Goal: Task Accomplishment & Management: Manage account settings

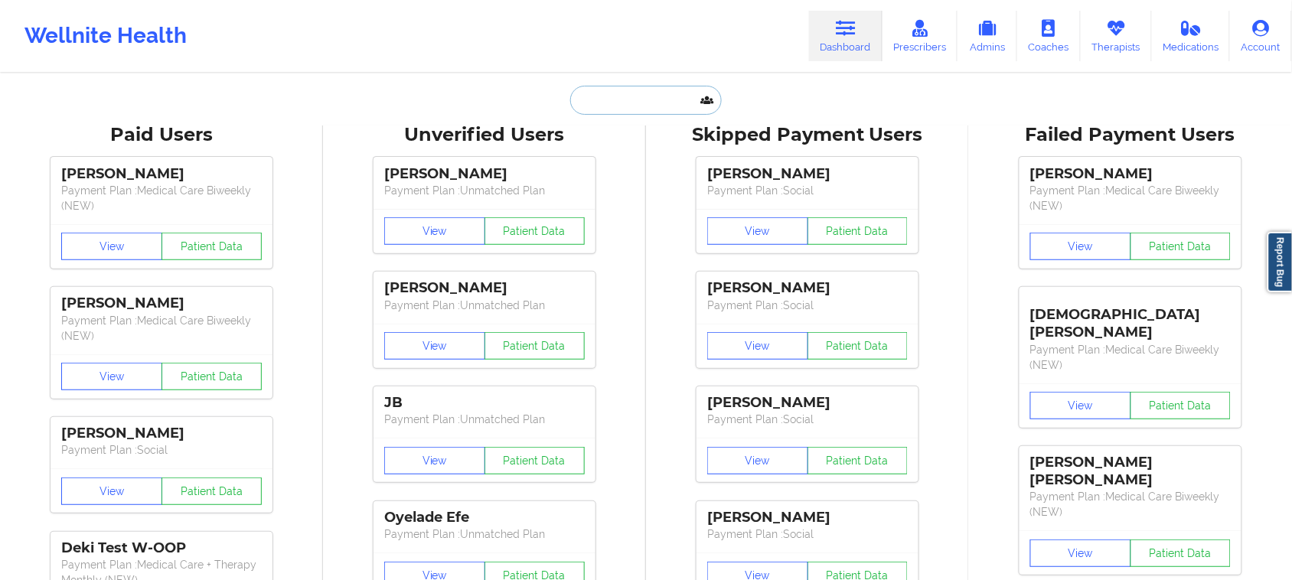
click at [603, 94] on input "text" at bounding box center [646, 100] width 152 height 29
paste input "[PERSON_NAME]"
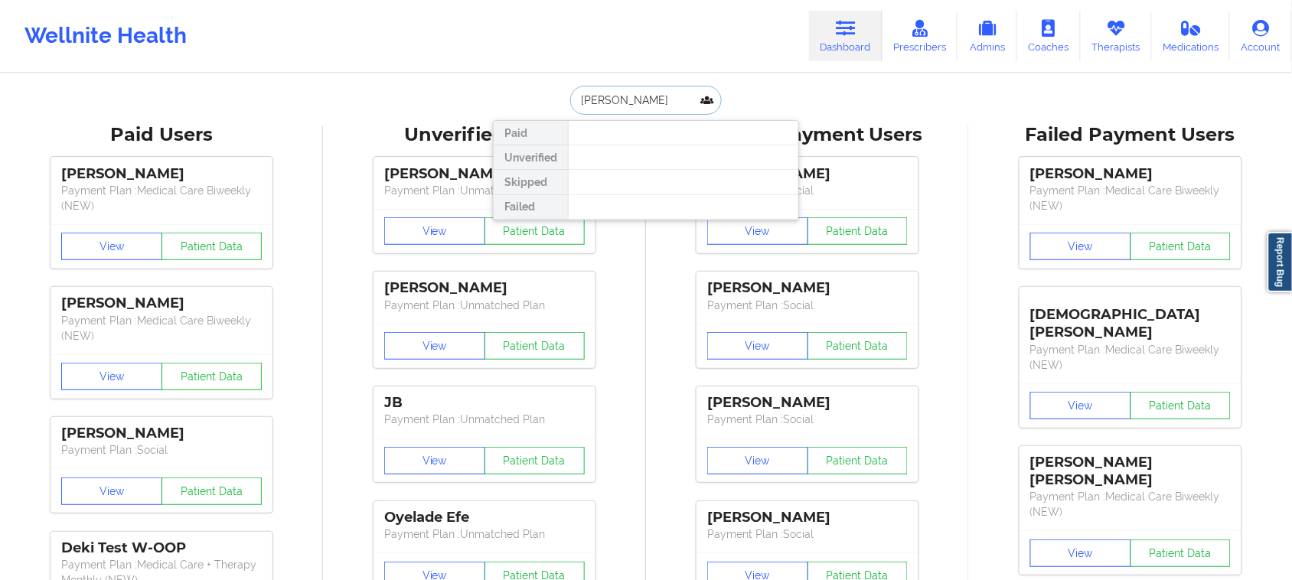
type input "[PERSON_NAME]"
drag, startPoint x: 668, startPoint y: 97, endPoint x: 533, endPoint y: 97, distance: 135.5
click at [533, 97] on div "[PERSON_NAME] Paid Unverified Skipped Failed" at bounding box center [646, 100] width 306 height 29
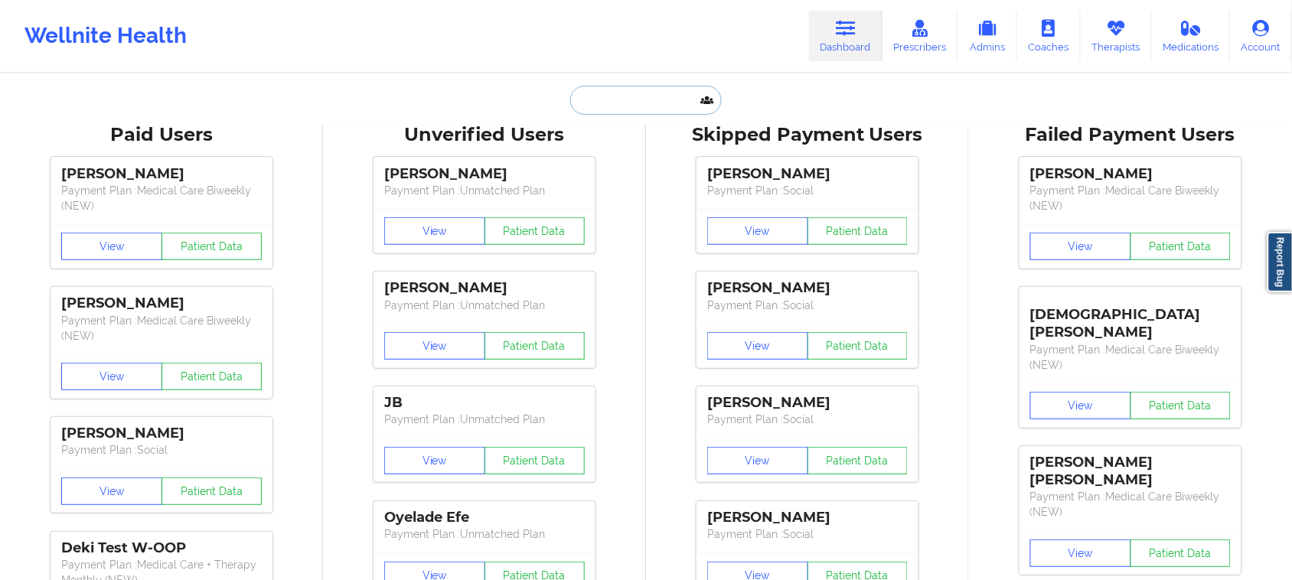
paste input "[PERSON_NAME]"
type input "[PERSON_NAME]"
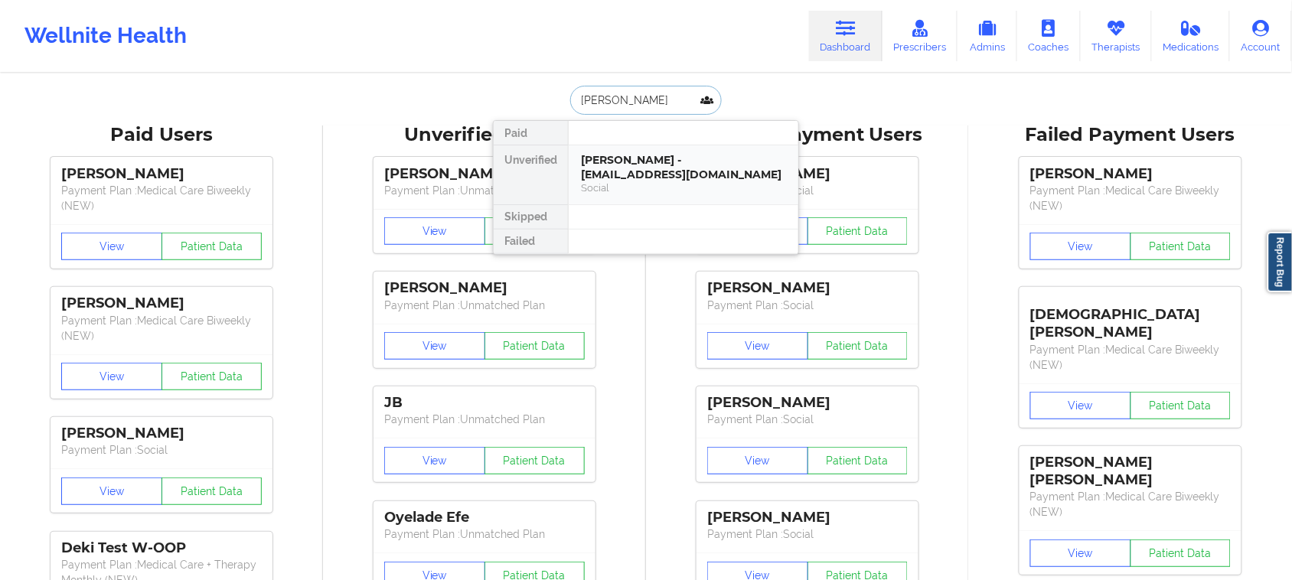
click at [633, 190] on div "Social" at bounding box center [683, 187] width 205 height 13
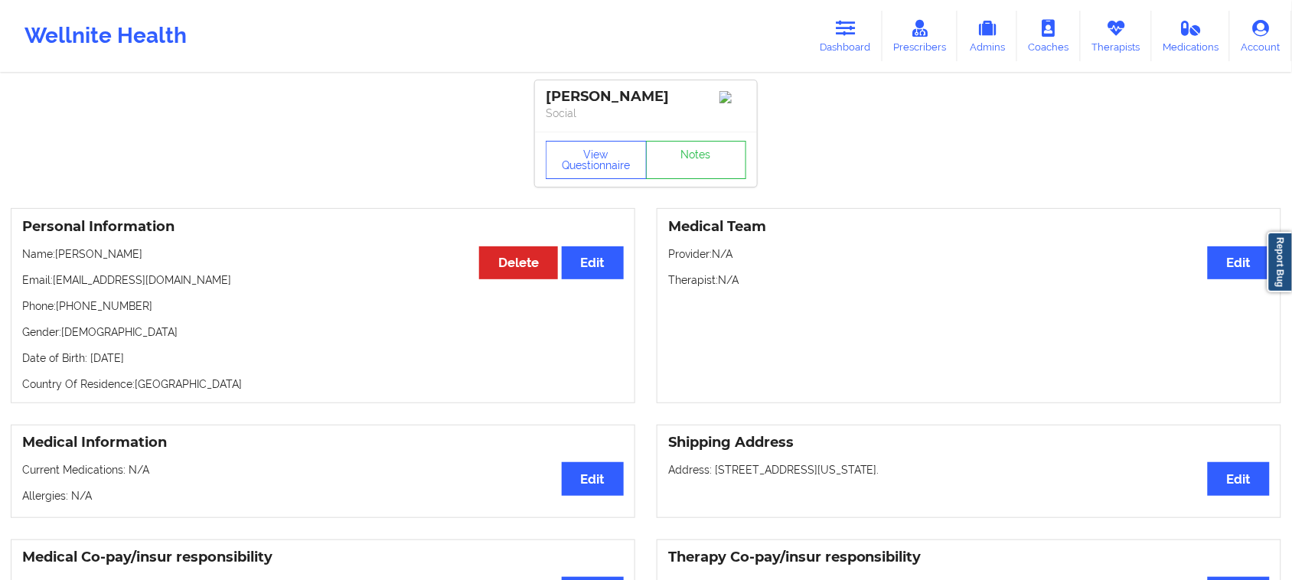
drag, startPoint x: 144, startPoint y: 262, endPoint x: 59, endPoint y: 261, distance: 85.0
click at [59, 261] on p "Name: [PERSON_NAME]" at bounding box center [323, 254] width 602 height 15
drag, startPoint x: 113, startPoint y: 269, endPoint x: 142, endPoint y: 261, distance: 29.3
click at [142, 261] on p "Name: [PERSON_NAME]" at bounding box center [323, 254] width 602 height 15
copy p "[PERSON_NAME]"
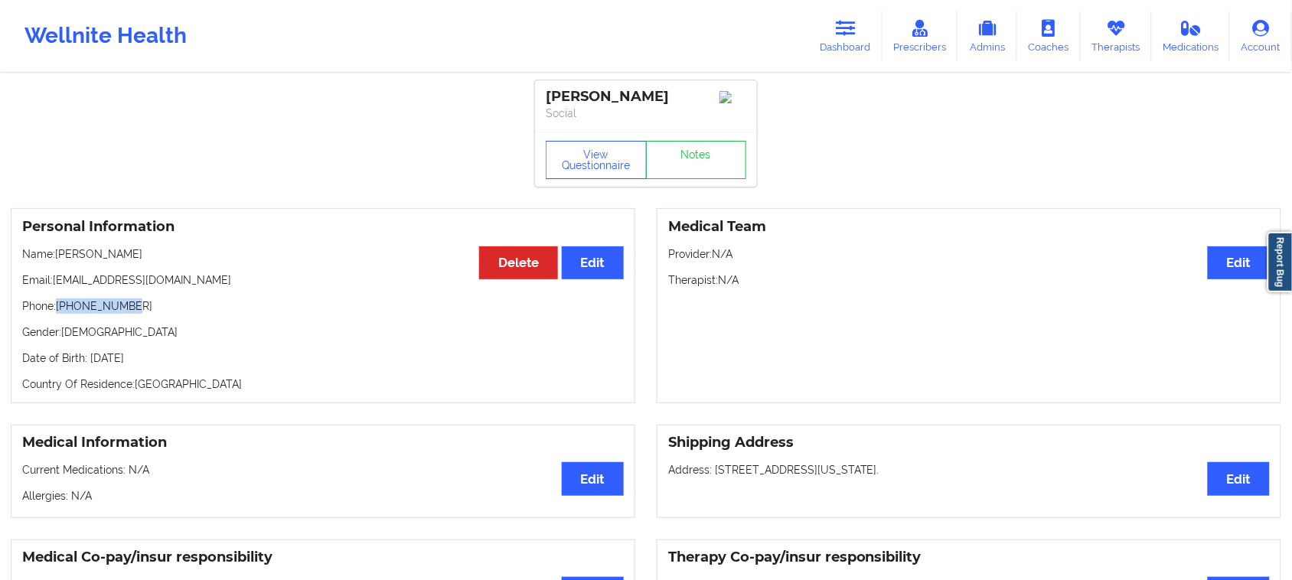
drag, startPoint x: 124, startPoint y: 315, endPoint x: 57, endPoint y: 312, distance: 66.7
click at [57, 312] on p "Phone: [PHONE_NUMBER]" at bounding box center [323, 306] width 602 height 15
copy p "[PHONE_NUMBER]"
drag, startPoint x: 162, startPoint y: 284, endPoint x: 55, endPoint y: 280, distance: 106.5
click at [55, 280] on p "Email: [EMAIL_ADDRESS][DOMAIN_NAME]" at bounding box center [323, 280] width 602 height 15
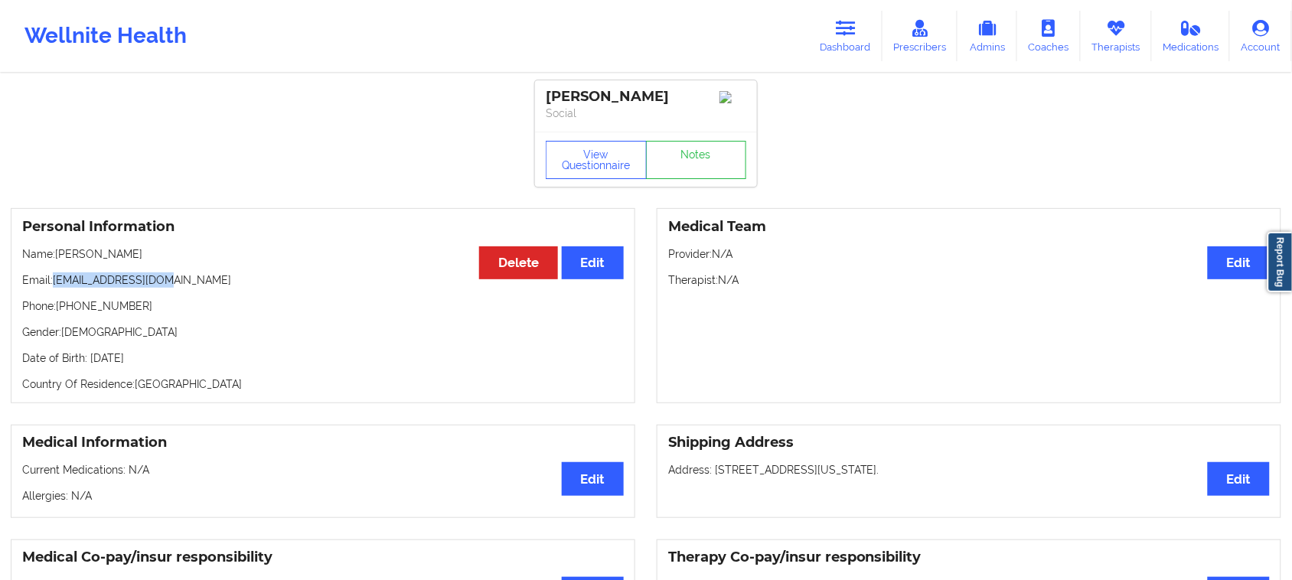
copy p "[EMAIL_ADDRESS][DOMAIN_NAME]"
drag, startPoint x: 136, startPoint y: 260, endPoint x: 55, endPoint y: 259, distance: 80.4
click at [55, 259] on p "Name: [PERSON_NAME]" at bounding box center [323, 254] width 602 height 15
copy p "[PERSON_NAME]"
click at [854, 40] on link "Dashboard" at bounding box center [846, 36] width 74 height 51
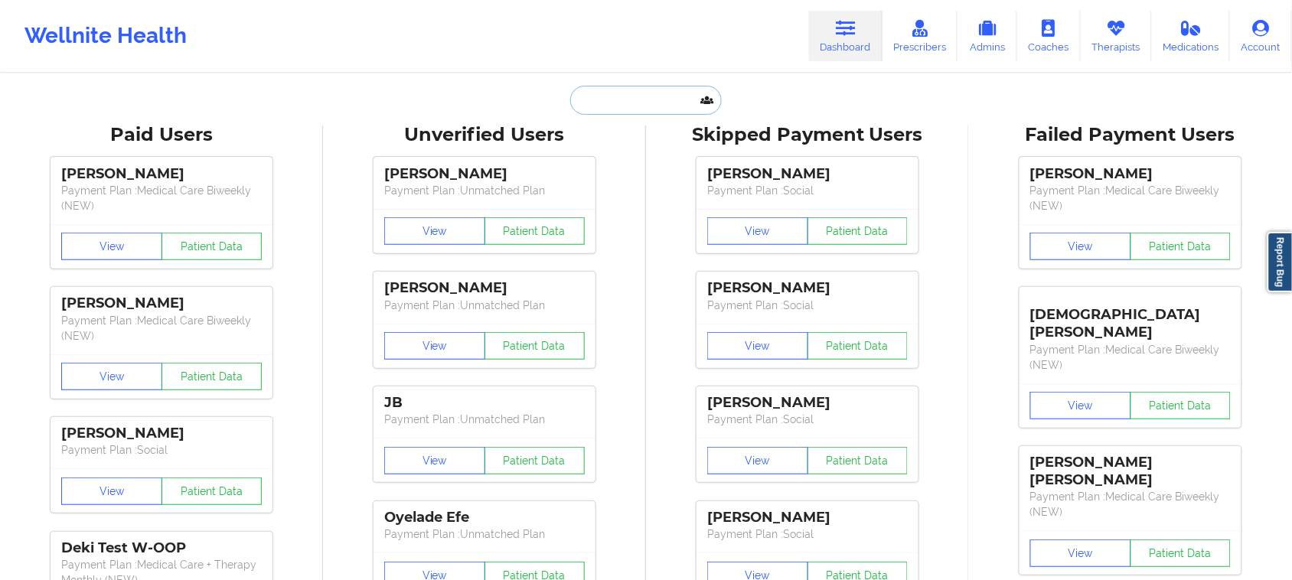
click at [645, 104] on input "text" at bounding box center [646, 100] width 152 height 29
paste input "[EMAIL_ADDRESS][DOMAIN_NAME]"
type input "[EMAIL_ADDRESS][DOMAIN_NAME]"
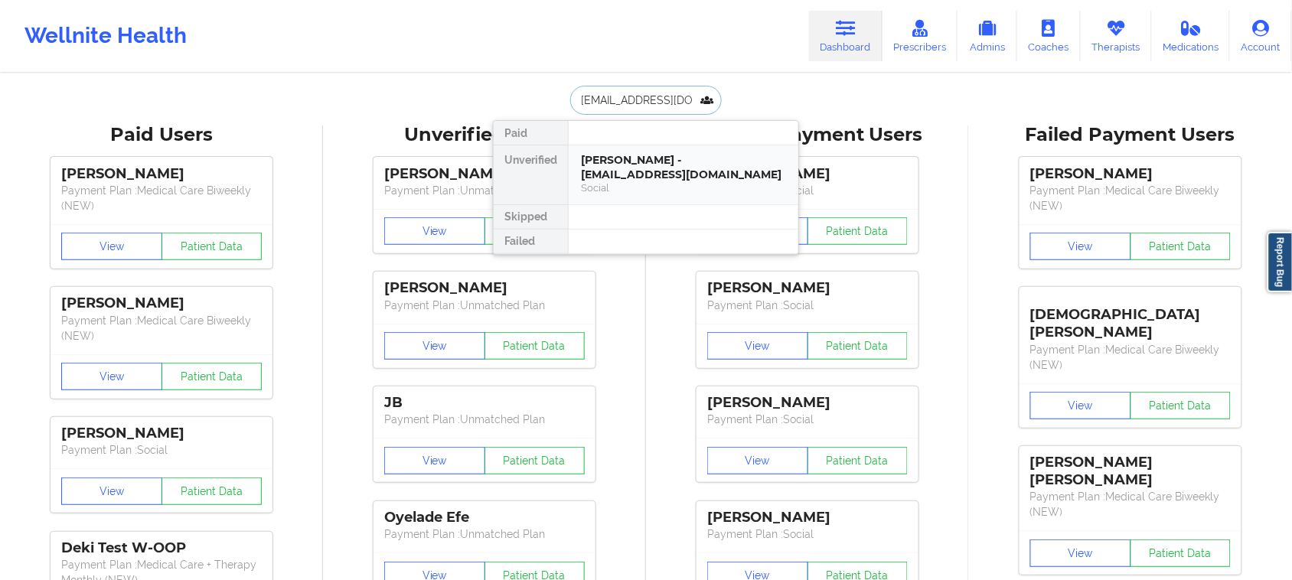
click at [649, 186] on div "Social" at bounding box center [683, 187] width 205 height 13
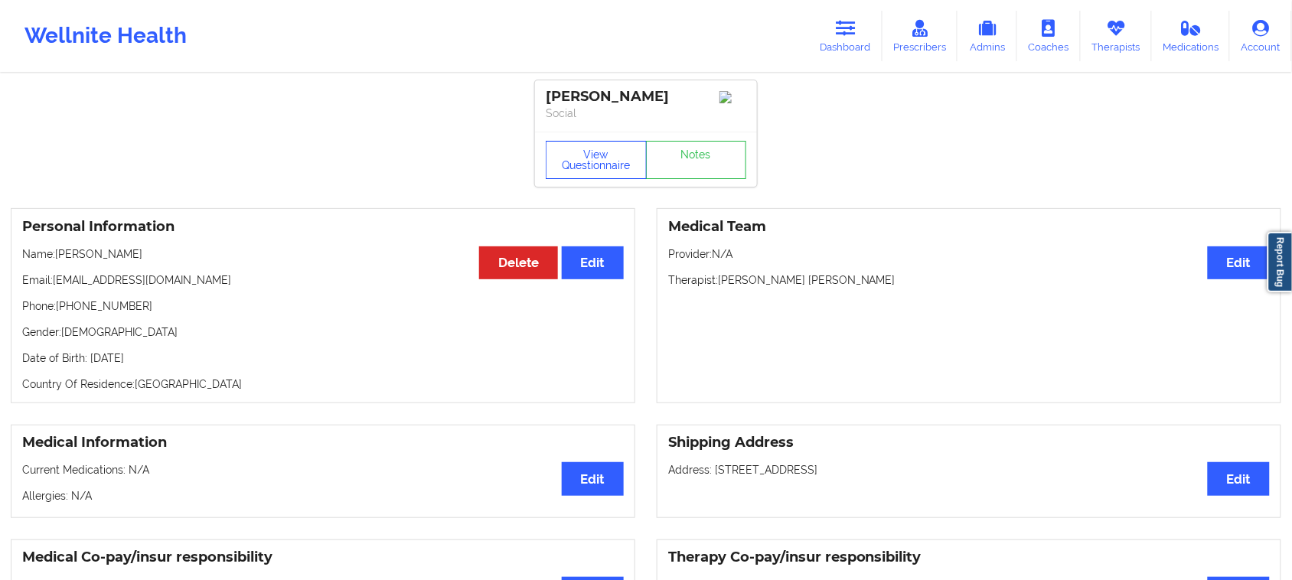
click at [618, 171] on button "View Questionnaire" at bounding box center [596, 160] width 101 height 38
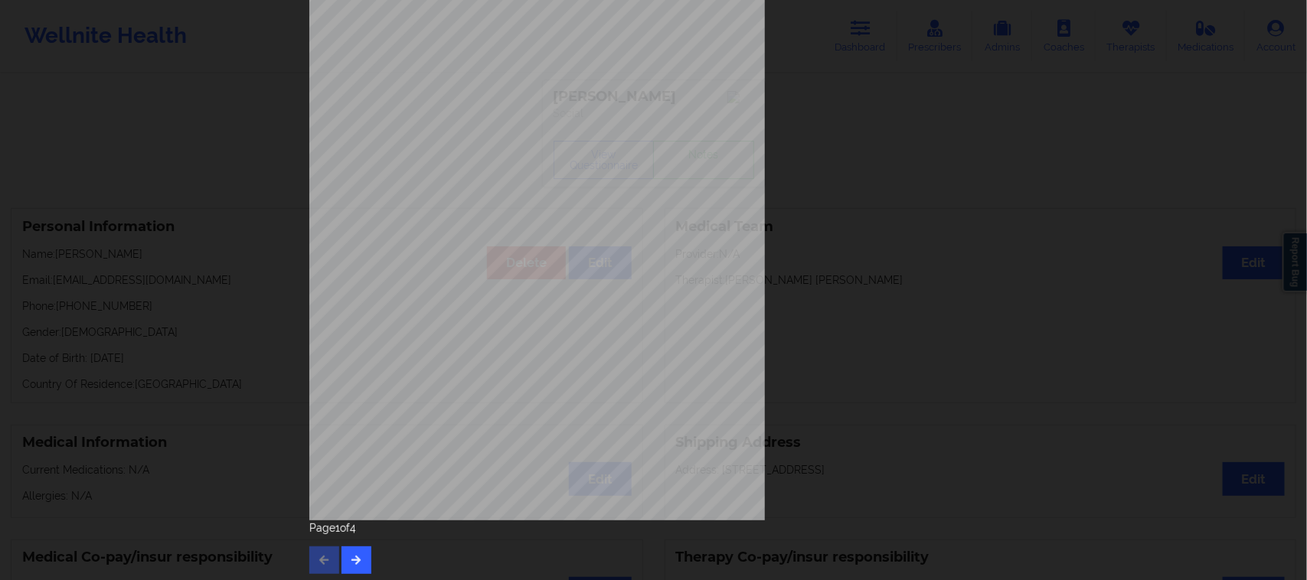
scroll to position [149, 0]
click at [358, 559] on button "button" at bounding box center [356, 557] width 30 height 28
click at [356, 557] on icon "button" at bounding box center [356, 555] width 13 height 9
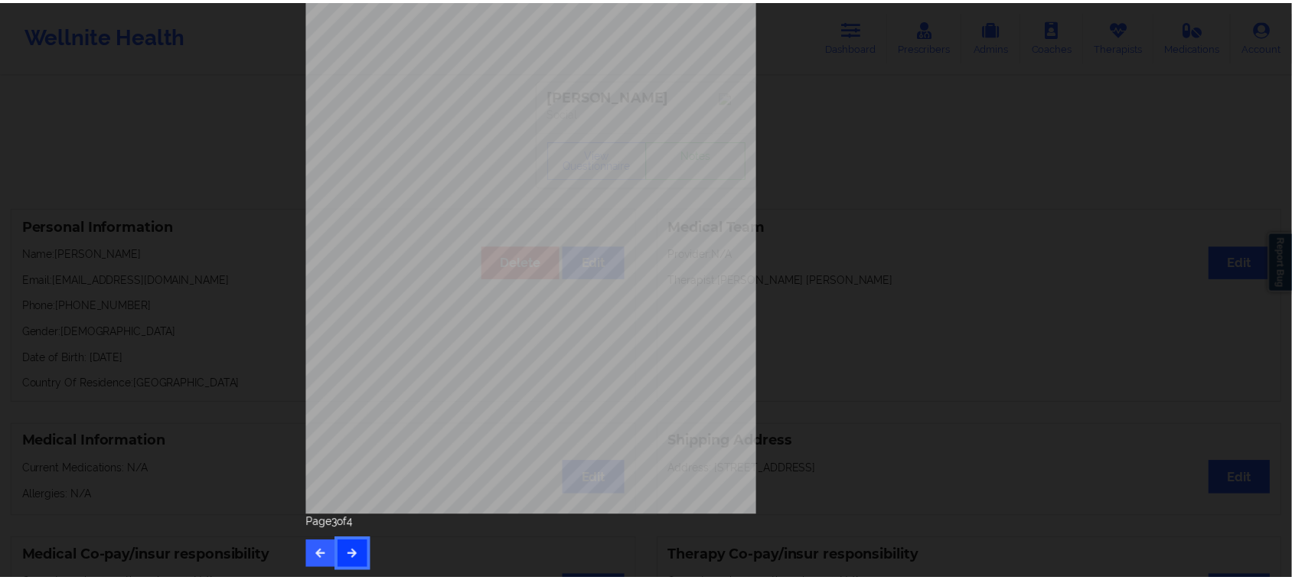
scroll to position [0, 0]
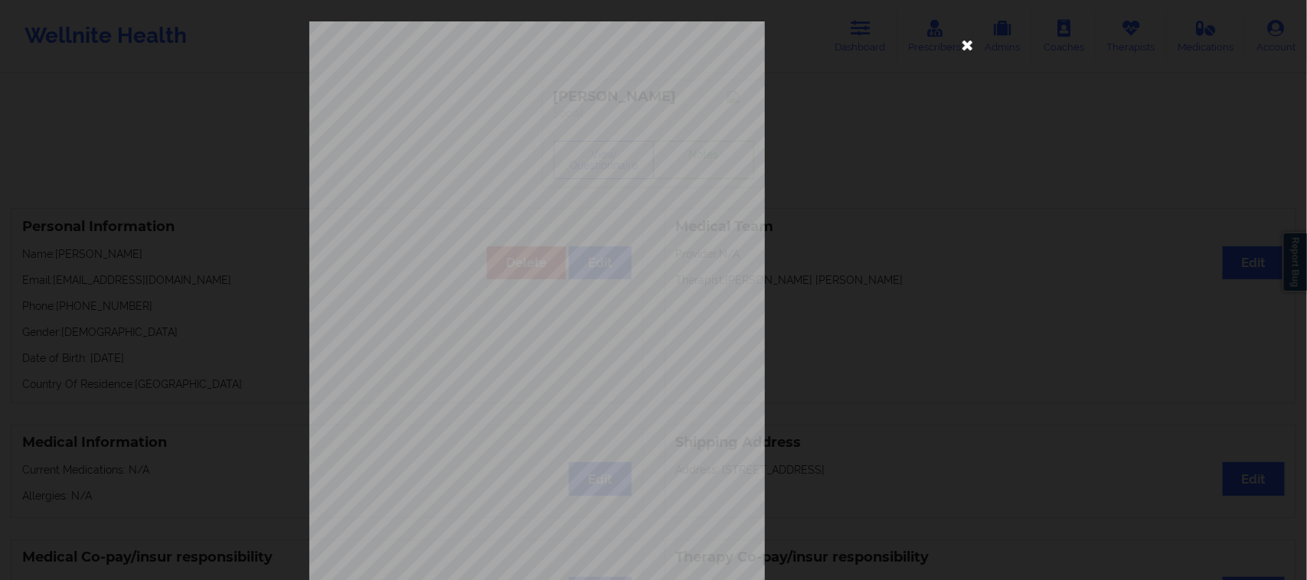
click at [962, 44] on icon at bounding box center [968, 44] width 25 height 25
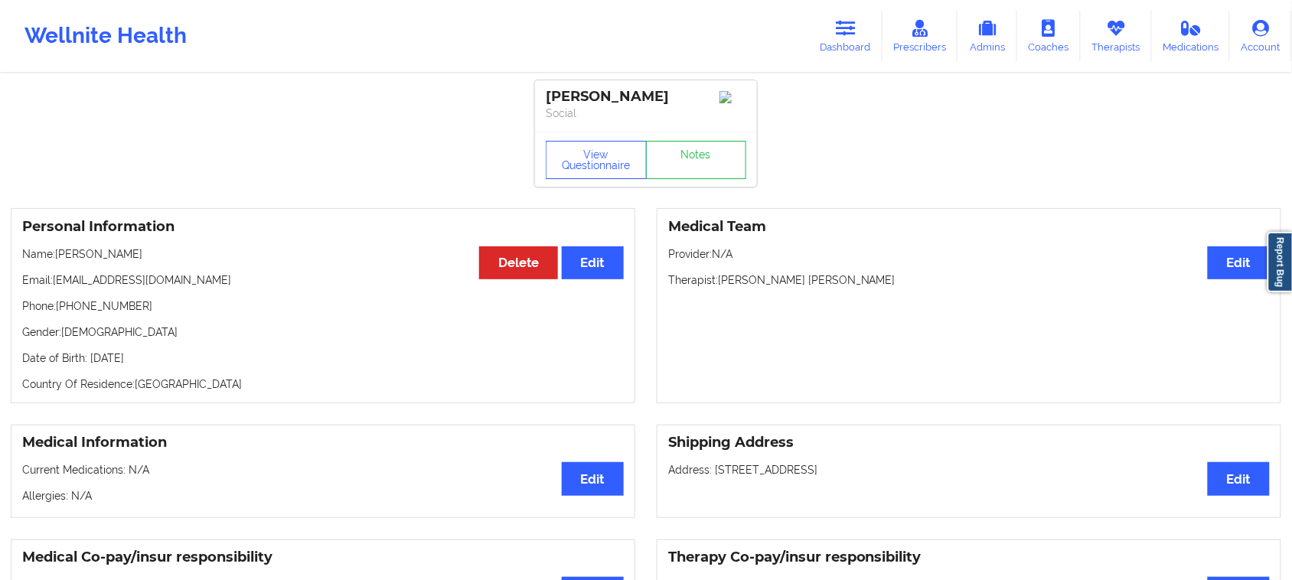
drag, startPoint x: 147, startPoint y: 258, endPoint x: 57, endPoint y: 263, distance: 89.7
click at [57, 262] on p "Name: [PERSON_NAME]" at bounding box center [323, 254] width 602 height 15
copy p "[PERSON_NAME]"
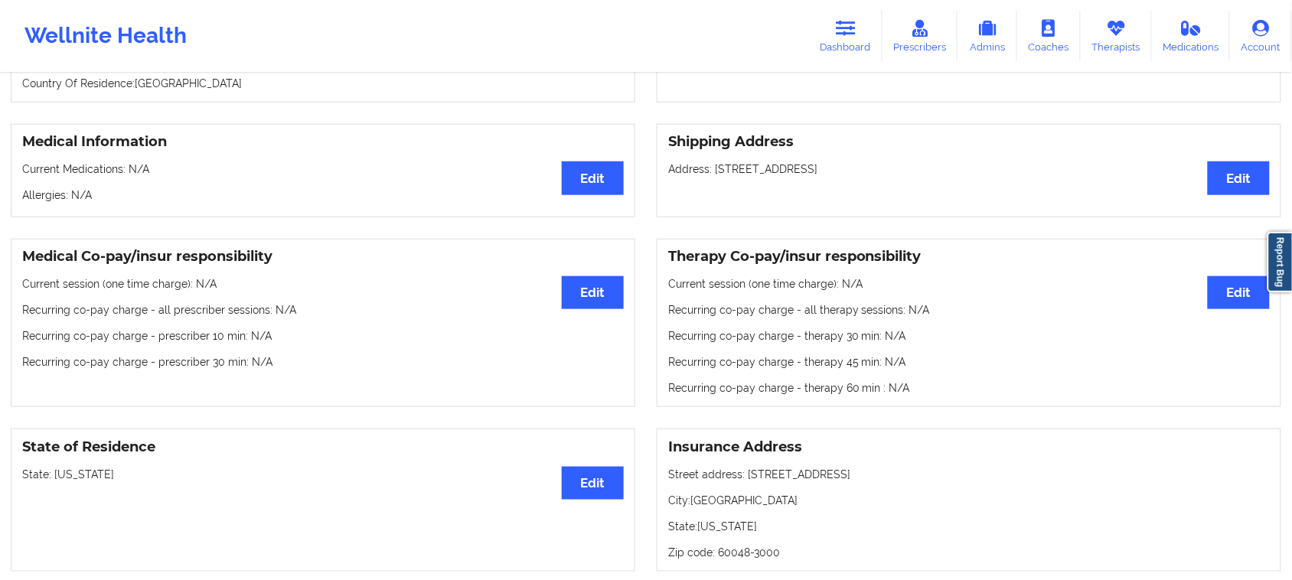
scroll to position [287, 0]
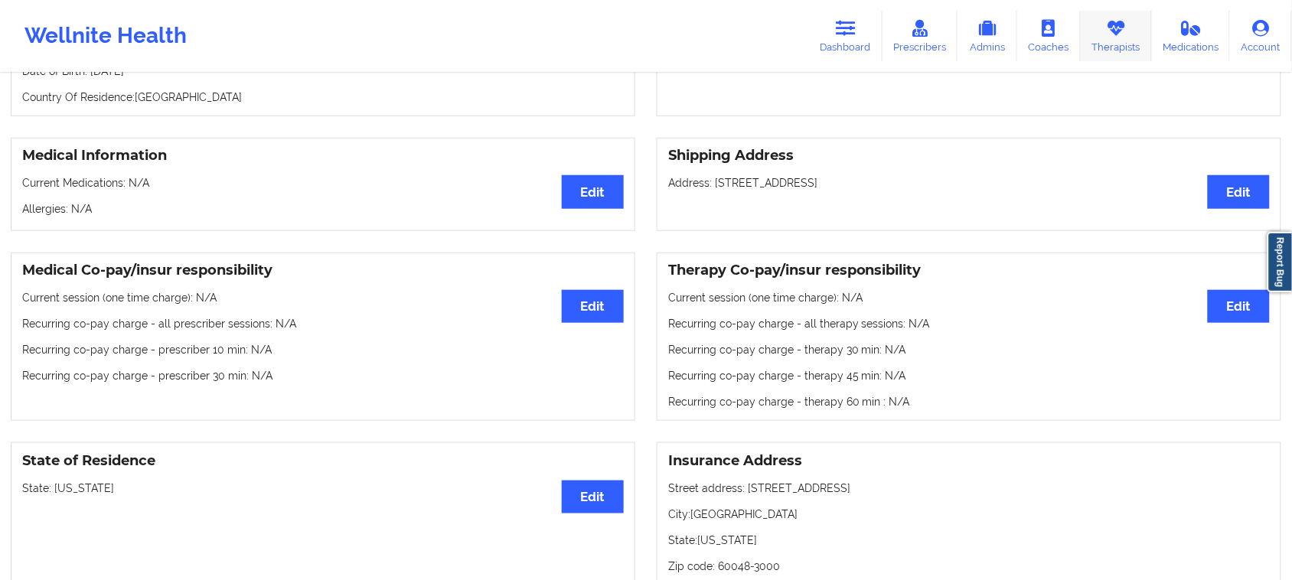
click at [1118, 40] on link "Therapists" at bounding box center [1116, 36] width 71 height 51
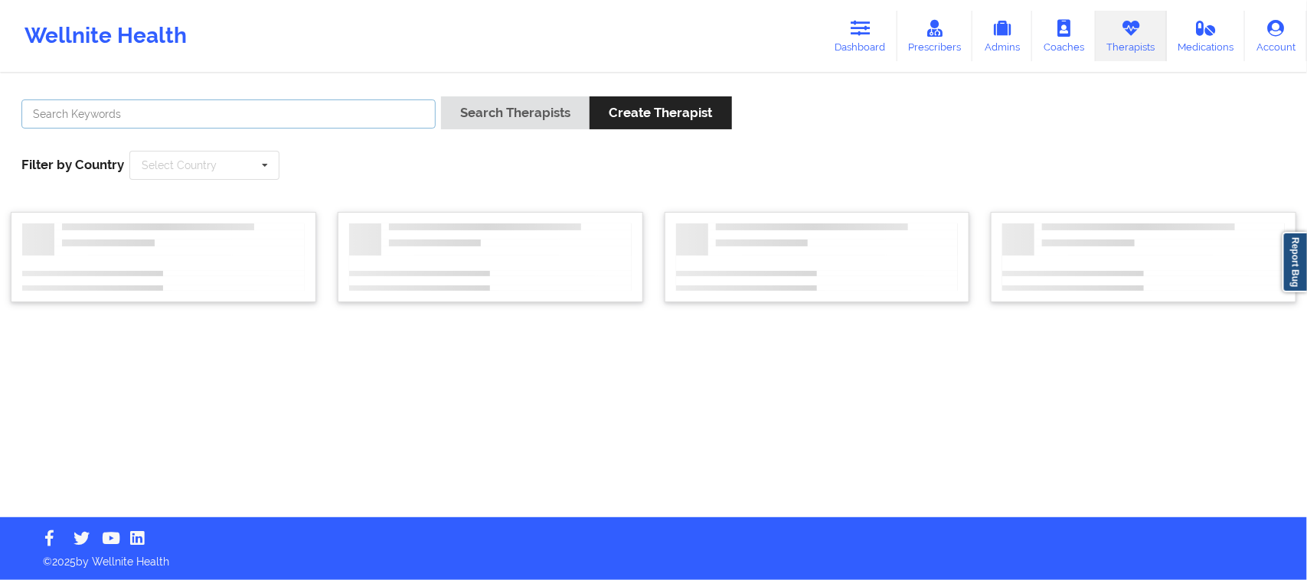
click at [135, 109] on input "text" at bounding box center [228, 114] width 414 height 29
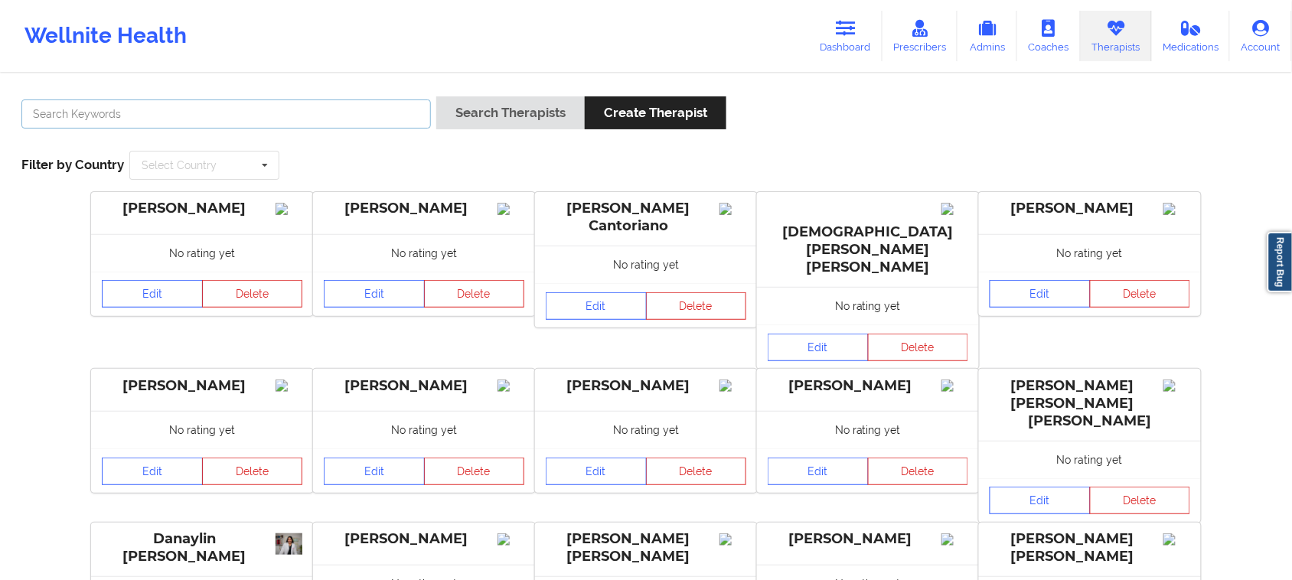
click at [43, 113] on input "text" at bounding box center [226, 114] width 410 height 29
paste input "[PERSON_NAME]"
type input "[PERSON_NAME]"
click at [231, 173] on input "text" at bounding box center [205, 166] width 149 height 28
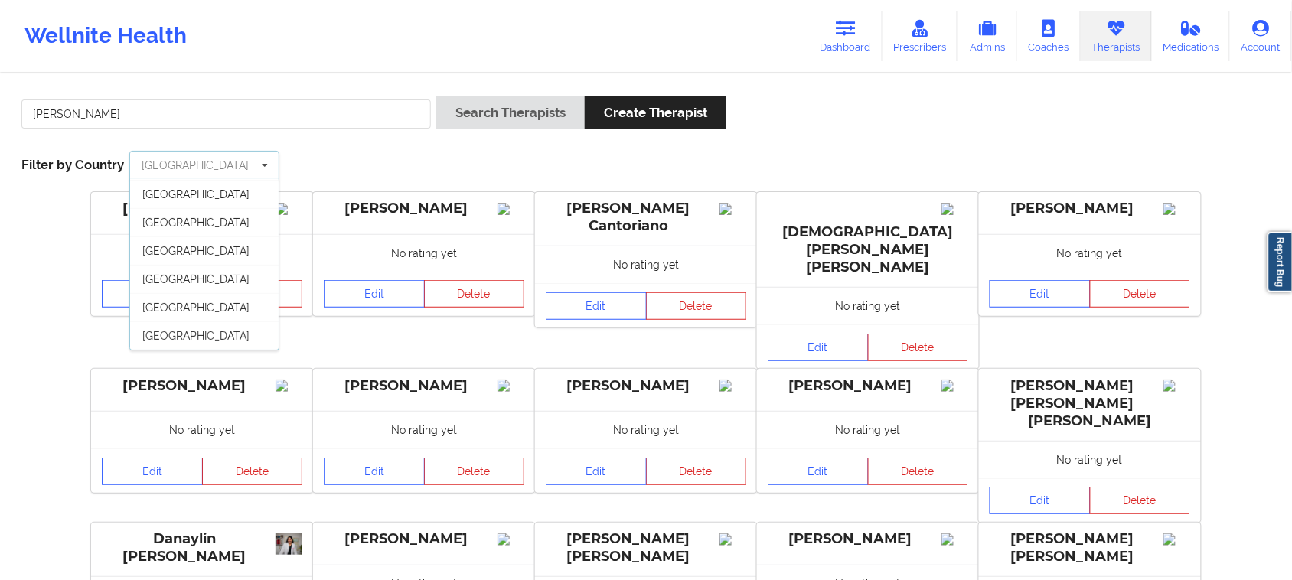
scroll to position [96, 0]
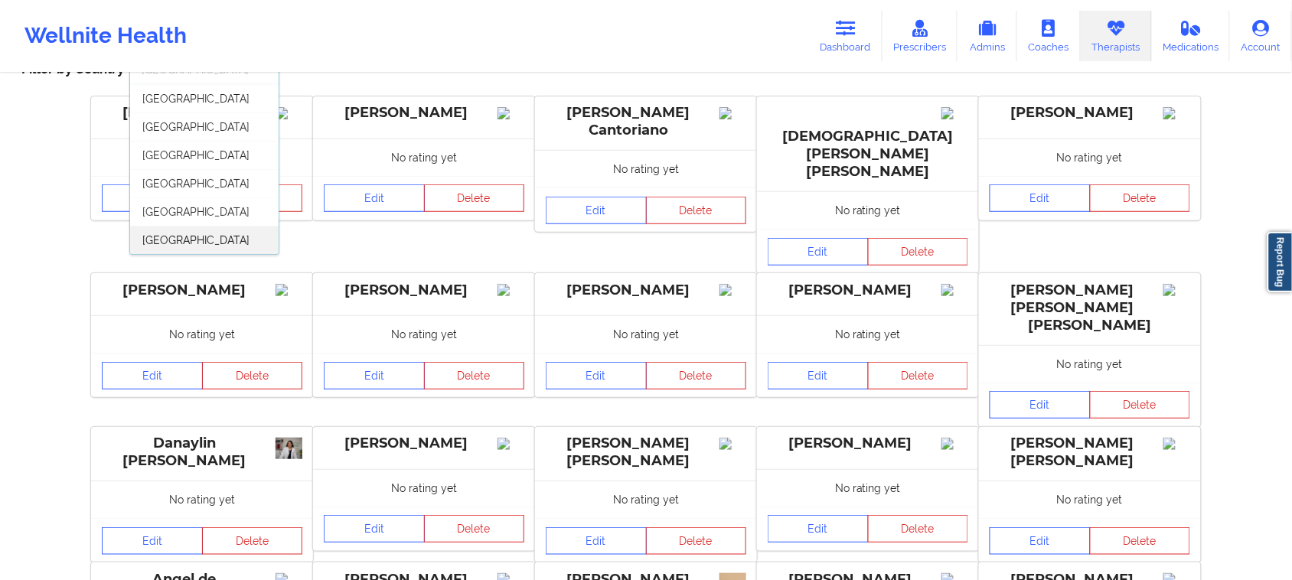
click at [200, 247] on span "[GEOGRAPHIC_DATA]" at bounding box center [195, 240] width 107 height 12
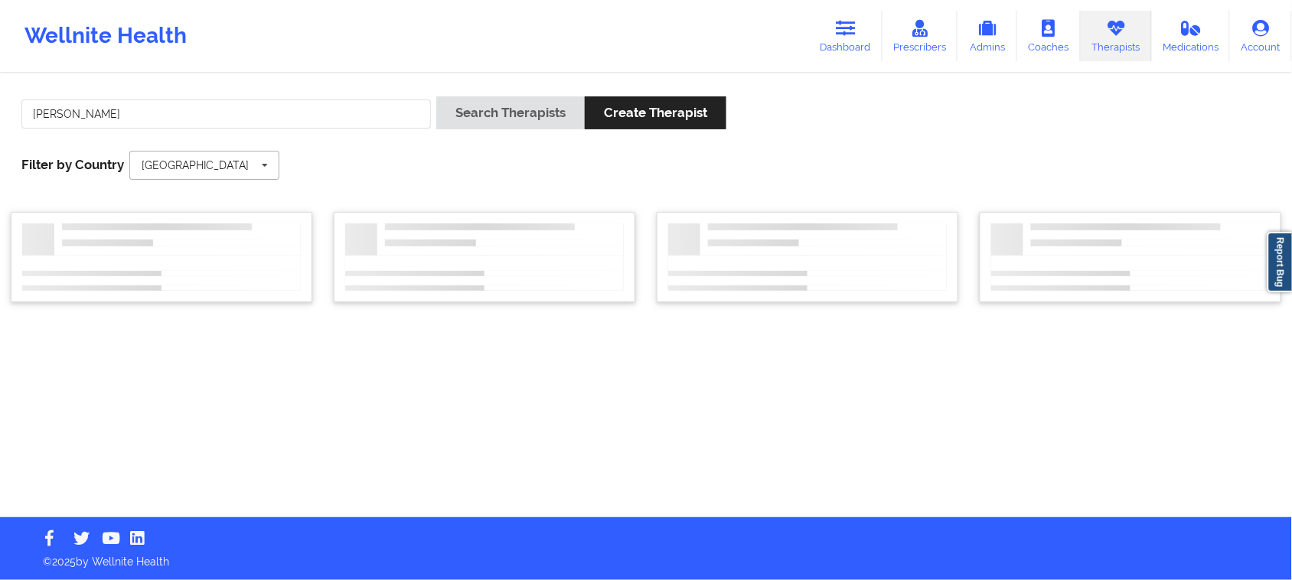
scroll to position [0, 0]
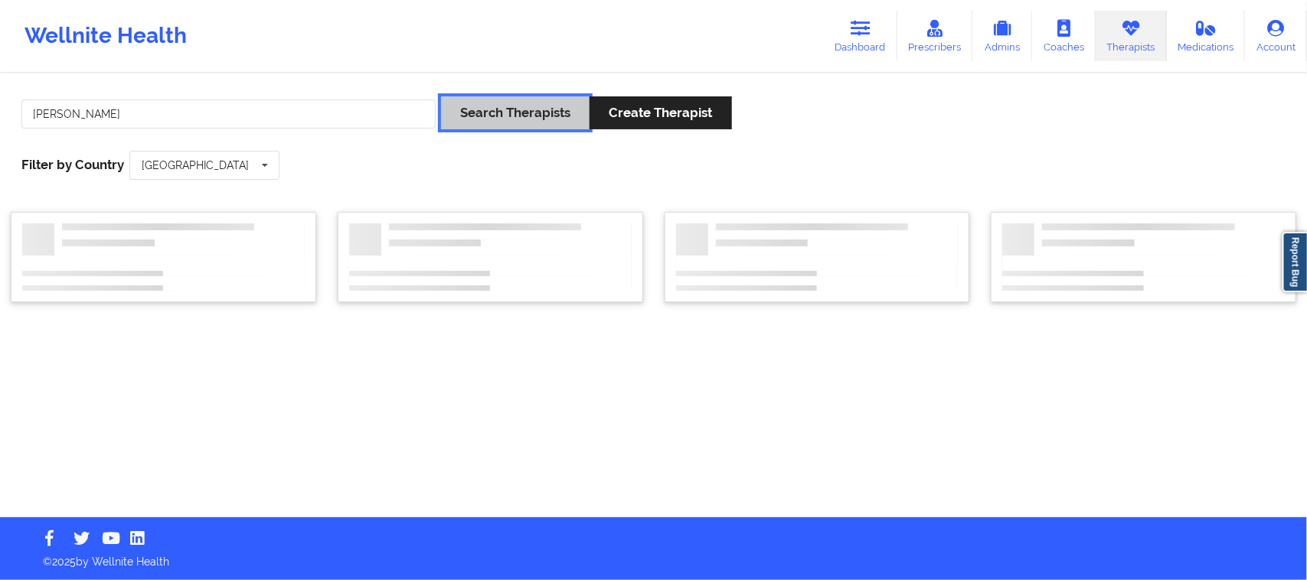
click at [518, 109] on button "Search Therapists" at bounding box center [515, 112] width 149 height 33
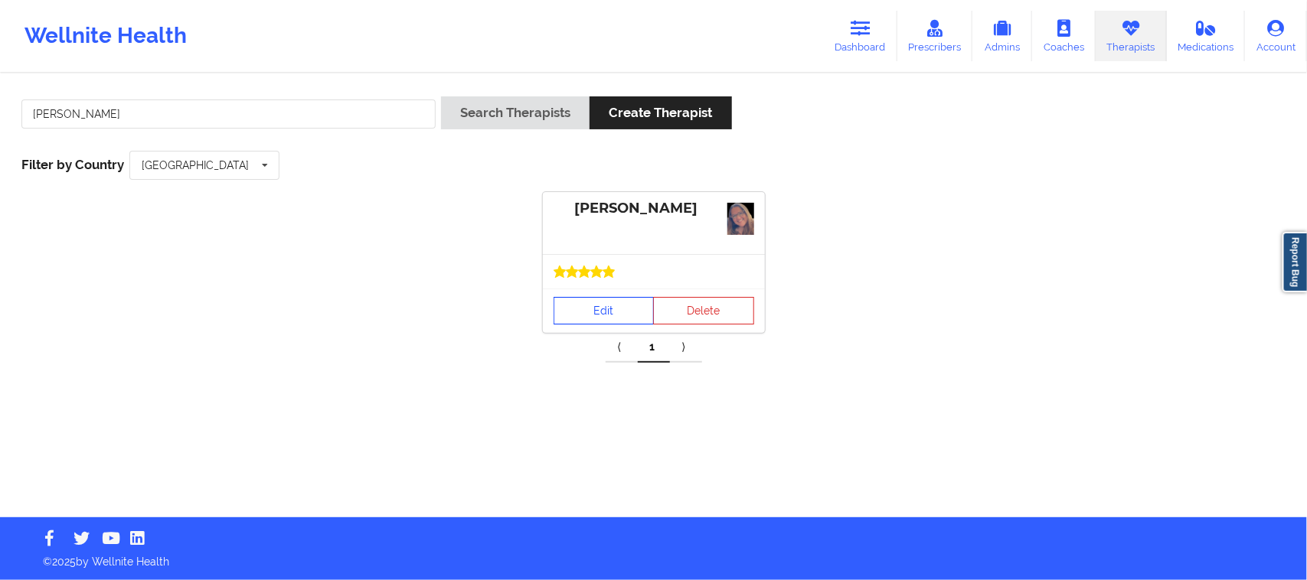
click at [626, 315] on link "Edit" at bounding box center [604, 311] width 101 height 28
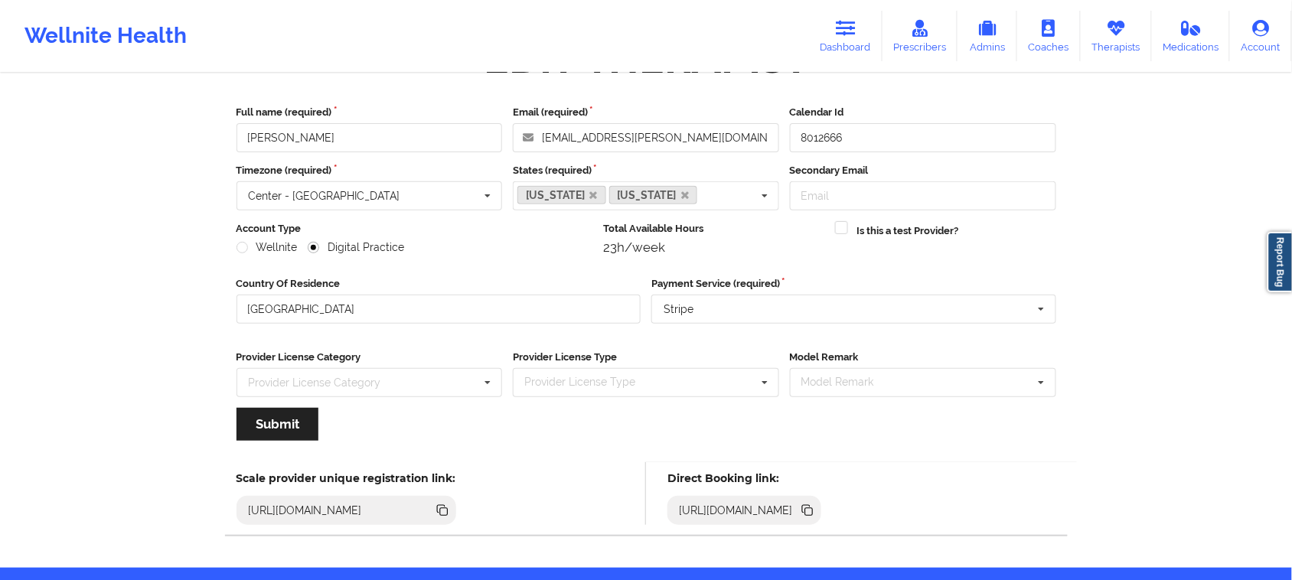
scroll to position [107, 0]
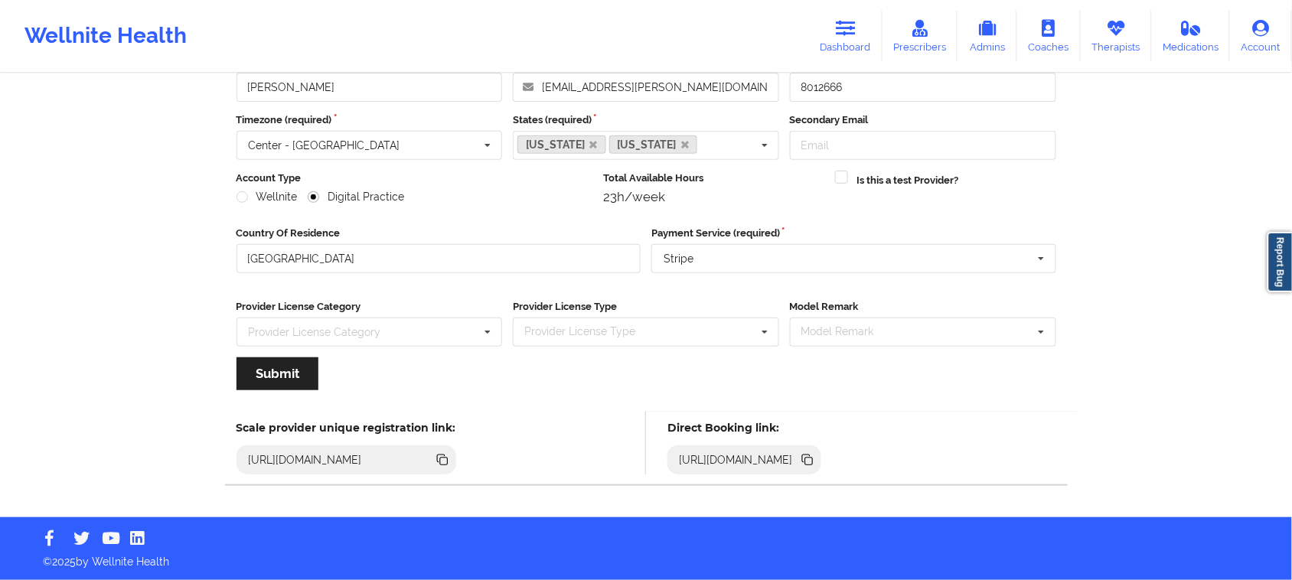
click at [813, 460] on icon at bounding box center [809, 462] width 8 height 8
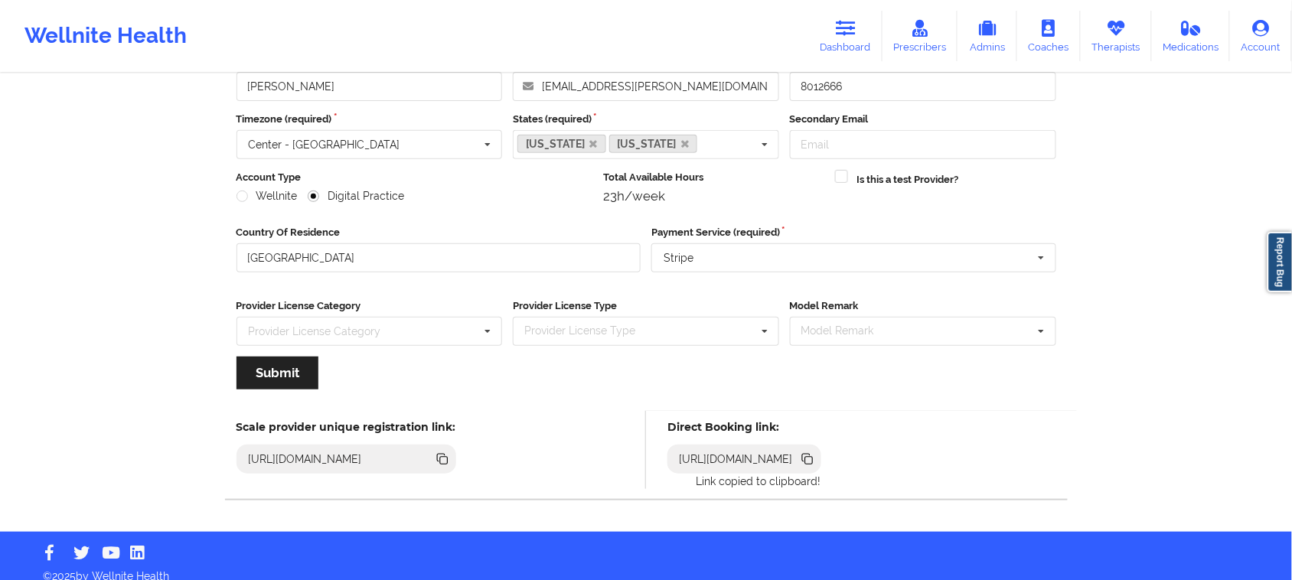
click at [813, 461] on icon at bounding box center [809, 461] width 8 height 8
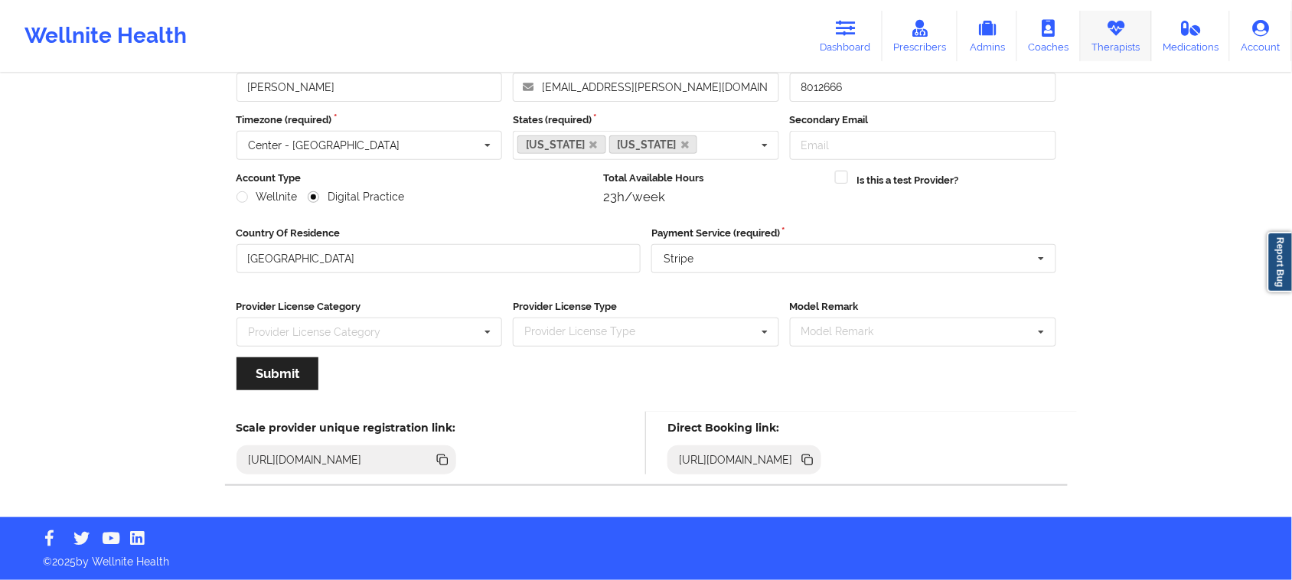
click at [1122, 35] on icon at bounding box center [1116, 28] width 20 height 17
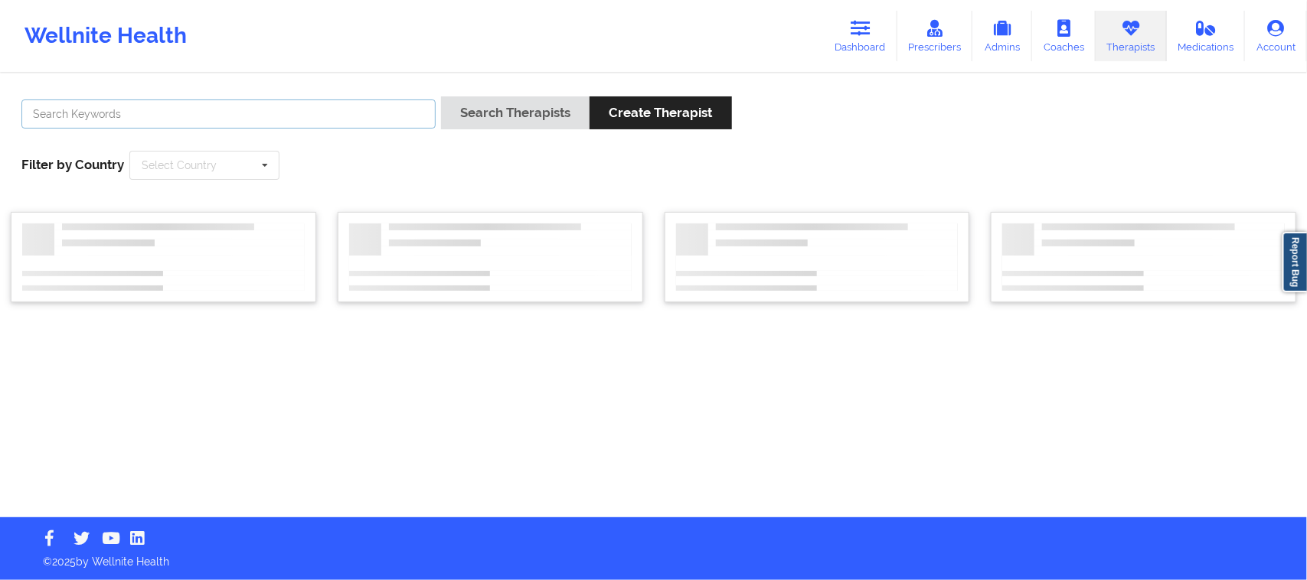
click at [300, 120] on input "text" at bounding box center [228, 114] width 414 height 29
paste input "[PERSON_NAME]"
click at [250, 172] on input "text" at bounding box center [205, 166] width 149 height 28
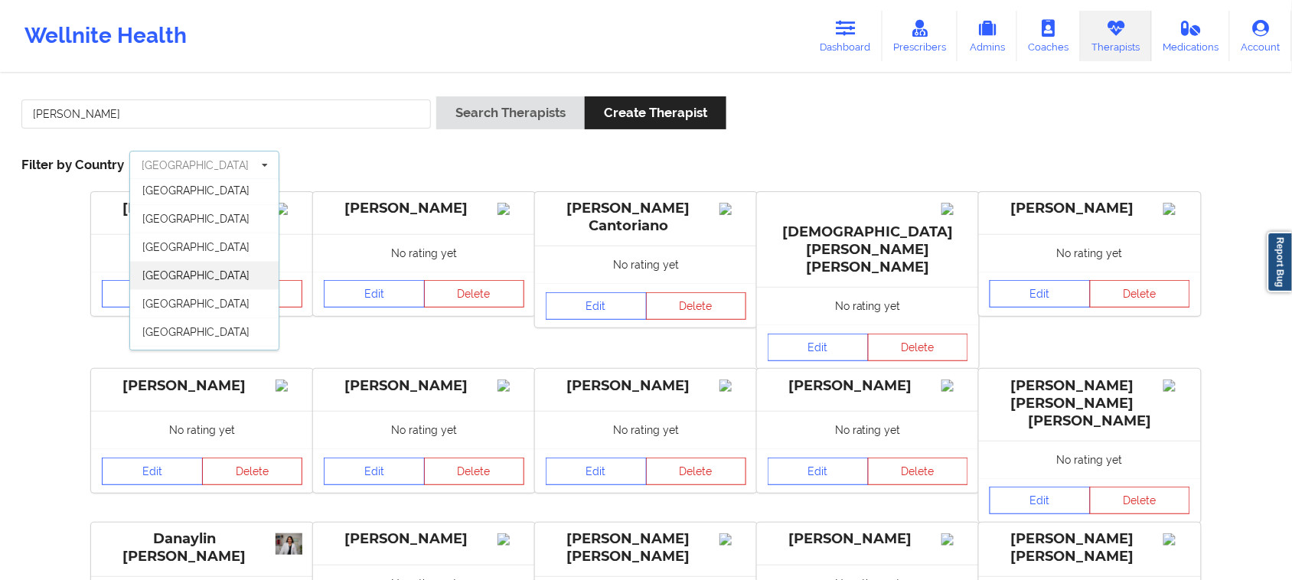
scroll to position [85, 0]
click at [197, 338] on span "[GEOGRAPHIC_DATA]" at bounding box center [195, 336] width 107 height 12
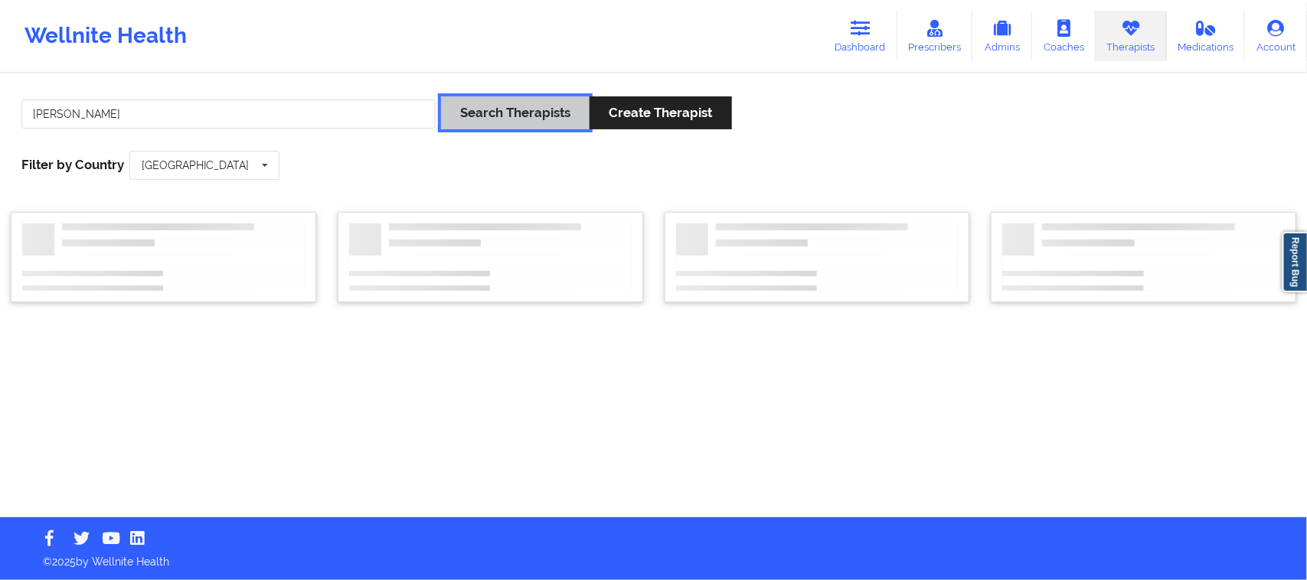
click at [529, 113] on button "Search Therapists" at bounding box center [515, 112] width 149 height 33
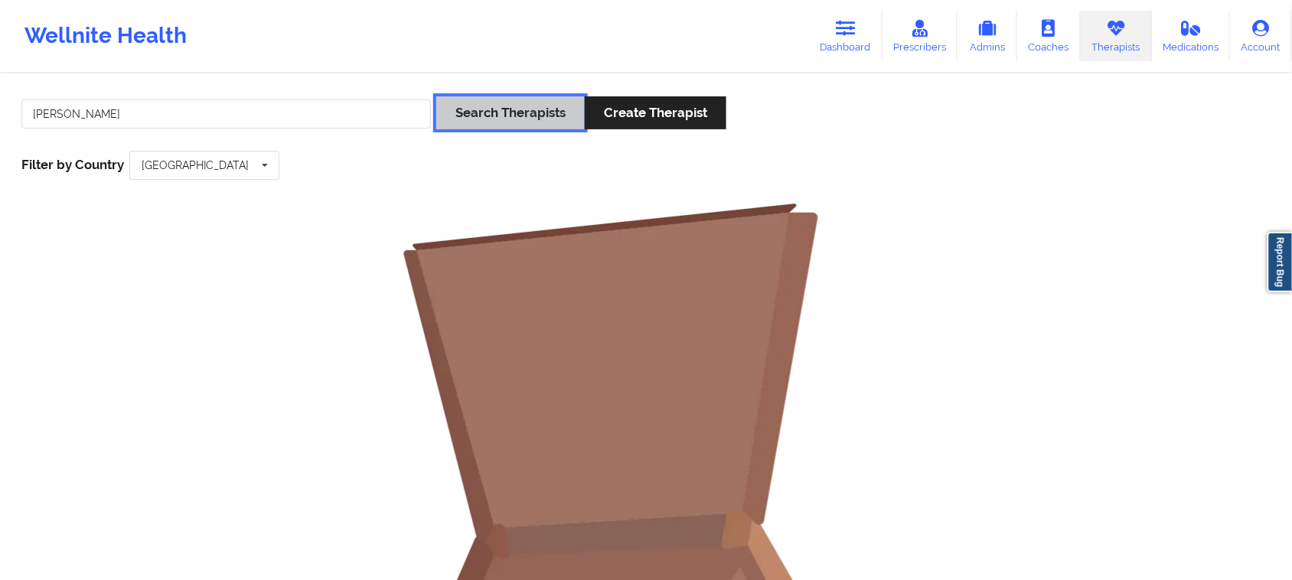
click at [517, 119] on button "Search Therapists" at bounding box center [510, 112] width 149 height 33
click at [171, 112] on input "[PERSON_NAME]" at bounding box center [226, 114] width 410 height 29
click at [471, 115] on button "Search Therapists" at bounding box center [510, 112] width 149 height 33
drag, startPoint x: 61, startPoint y: 109, endPoint x: 77, endPoint y: 113, distance: 16.7
click at [61, 109] on input "[PERSON_NAME]" at bounding box center [226, 114] width 410 height 29
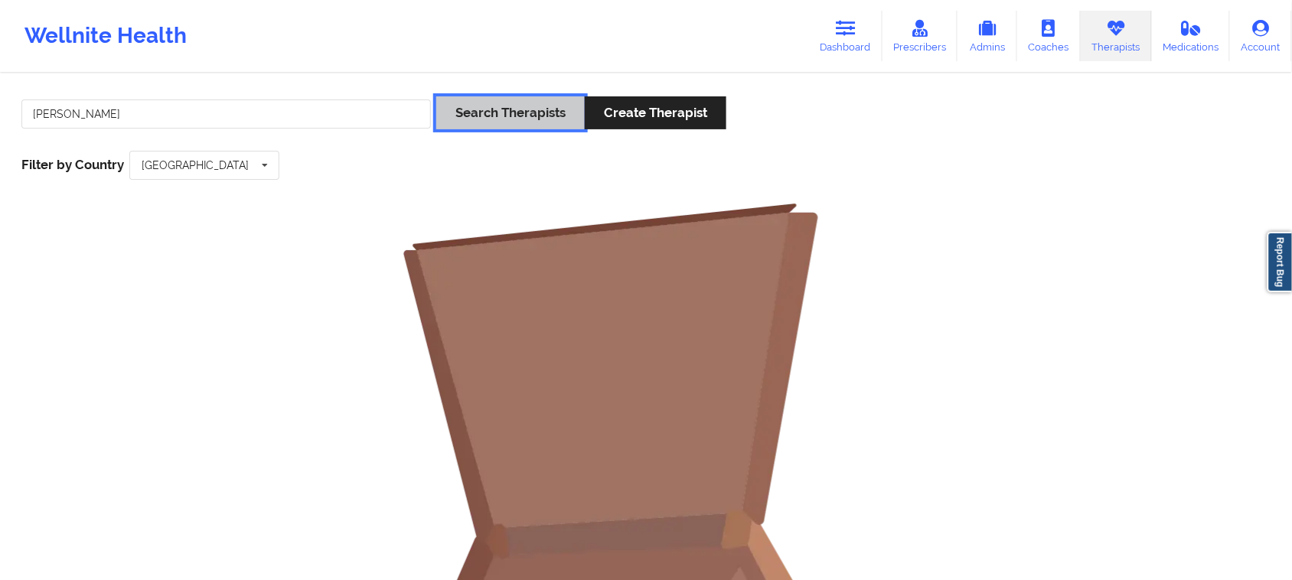
click at [498, 116] on button "Search Therapists" at bounding box center [510, 112] width 149 height 33
click at [213, 127] on input "[PERSON_NAME]" at bounding box center [226, 114] width 410 height 29
click at [61, 111] on input "[PERSON_NAME]" at bounding box center [226, 114] width 410 height 29
type input "[PERSON_NAME]"
click at [518, 119] on button "Search Therapists" at bounding box center [510, 112] width 149 height 33
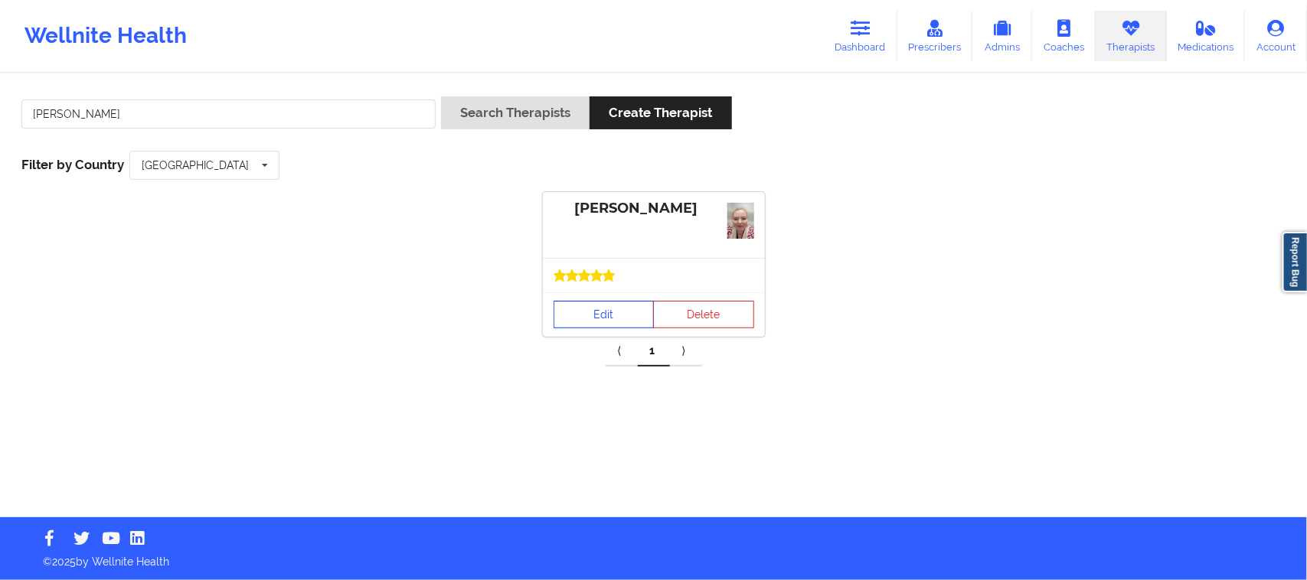
click at [618, 315] on link "Edit" at bounding box center [604, 315] width 101 height 28
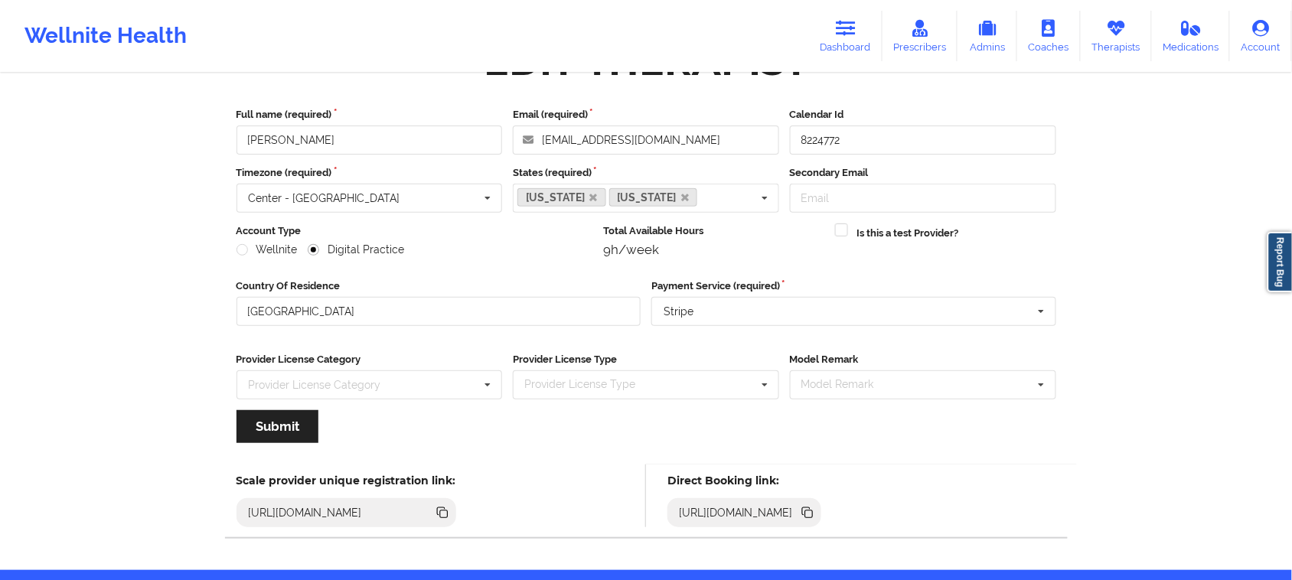
scroll to position [107, 0]
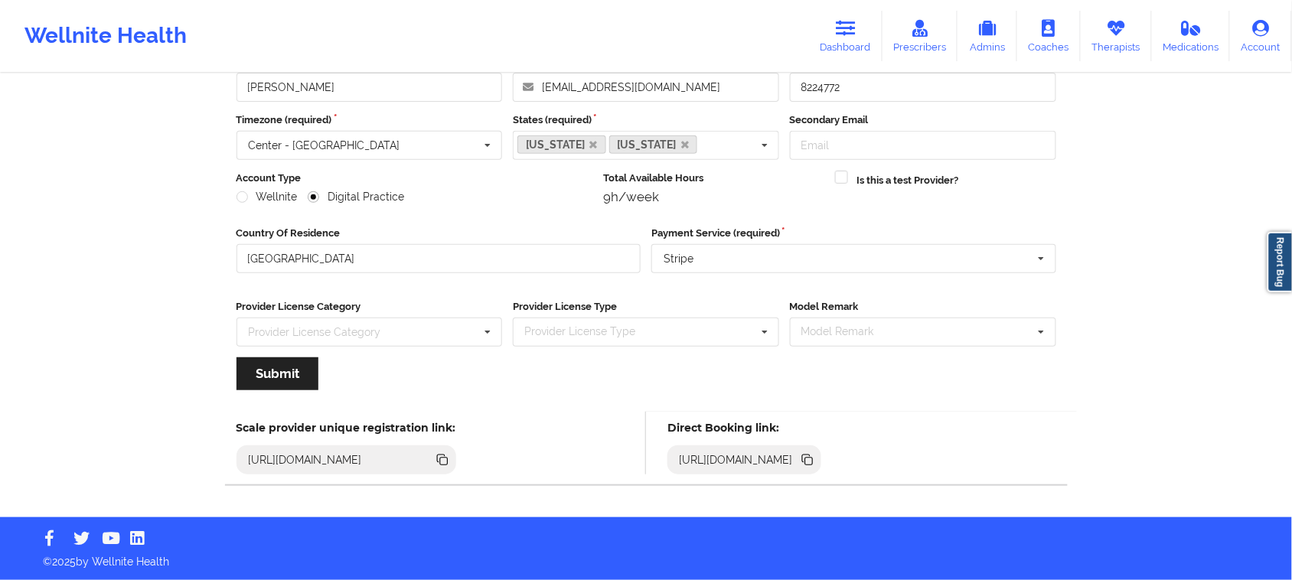
click at [816, 464] on icon at bounding box center [807, 460] width 17 height 17
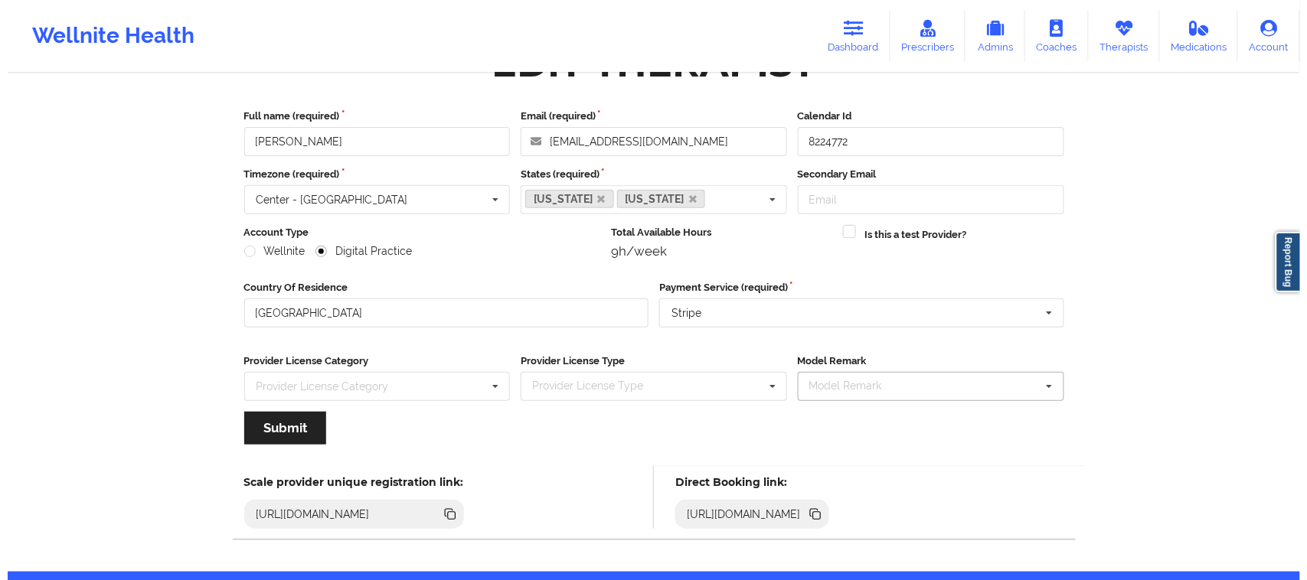
scroll to position [0, 0]
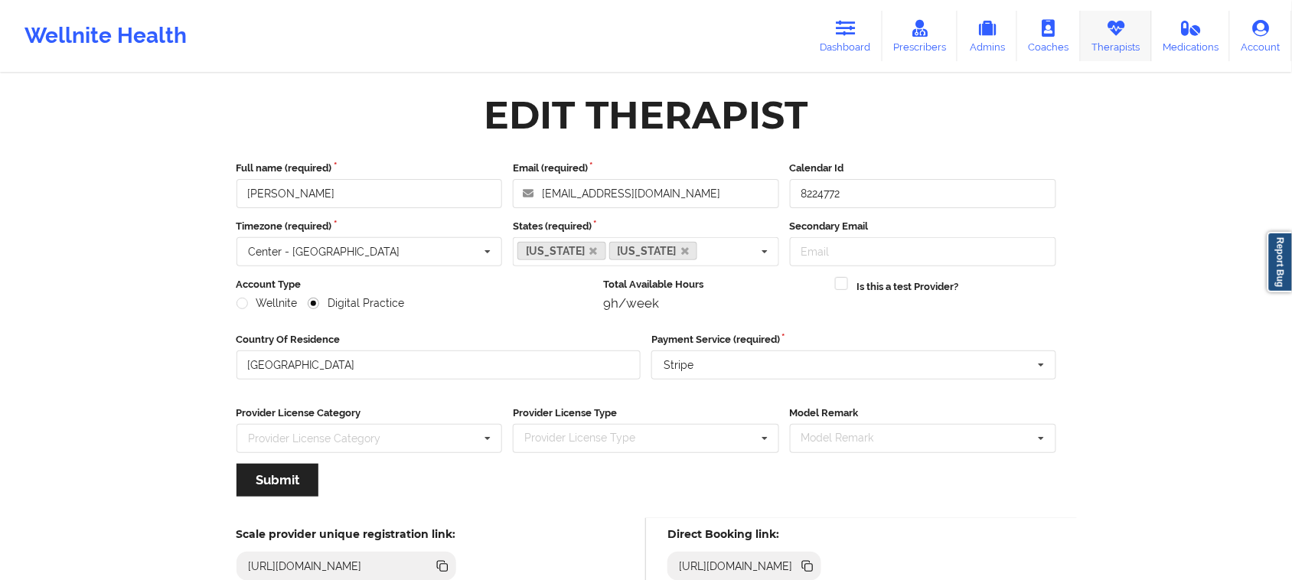
click at [1122, 41] on link "Therapists" at bounding box center [1116, 36] width 71 height 51
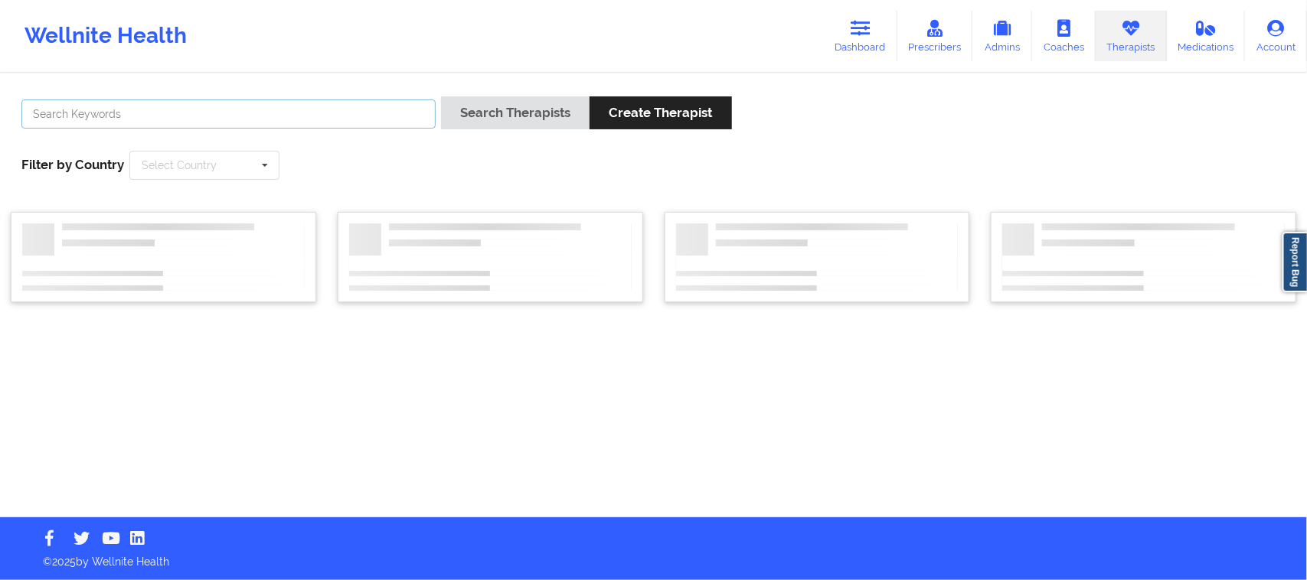
click at [390, 119] on input "text" at bounding box center [228, 114] width 414 height 29
paste input "[PERSON_NAME]"
type input "[PERSON_NAME]"
click at [245, 171] on input "text" at bounding box center [205, 166] width 149 height 28
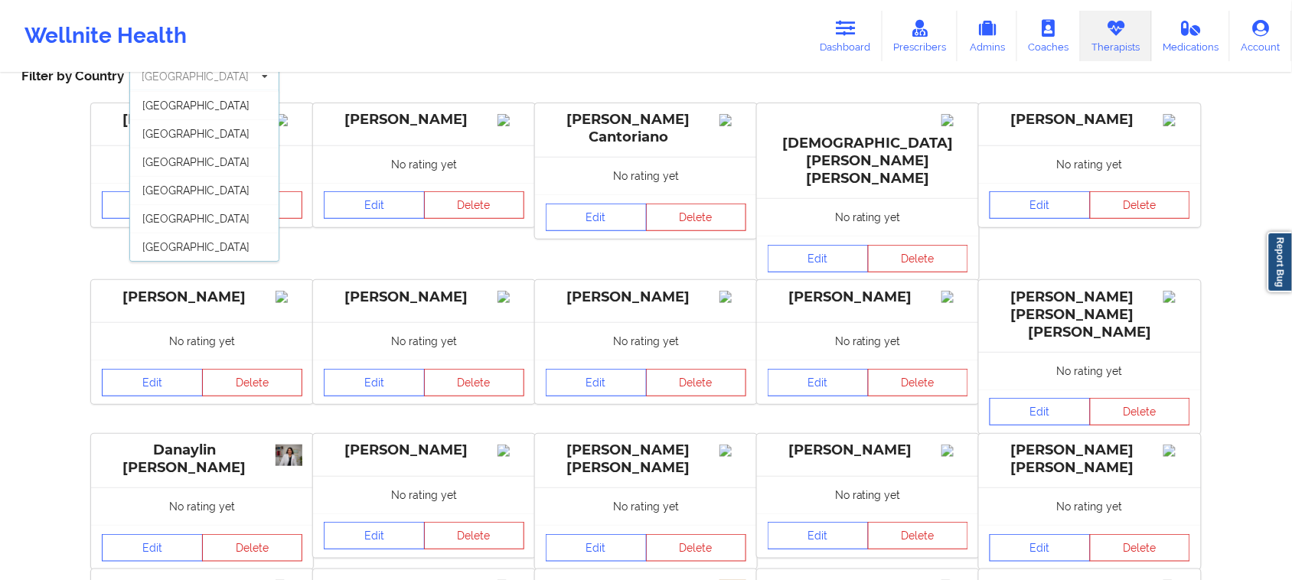
scroll to position [87, 0]
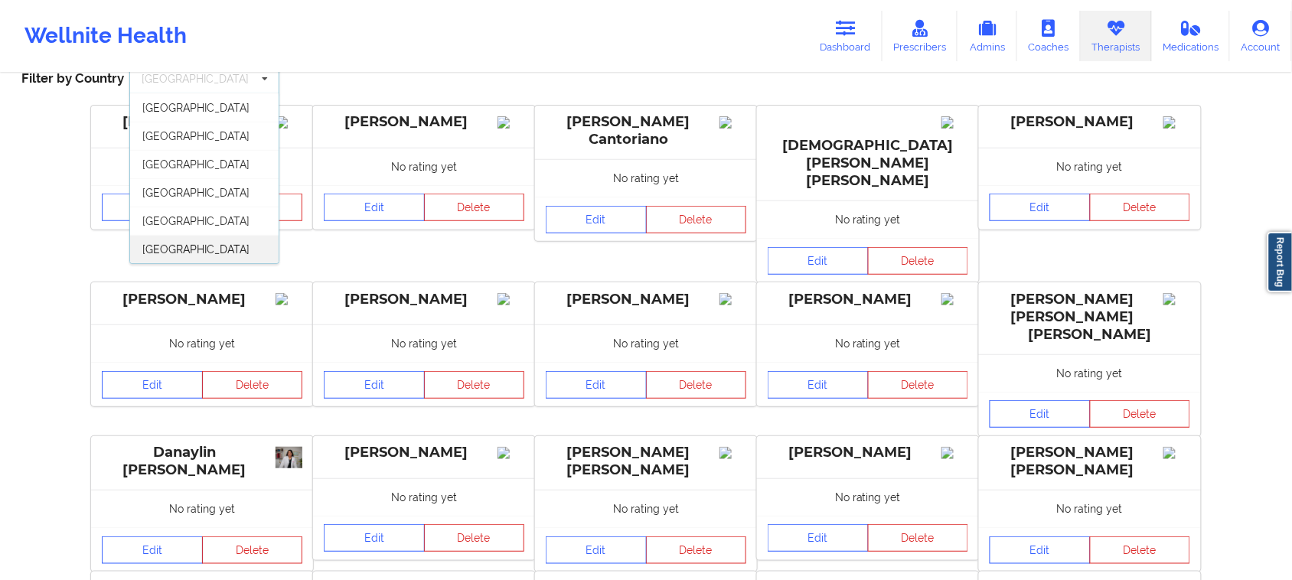
click at [178, 254] on span "[GEOGRAPHIC_DATA]" at bounding box center [195, 249] width 107 height 12
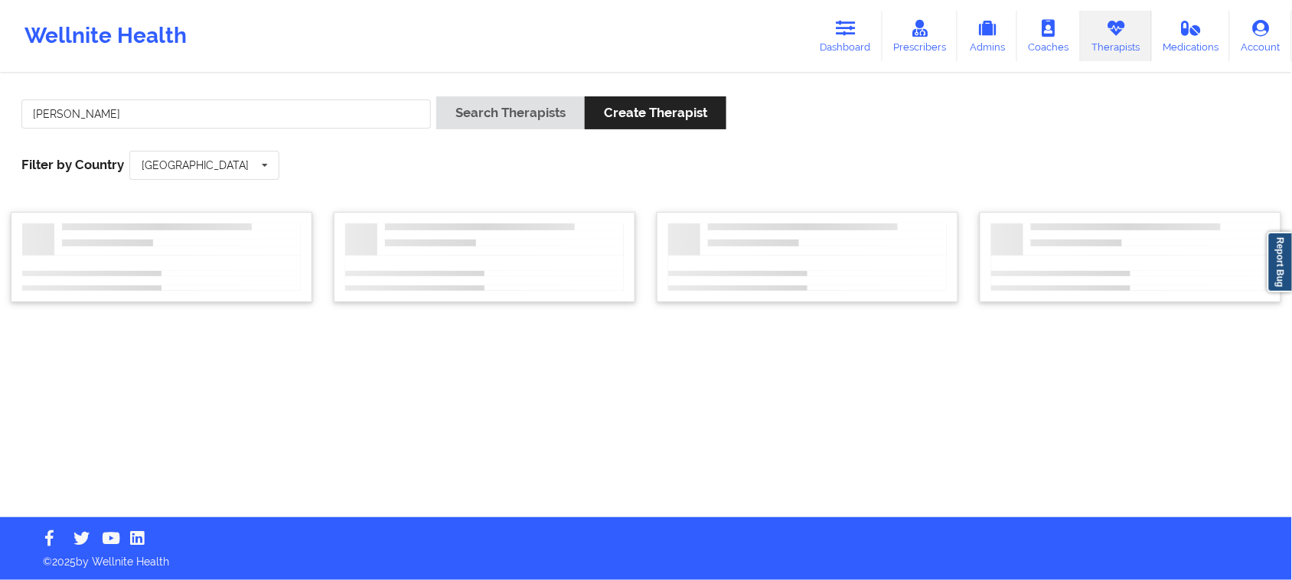
scroll to position [0, 0]
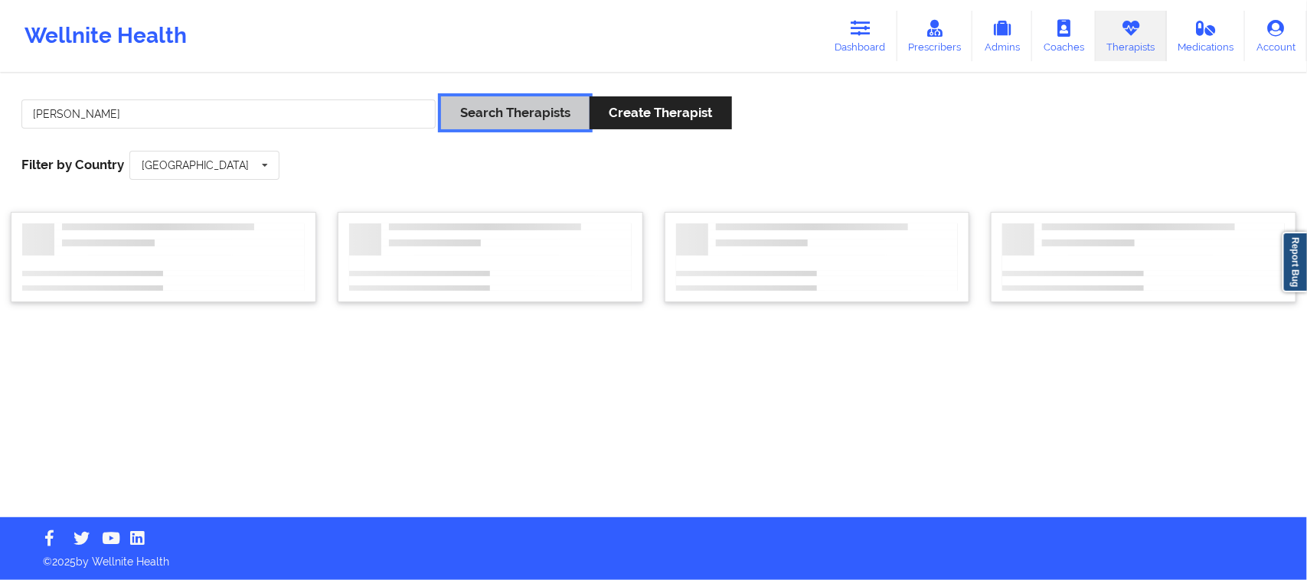
click at [491, 123] on button "Search Therapists" at bounding box center [515, 112] width 149 height 33
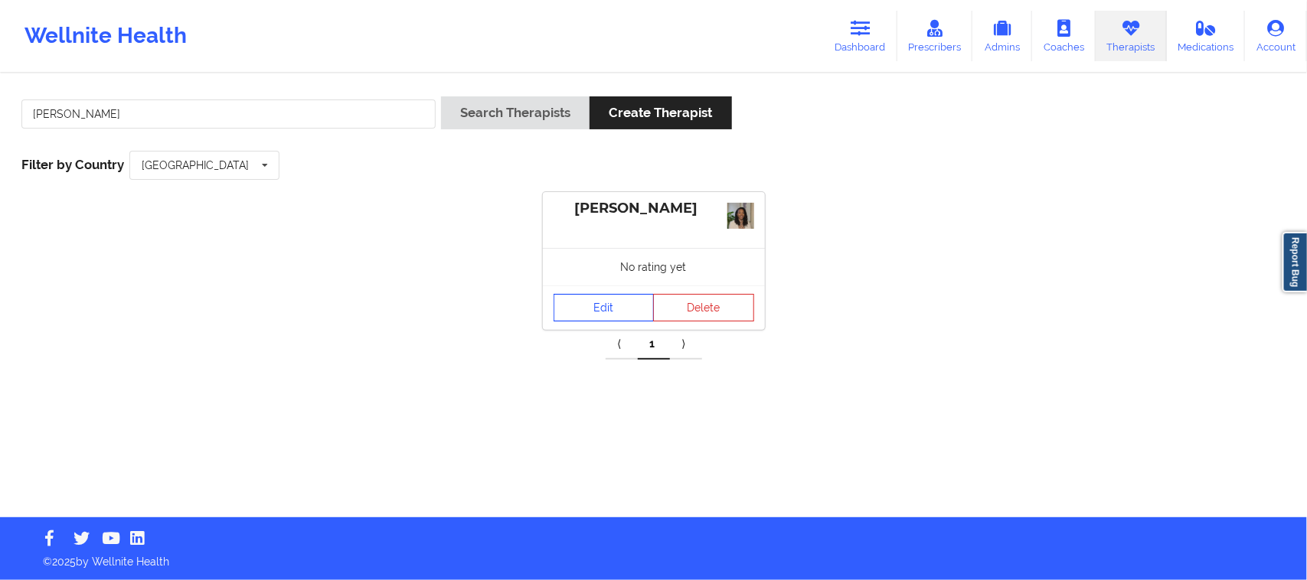
click at [621, 315] on link "Edit" at bounding box center [604, 308] width 101 height 28
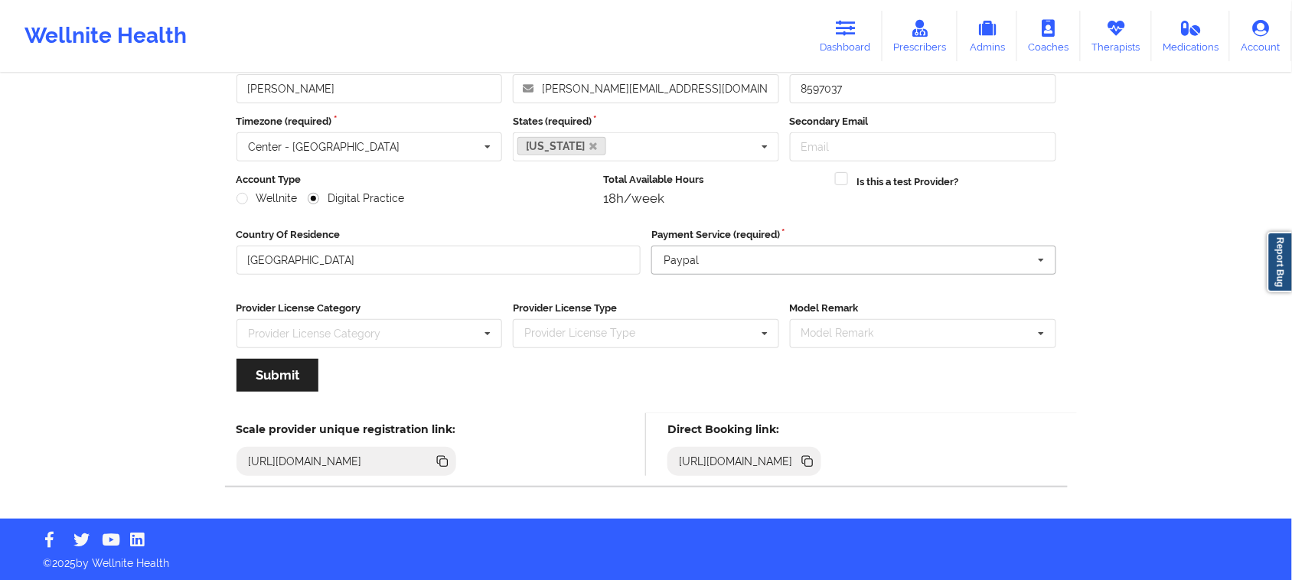
scroll to position [107, 0]
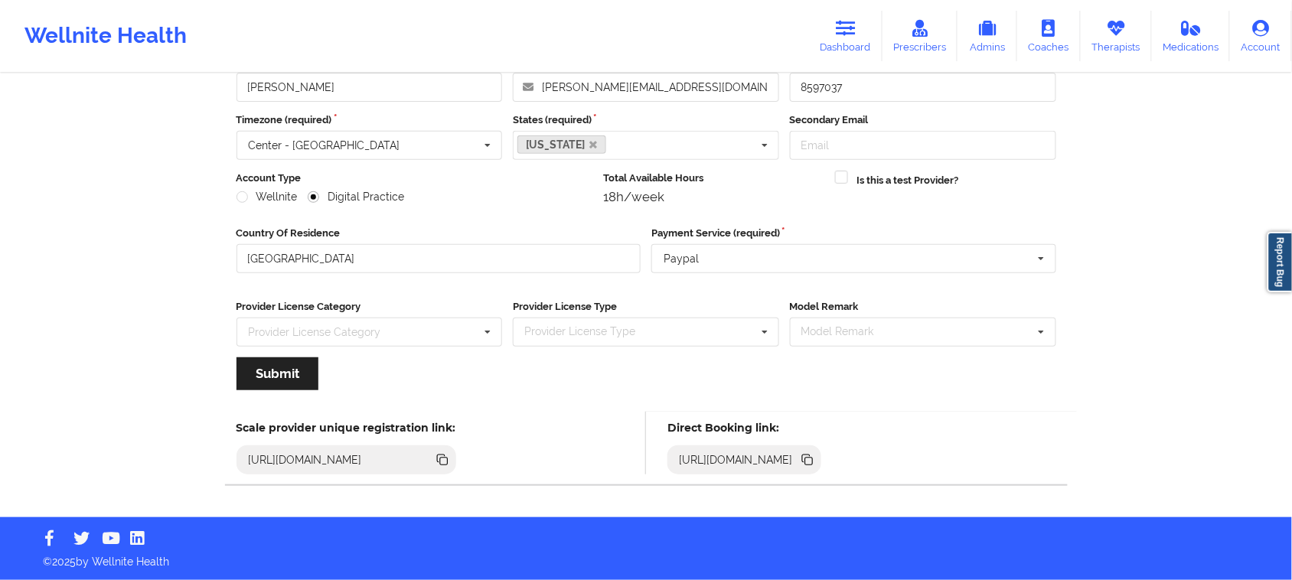
click at [813, 464] on icon at bounding box center [809, 462] width 8 height 8
click at [1124, 44] on link "Therapists" at bounding box center [1116, 36] width 71 height 51
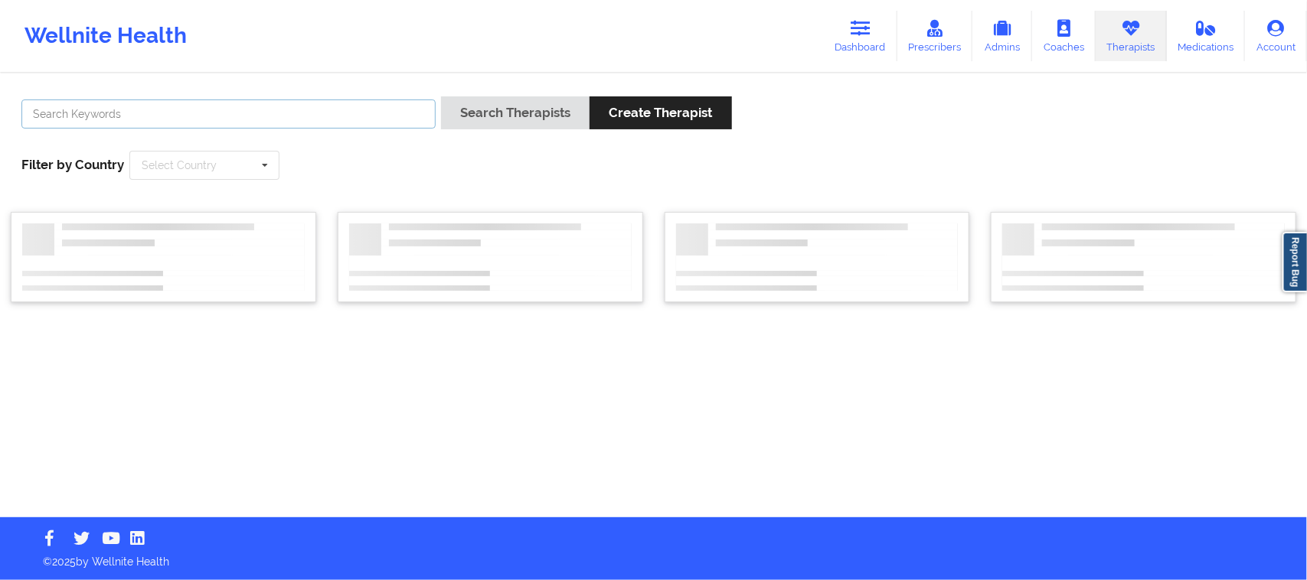
click at [142, 103] on input "text" at bounding box center [228, 114] width 414 height 29
paste input "[PERSON_NAME]"
type input "[PERSON_NAME]"
click at [191, 167] on div "Select Country" at bounding box center [179, 165] width 75 height 11
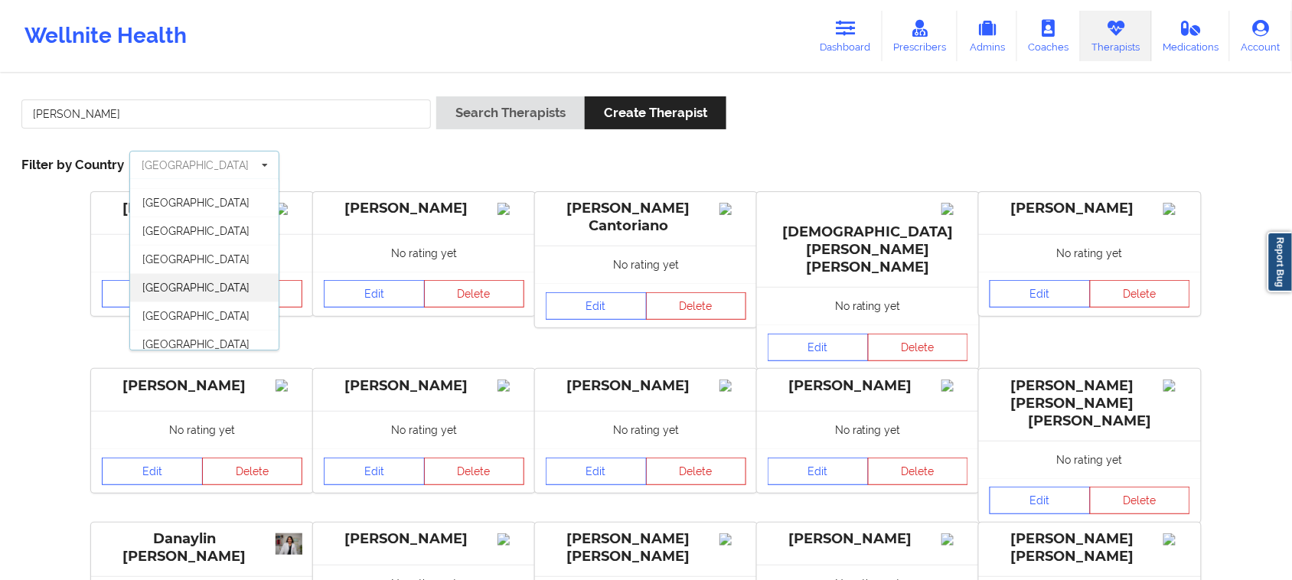
scroll to position [85, 0]
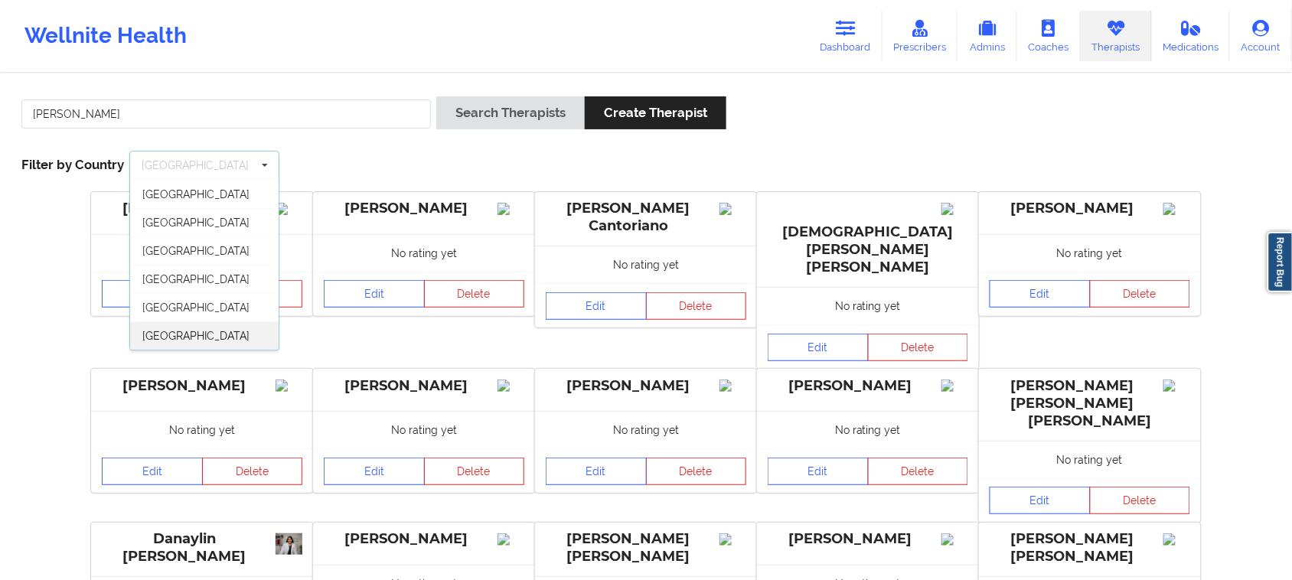
drag, startPoint x: 188, startPoint y: 335, endPoint x: 217, endPoint y: 316, distance: 34.4
click at [189, 333] on span "[GEOGRAPHIC_DATA]" at bounding box center [195, 336] width 107 height 12
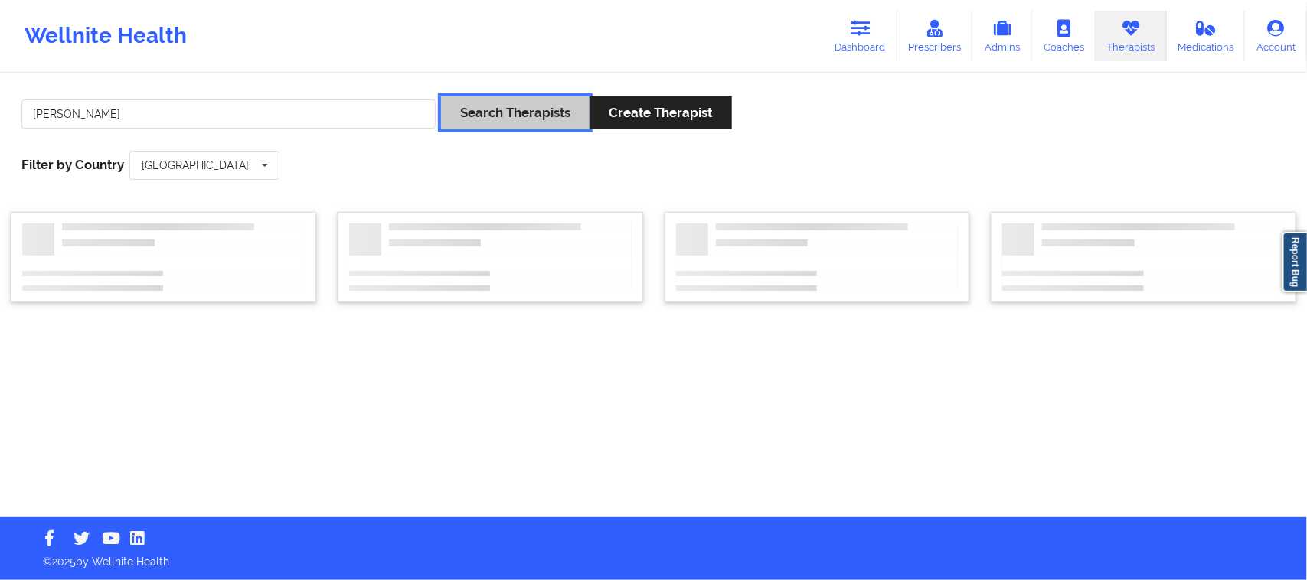
click at [525, 108] on button "Search Therapists" at bounding box center [515, 112] width 149 height 33
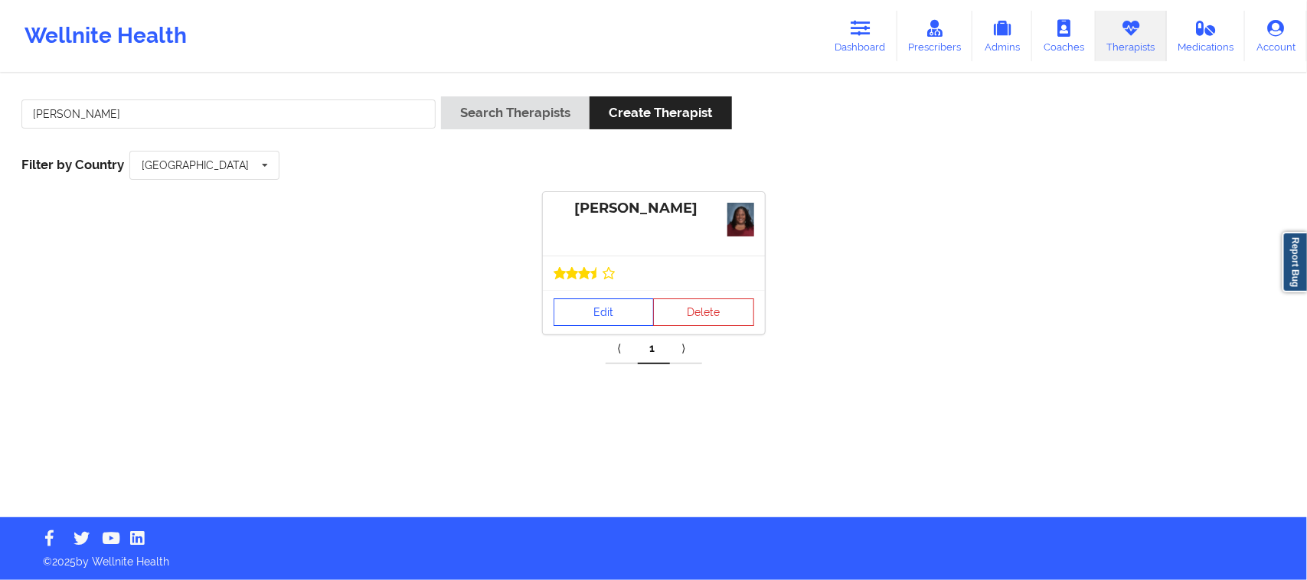
click at [625, 307] on link "Edit" at bounding box center [604, 313] width 101 height 28
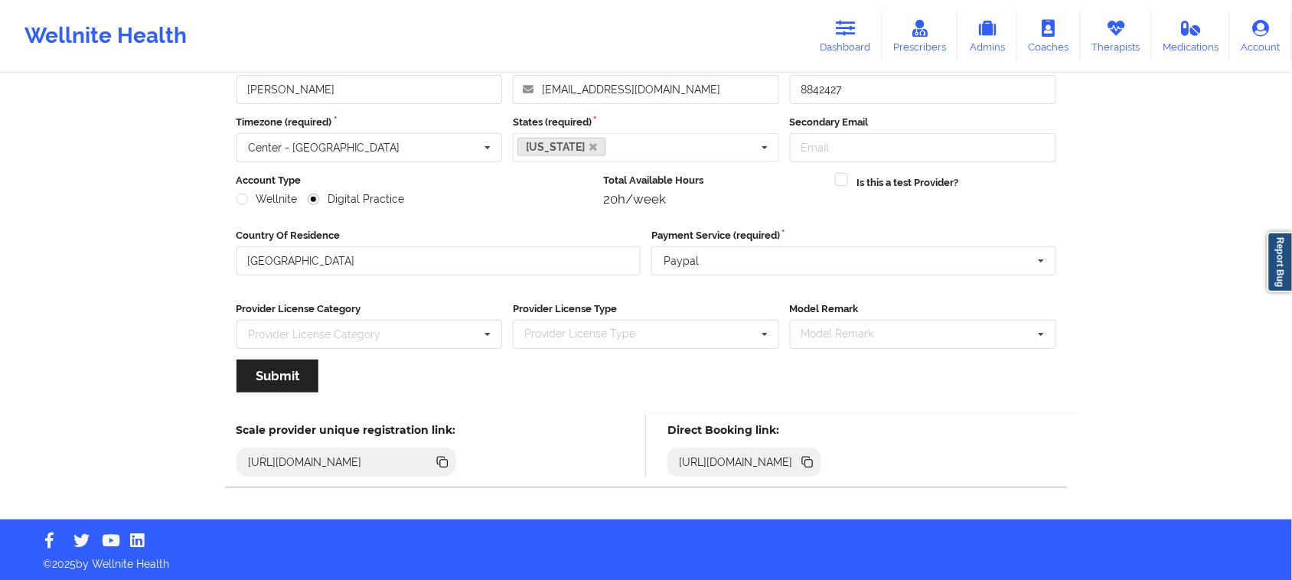
scroll to position [107, 0]
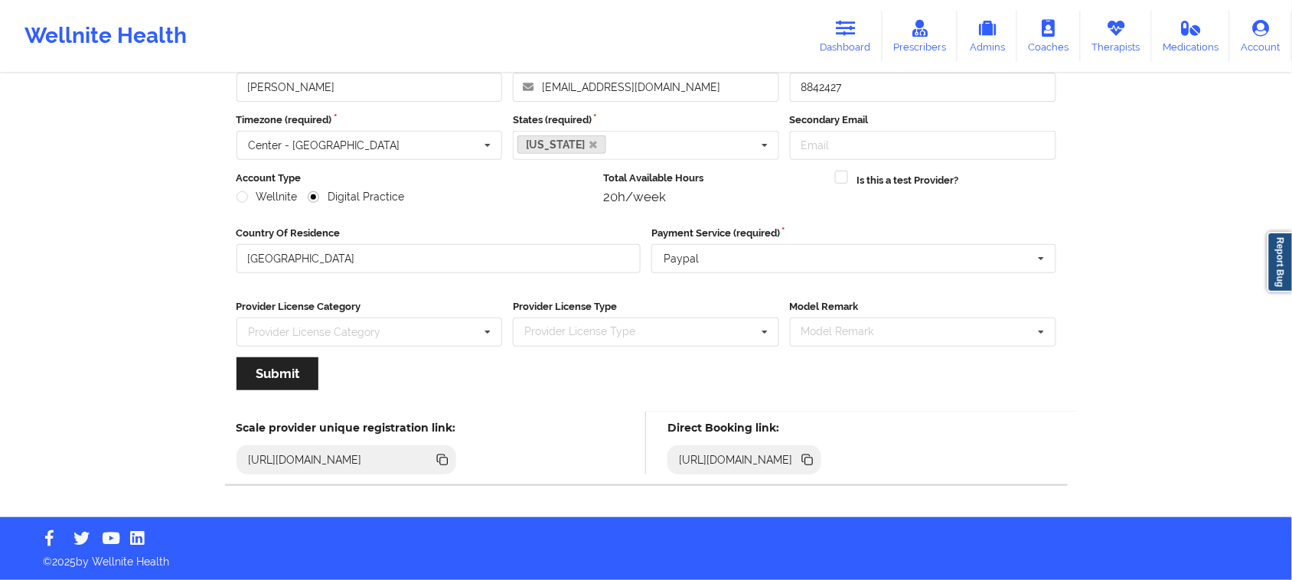
click at [813, 460] on icon at bounding box center [809, 462] width 8 height 8
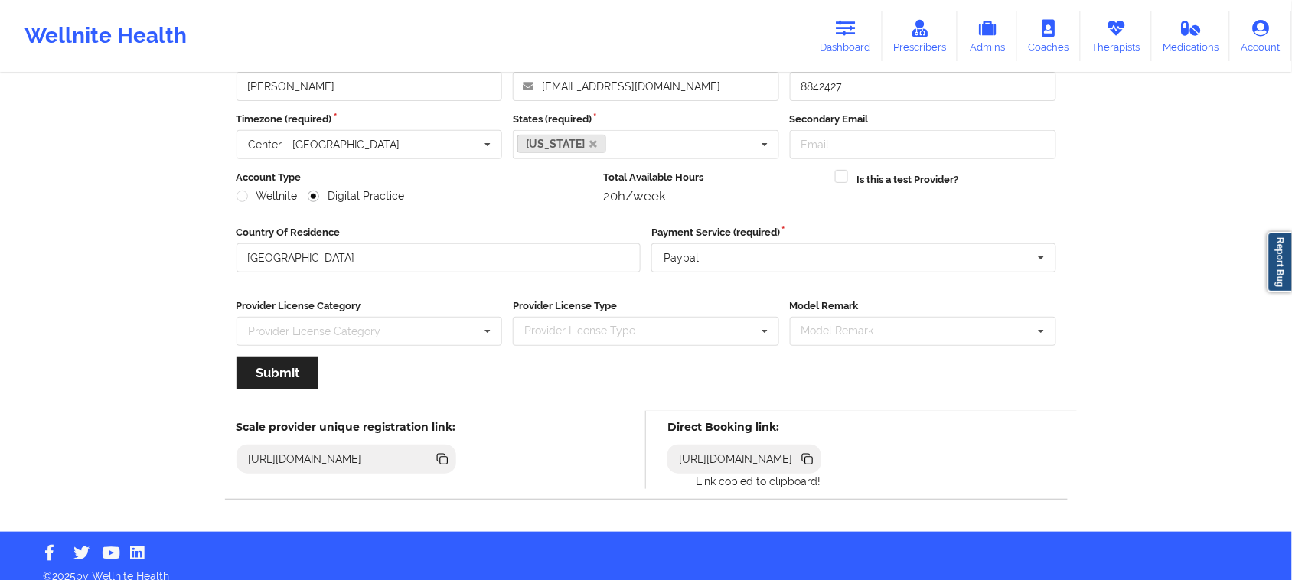
click at [813, 460] on icon at bounding box center [809, 461] width 8 height 8
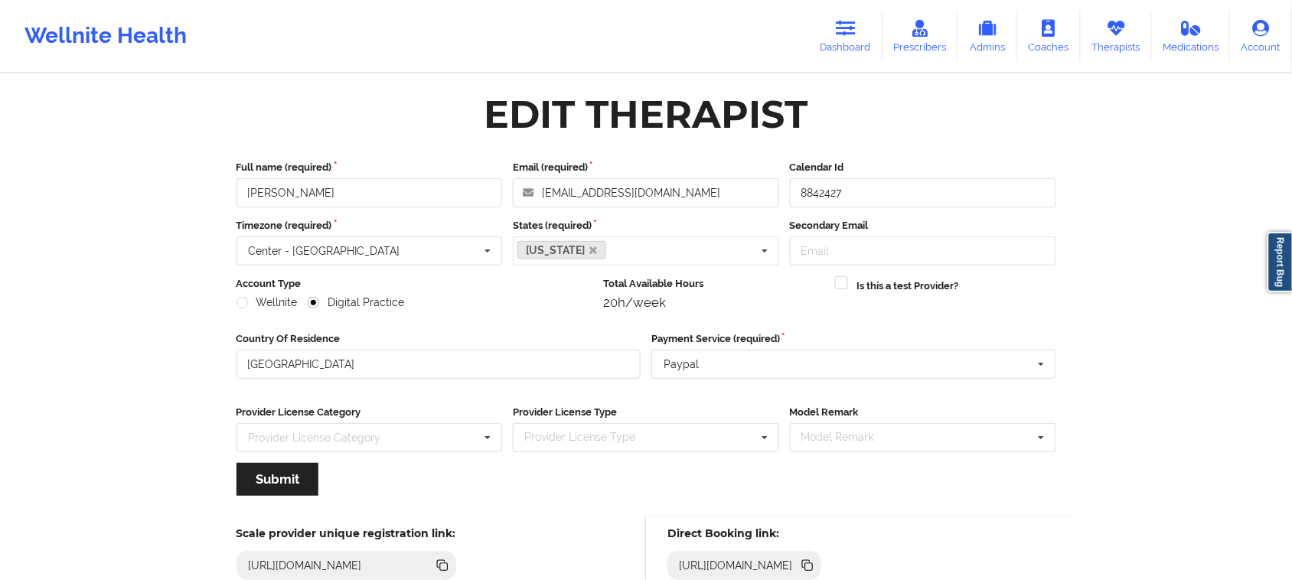
scroll to position [0, 0]
drag, startPoint x: 430, startPoint y: 191, endPoint x: 42, endPoint y: 146, distance: 390.1
click at [42, 146] on div "Wellnite Health Dashboard Prescribers Admins Coaches Therapists Medications Acc…" at bounding box center [646, 312] width 1292 height 624
click at [403, 191] on input "[PERSON_NAME]" at bounding box center [370, 193] width 266 height 29
click at [423, 130] on div "Edit Therapist" at bounding box center [646, 115] width 841 height 48
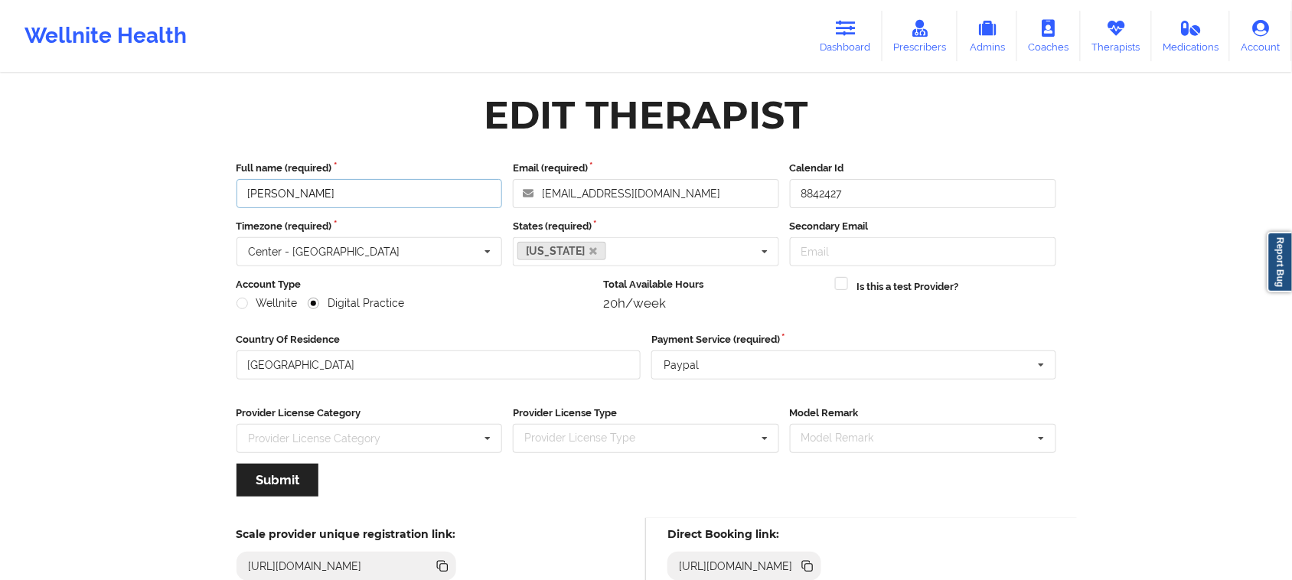
drag, startPoint x: 404, startPoint y: 194, endPoint x: 228, endPoint y: 193, distance: 176.1
click at [228, 193] on div "Full name (required) [PERSON_NAME] Email (required) [EMAIL_ADDRESS][DOMAIN_NAME…" at bounding box center [646, 334] width 841 height 368
click at [475, 416] on label "Provider License Category" at bounding box center [370, 413] width 266 height 15
click at [828, 37] on link "Dashboard" at bounding box center [846, 36] width 74 height 51
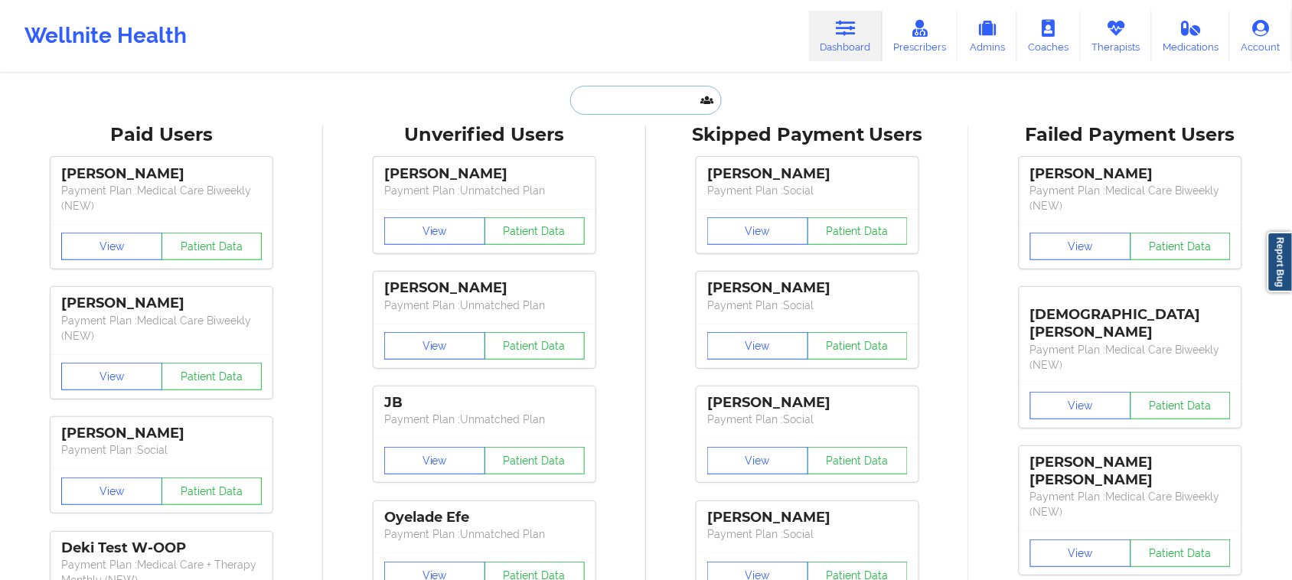
click at [645, 105] on input "text" at bounding box center [646, 100] width 152 height 29
paste input "[PERSON_NAME]"
type input "[PERSON_NAME]"
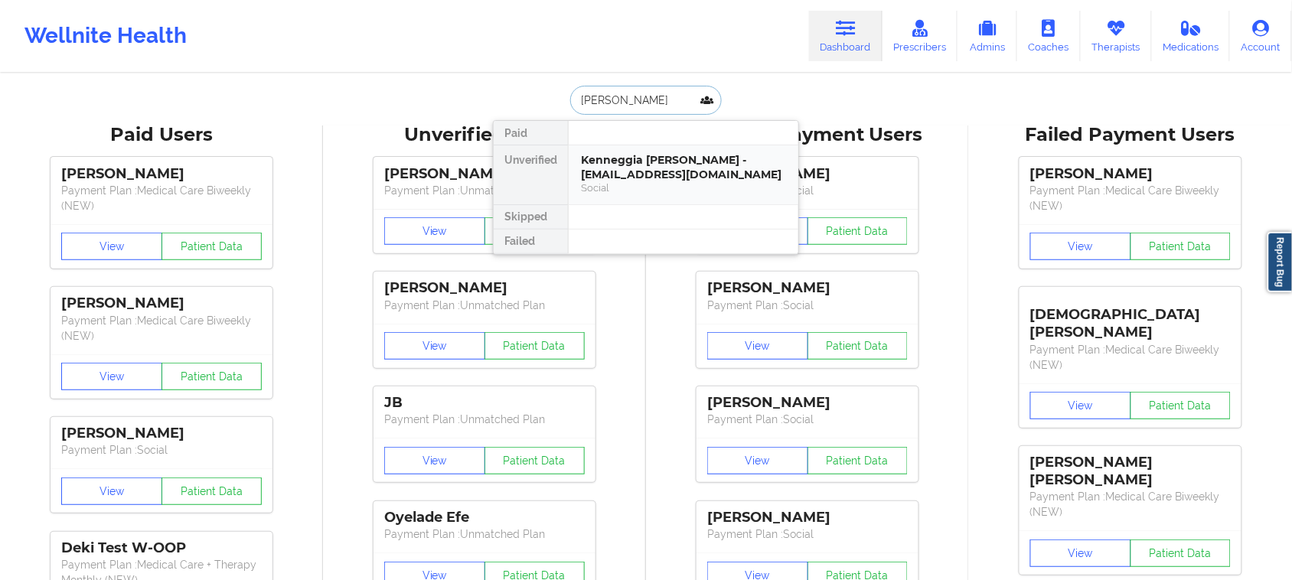
click at [643, 173] on div "Kenneggia [PERSON_NAME] - [EMAIL_ADDRESS][DOMAIN_NAME]" at bounding box center [683, 167] width 205 height 28
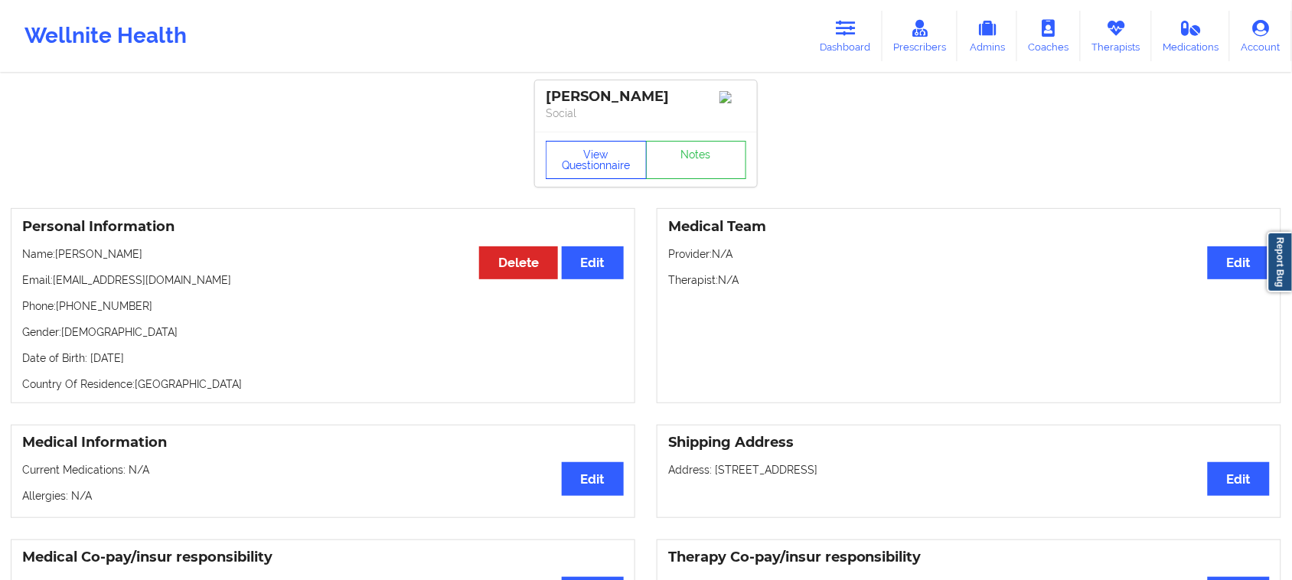
click at [605, 159] on button "View Questionnaire" at bounding box center [596, 160] width 101 height 38
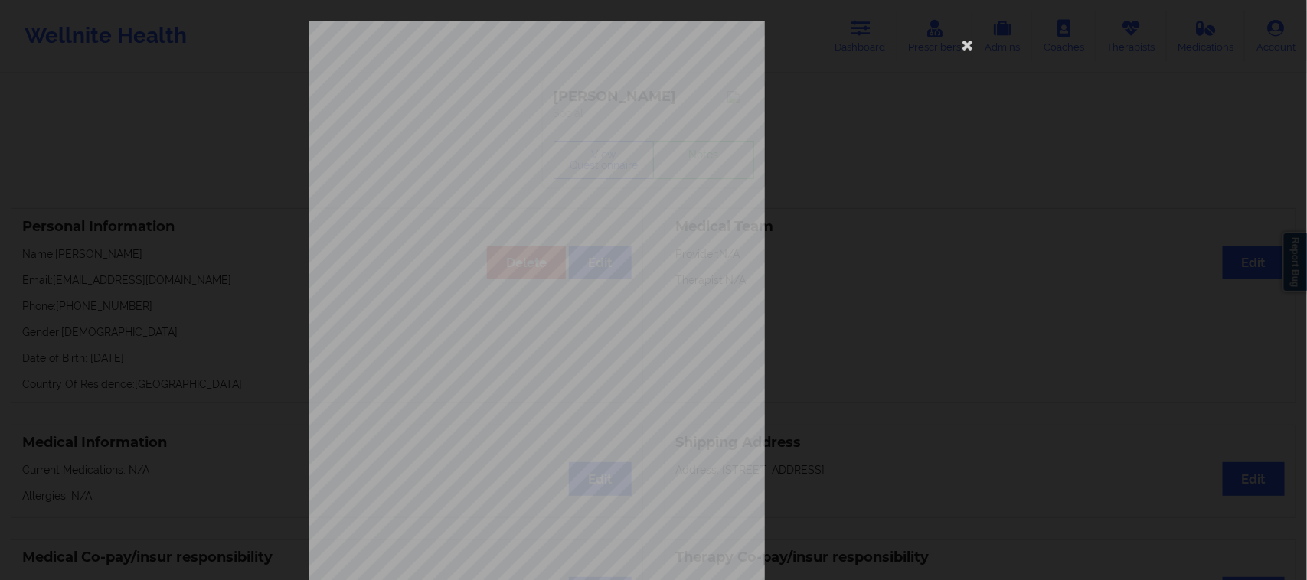
scroll to position [149, 0]
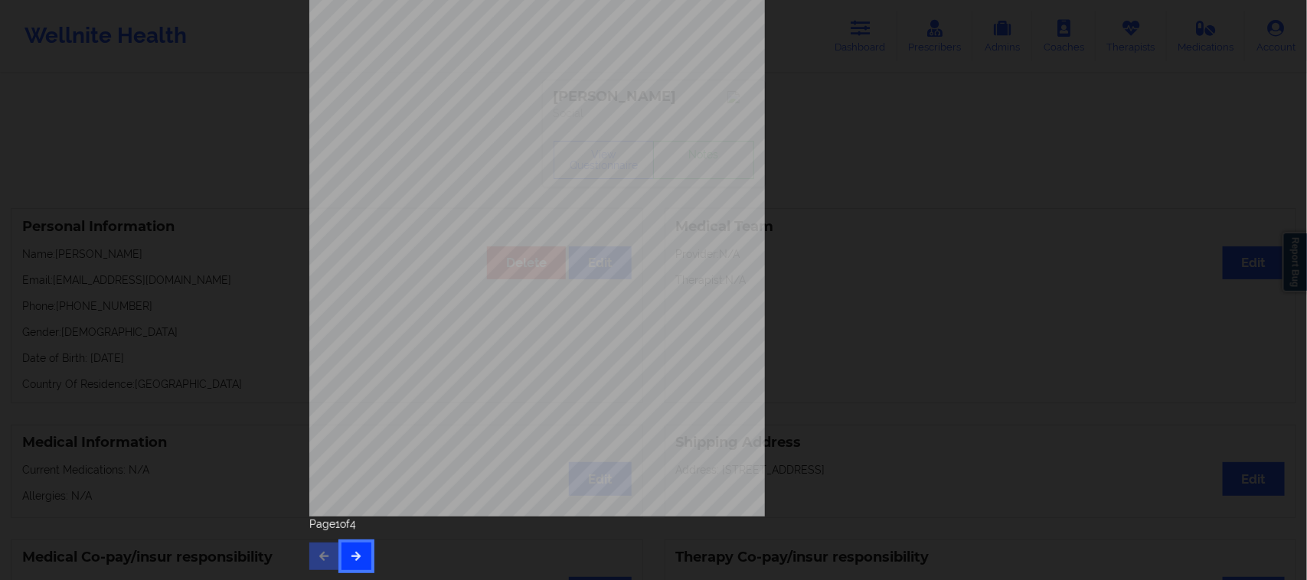
click at [360, 560] on button "button" at bounding box center [356, 557] width 30 height 28
click at [355, 552] on icon "button" at bounding box center [356, 555] width 13 height 9
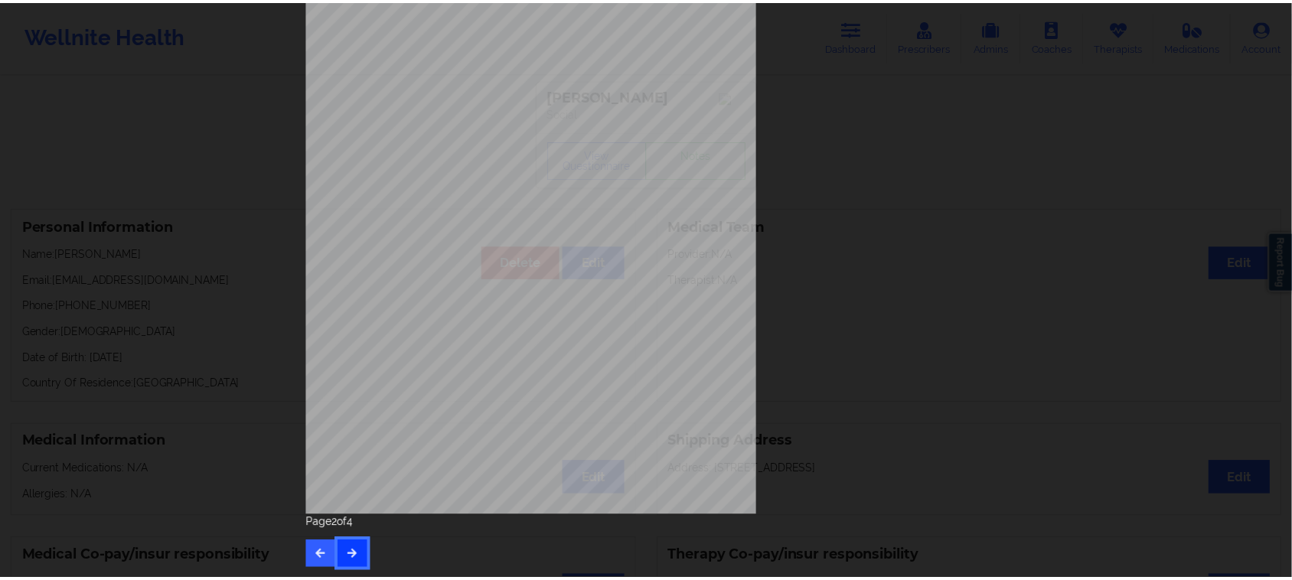
scroll to position [0, 0]
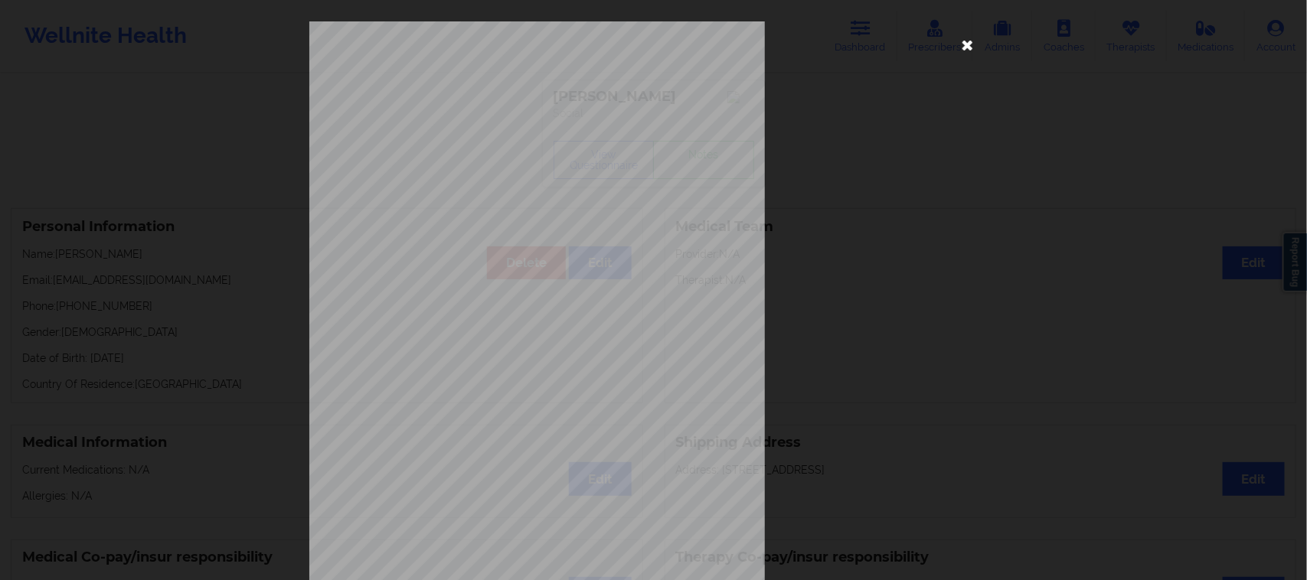
click at [967, 43] on icon at bounding box center [968, 44] width 25 height 25
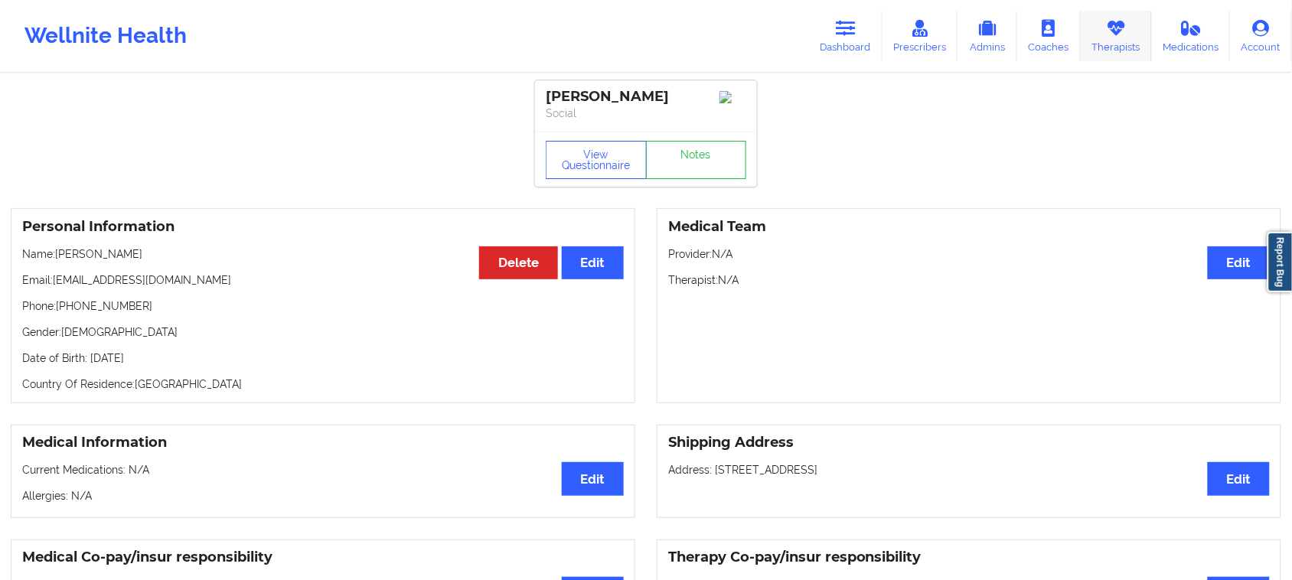
click at [1126, 33] on icon at bounding box center [1116, 28] width 20 height 17
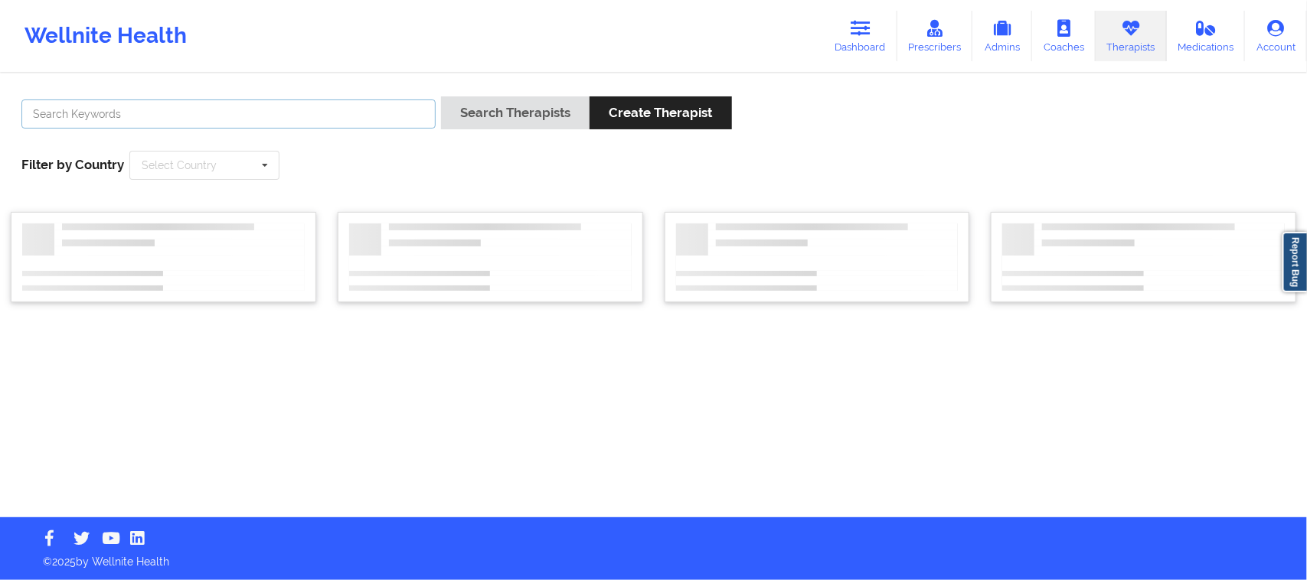
click at [276, 124] on input "text" at bounding box center [228, 114] width 414 height 29
paste input "[PERSON_NAME]"
type input "[PERSON_NAME]"
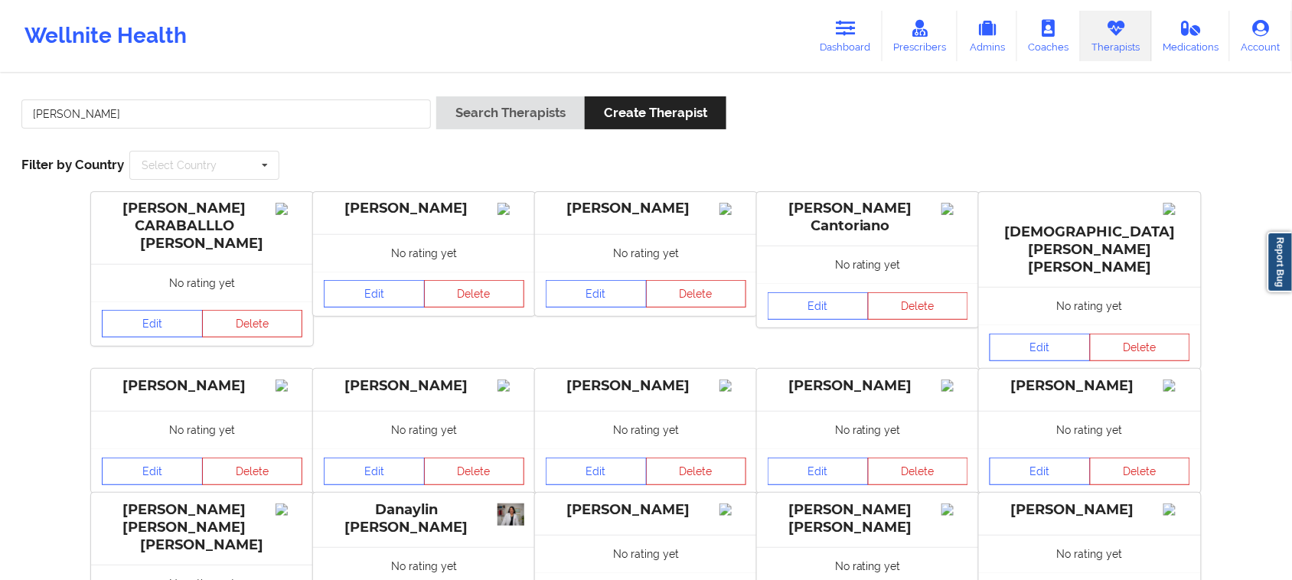
click at [400, 196] on div "[PERSON_NAME]" at bounding box center [424, 213] width 222 height 42
click at [296, 116] on input "[PERSON_NAME]" at bounding box center [226, 114] width 410 height 29
click at [358, 162] on div "[PERSON_NAME] Search Therapists Create Therapist Filter by Country Select Count…" at bounding box center [646, 138] width 1271 height 105
click at [255, 162] on icon at bounding box center [264, 166] width 23 height 28
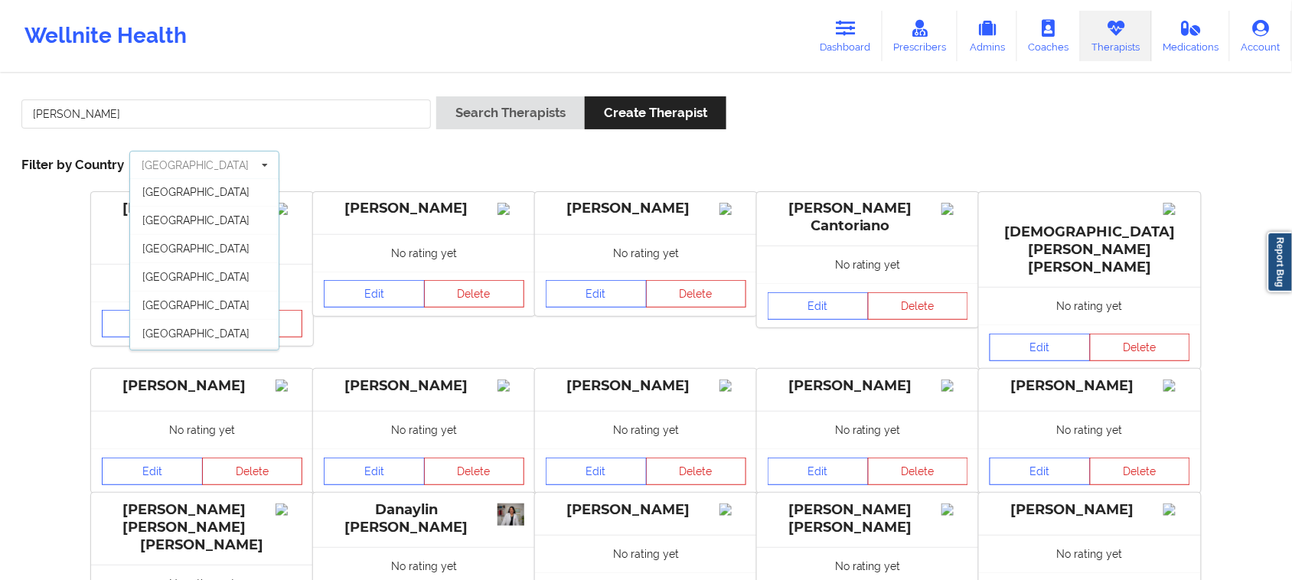
scroll to position [85, 0]
click at [214, 332] on div "[GEOGRAPHIC_DATA]" at bounding box center [204, 336] width 149 height 28
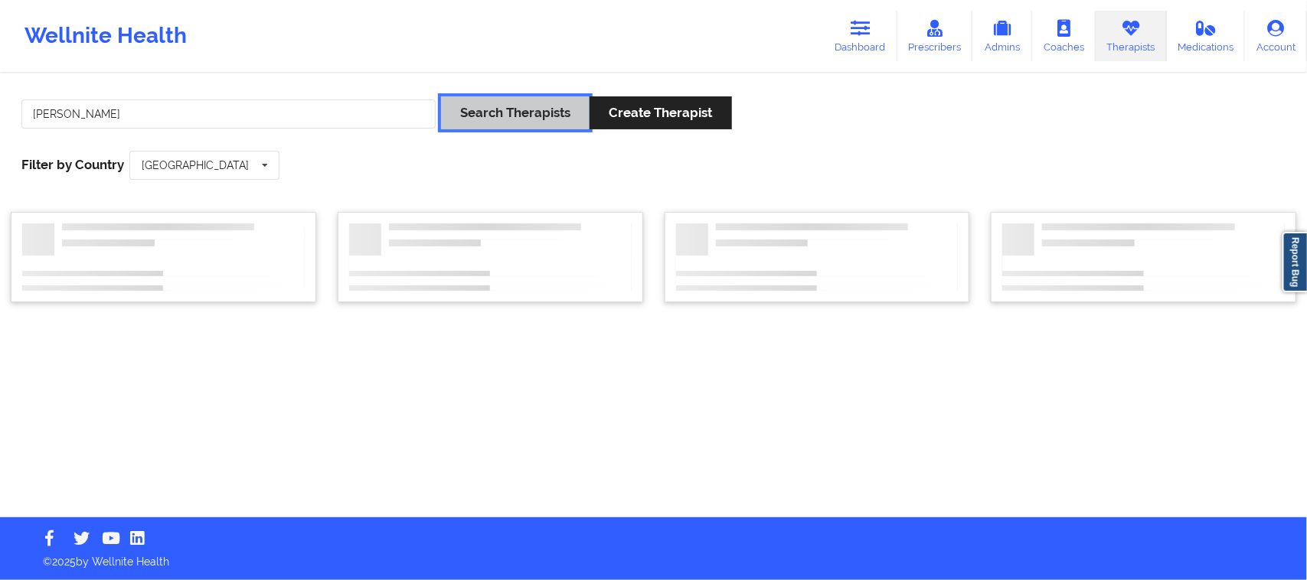
click at [496, 121] on button "Search Therapists" at bounding box center [515, 112] width 149 height 33
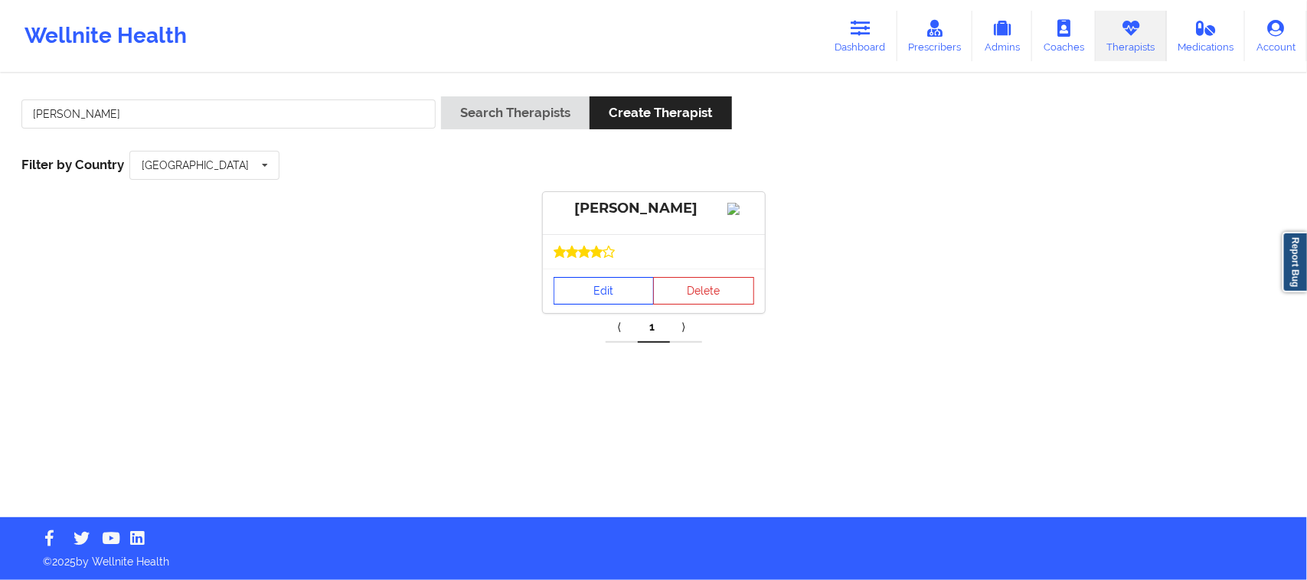
click at [609, 305] on link "Edit" at bounding box center [604, 291] width 101 height 28
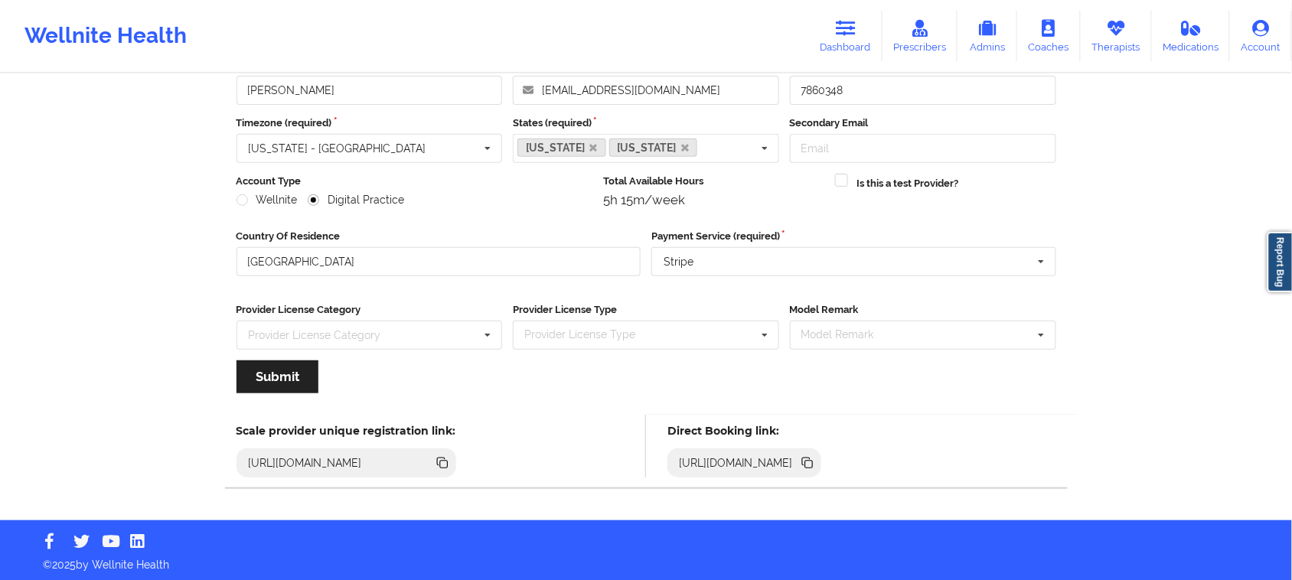
scroll to position [107, 0]
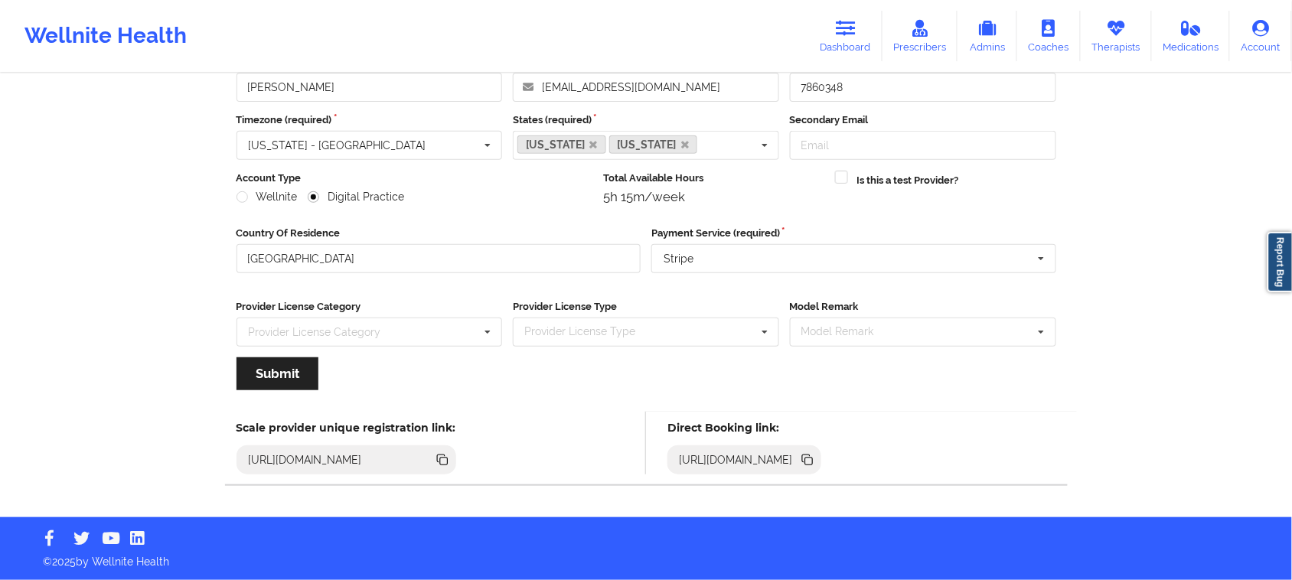
click at [813, 460] on icon at bounding box center [809, 462] width 8 height 8
click at [372, 28] on div "Wellnite Health Dashboard Prescribers Admins Coaches Therapists Medications Acc…" at bounding box center [646, 35] width 1292 height 61
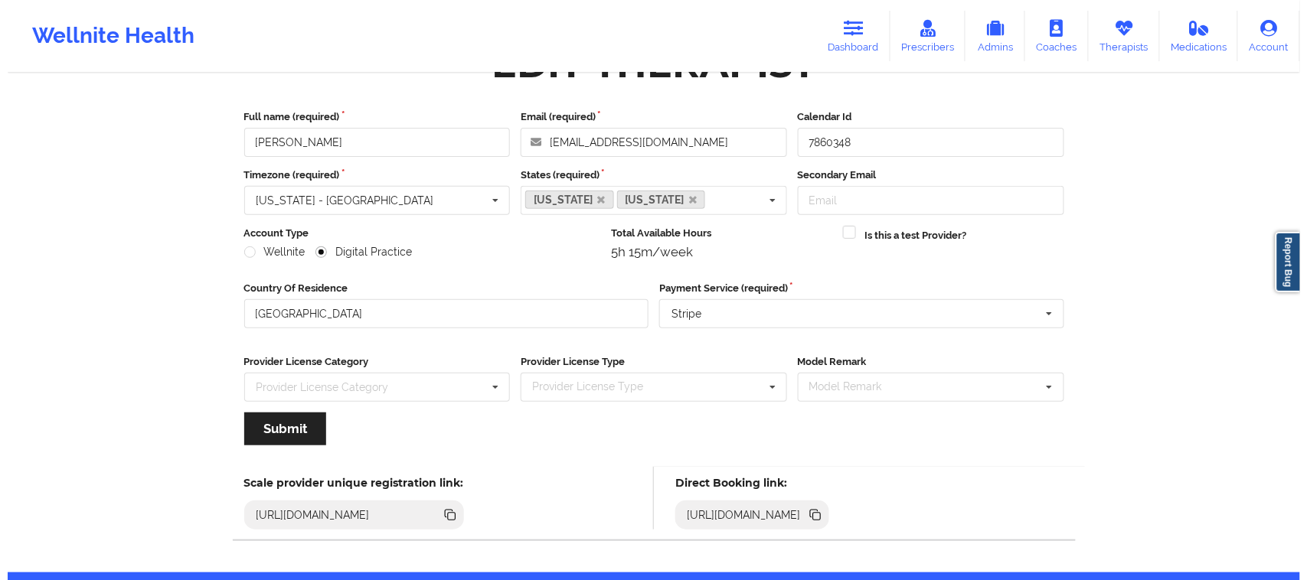
scroll to position [0, 0]
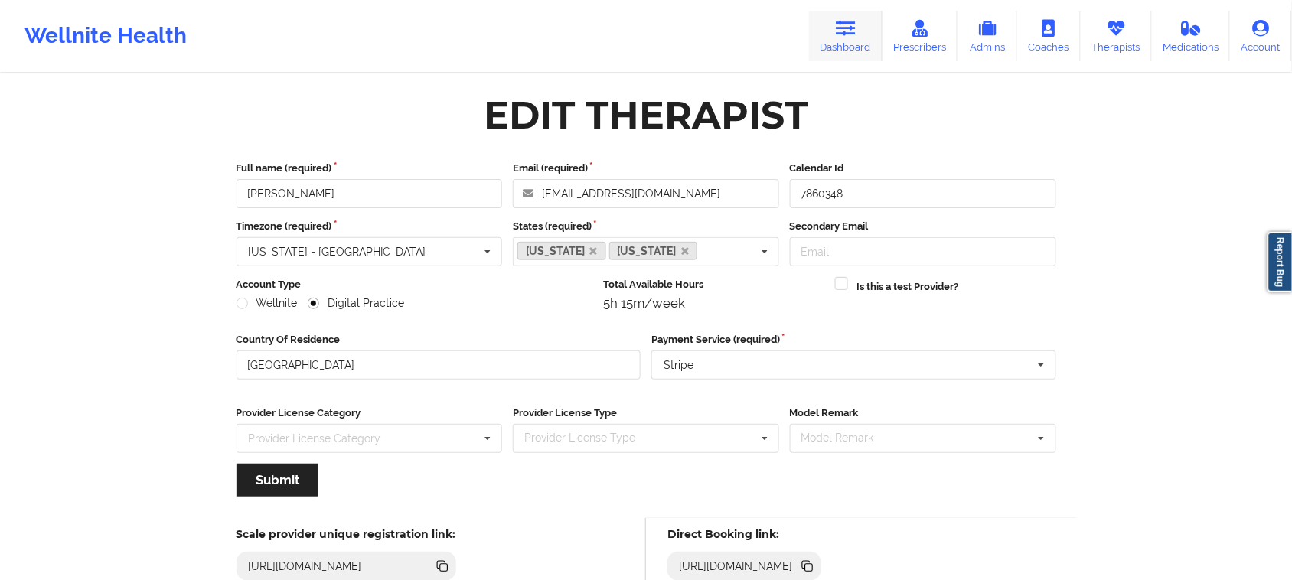
click at [851, 28] on icon at bounding box center [846, 28] width 20 height 17
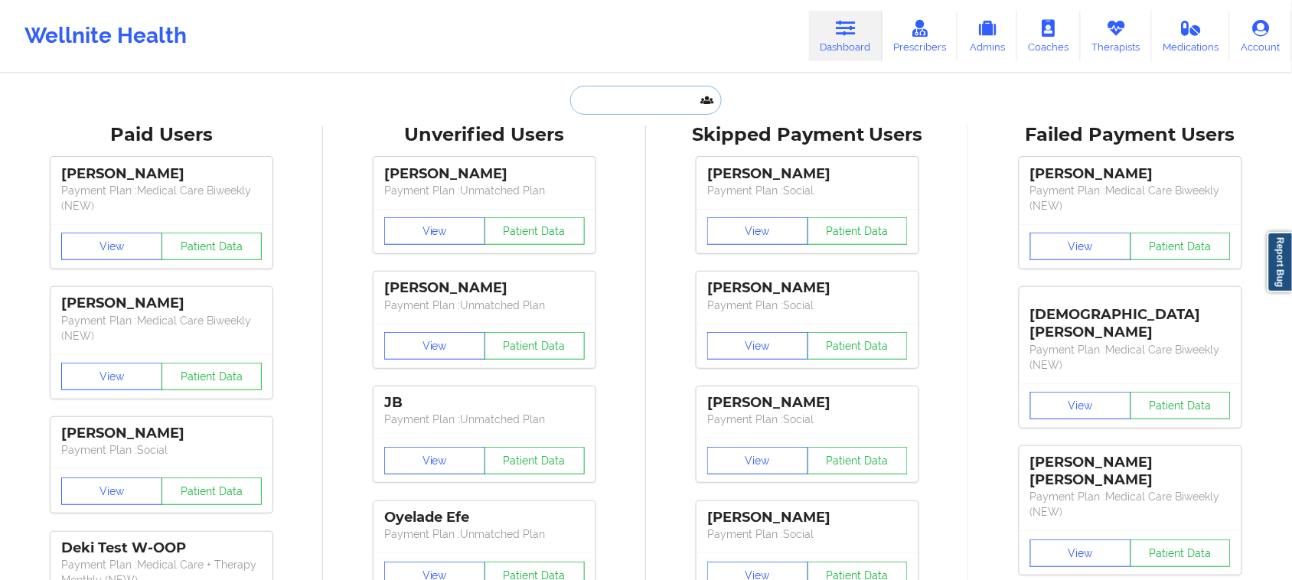
click at [665, 96] on input "text" at bounding box center [646, 100] width 152 height 29
paste input "[PERSON_NAME]"
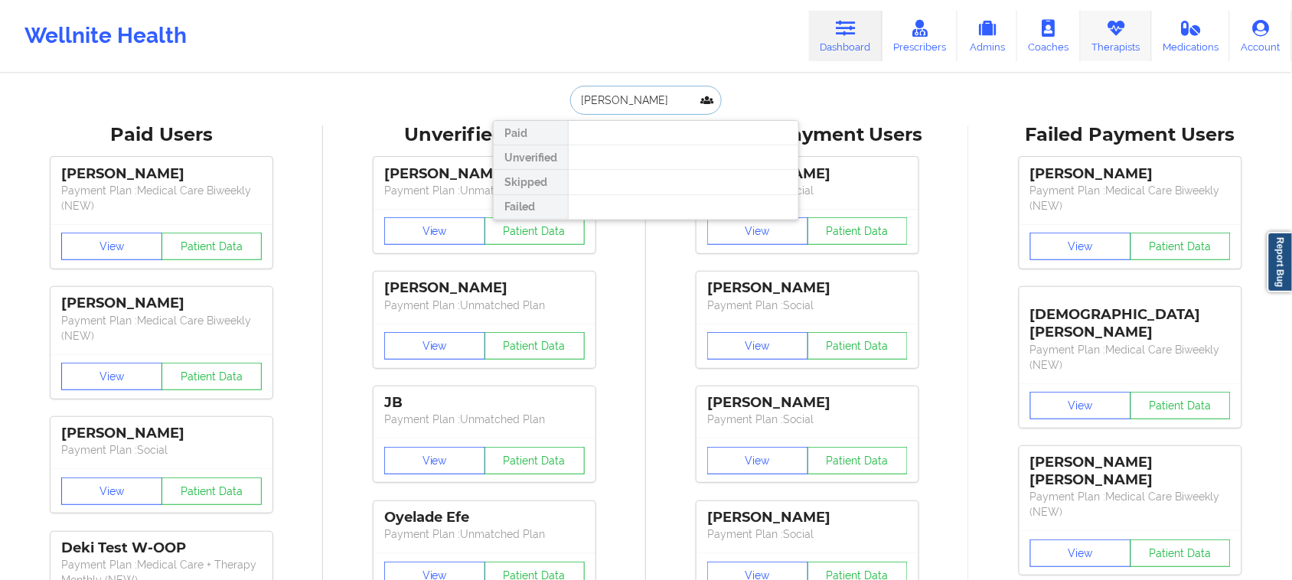
type input "[PERSON_NAME]"
click at [1114, 46] on link "Therapists" at bounding box center [1116, 36] width 71 height 51
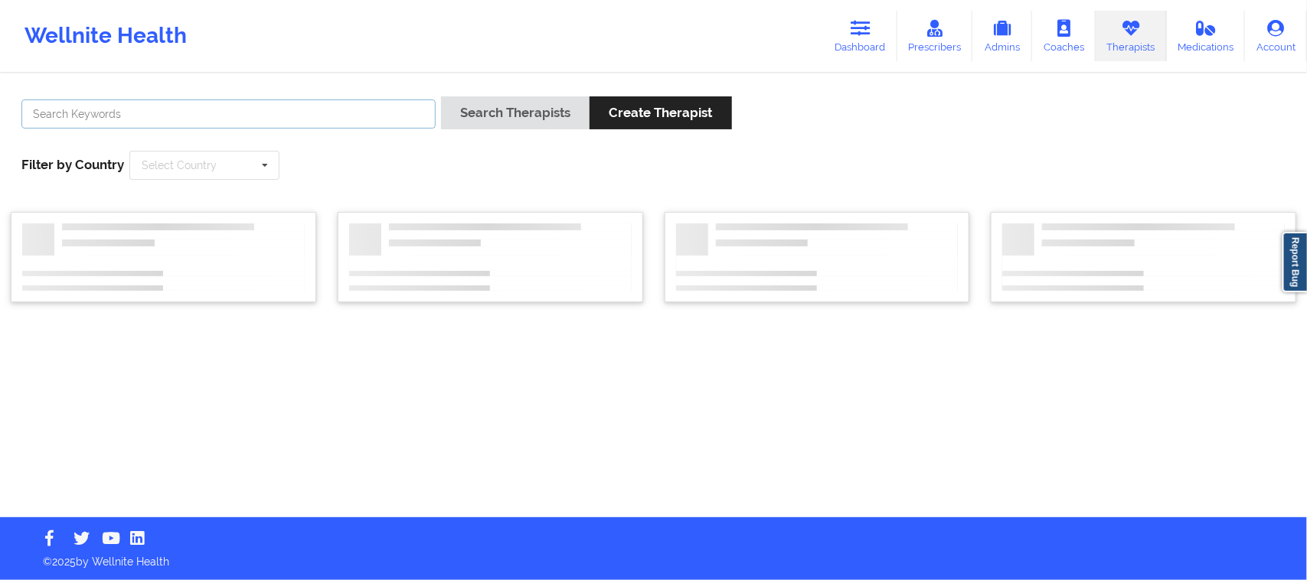
click at [342, 124] on input "text" at bounding box center [228, 114] width 414 height 29
paste input "[PERSON_NAME]"
type input "[PERSON_NAME]"
click at [268, 162] on icon at bounding box center [264, 166] width 23 height 28
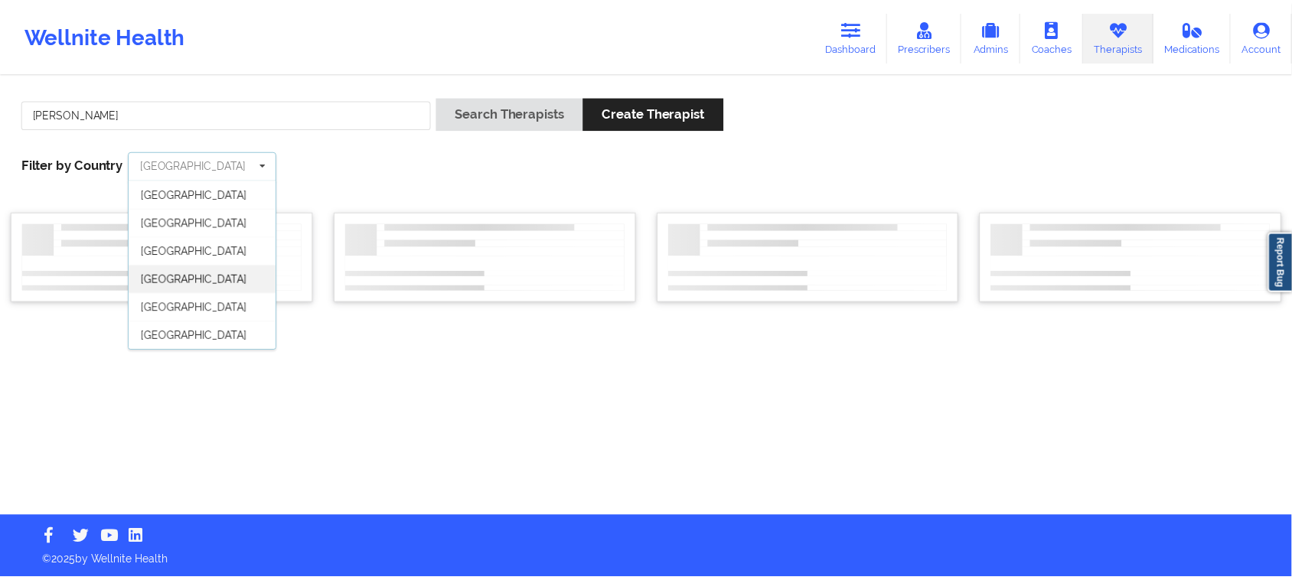
scroll to position [85, 0]
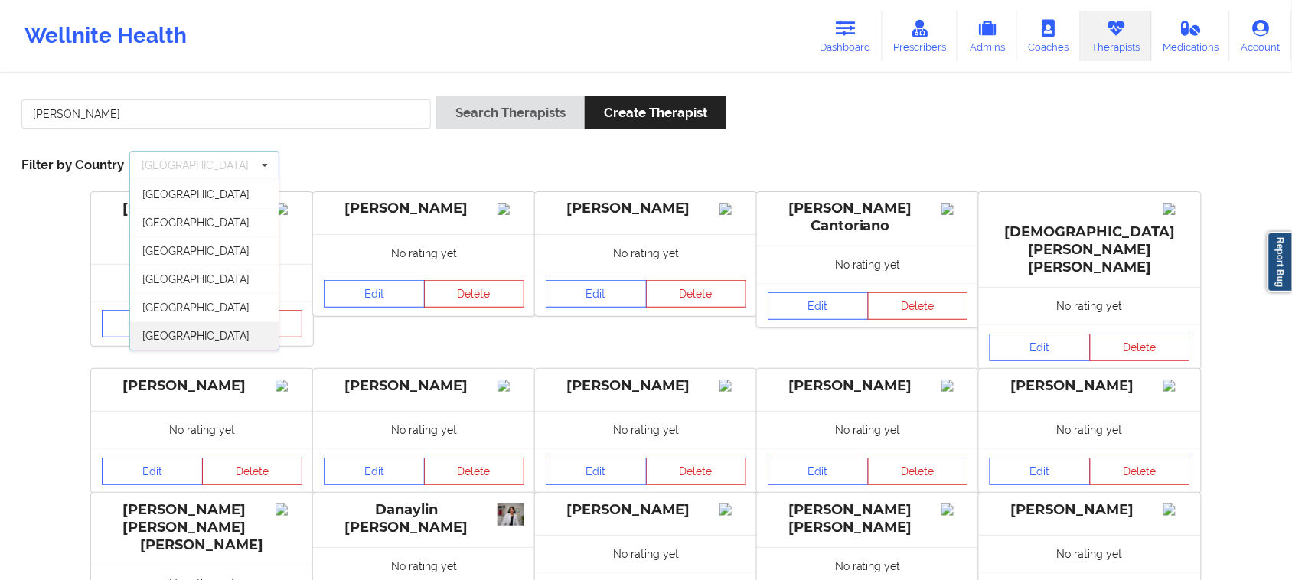
click at [207, 337] on span "[GEOGRAPHIC_DATA]" at bounding box center [195, 336] width 107 height 12
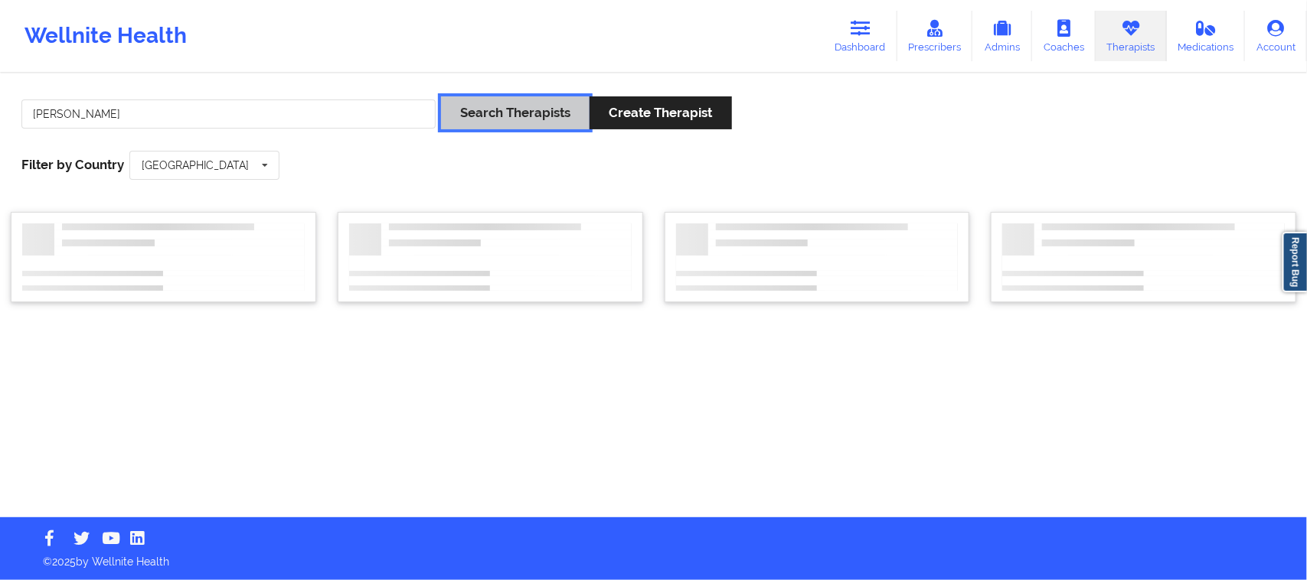
click at [511, 115] on button "Search Therapists" at bounding box center [515, 112] width 149 height 33
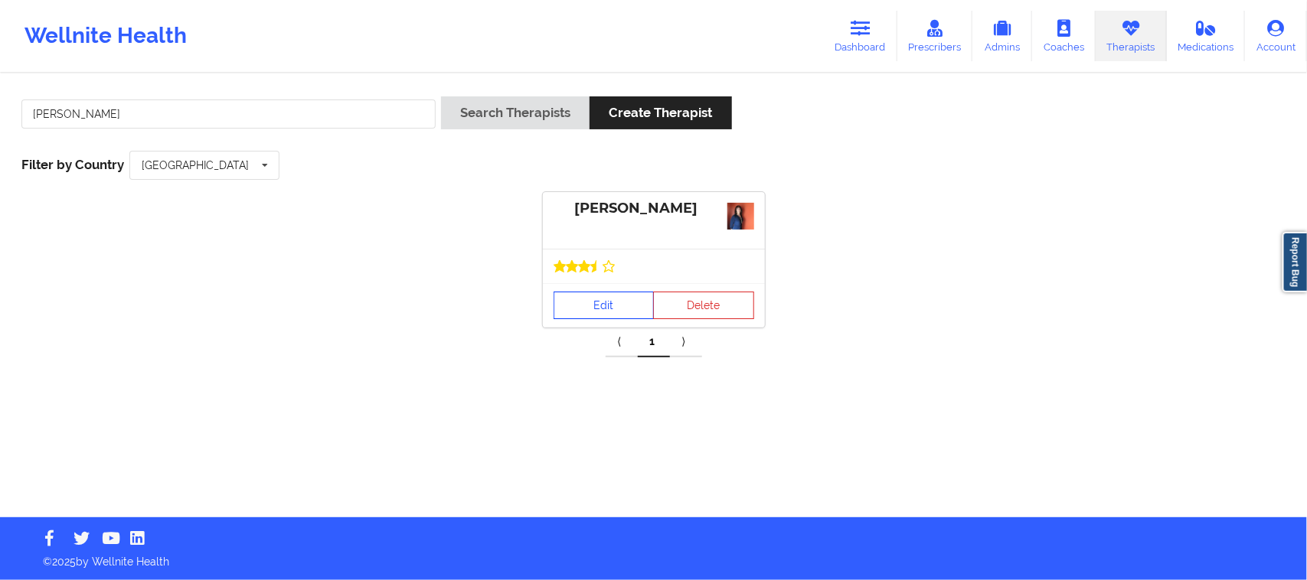
click at [603, 312] on link "Edit" at bounding box center [604, 306] width 101 height 28
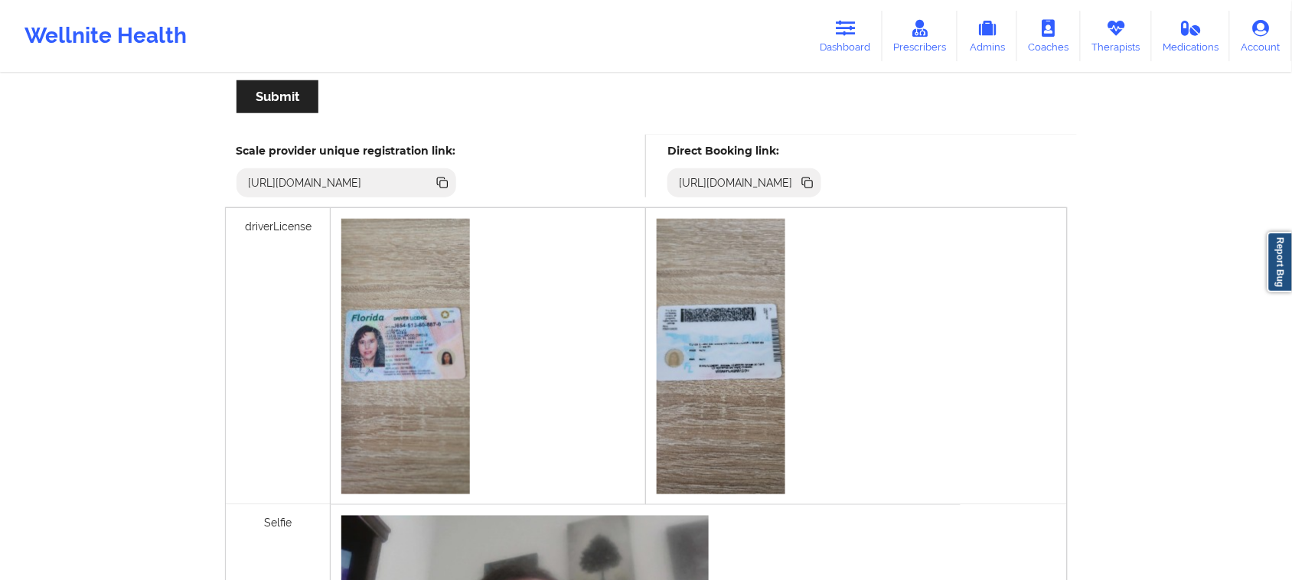
scroll to position [479, 0]
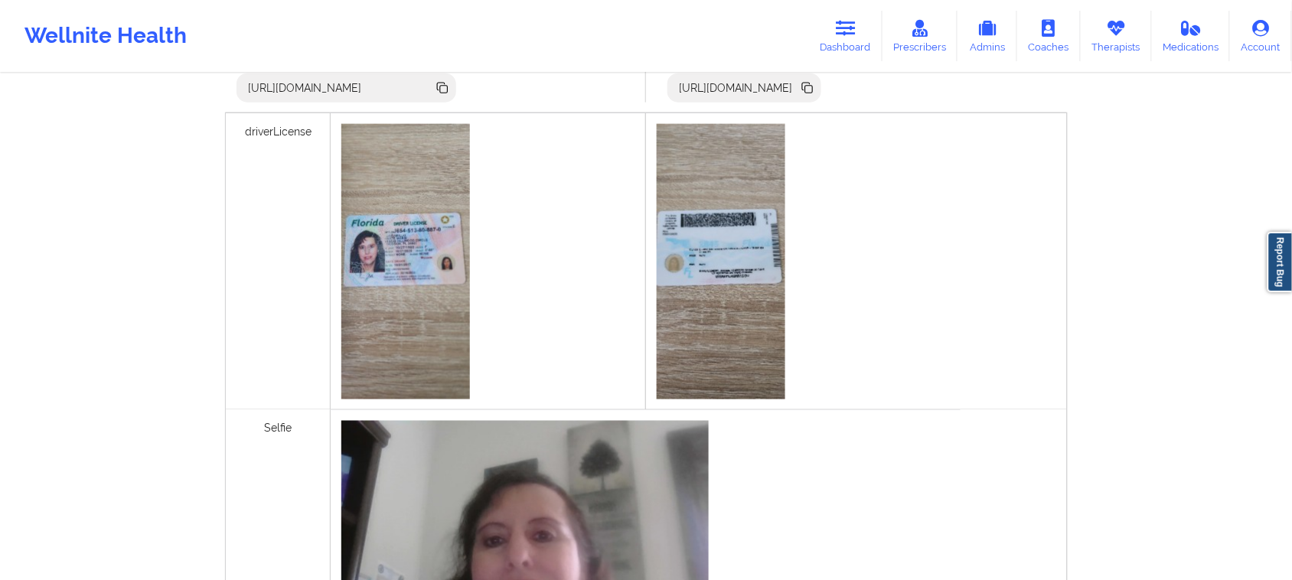
click at [813, 89] on icon at bounding box center [809, 90] width 8 height 8
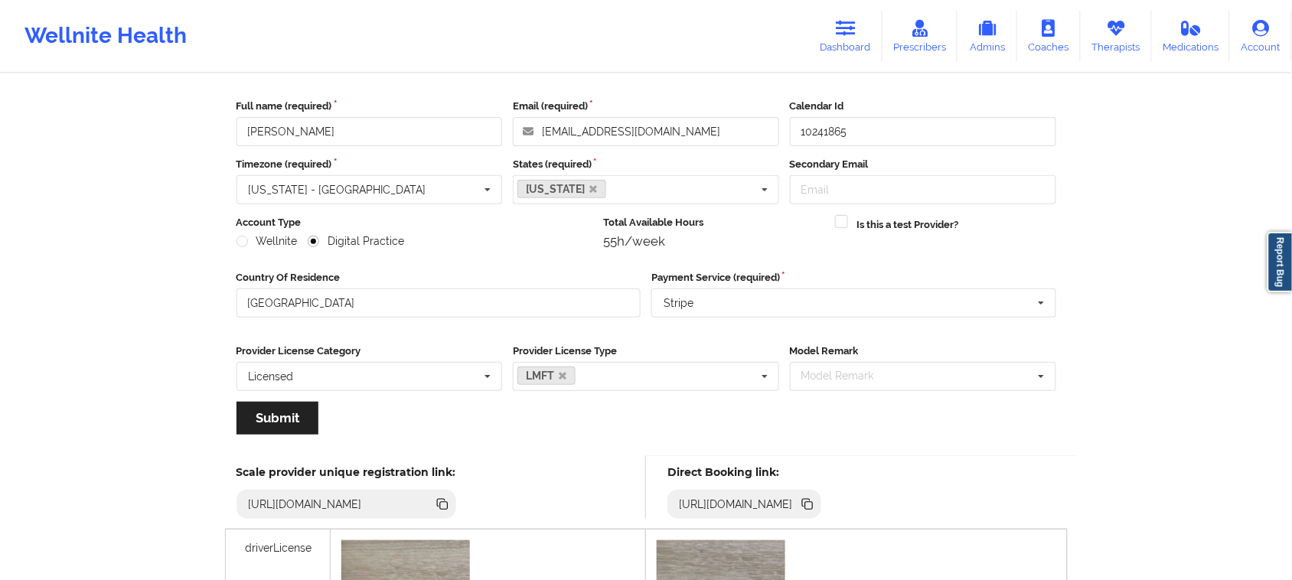
scroll to position [96, 0]
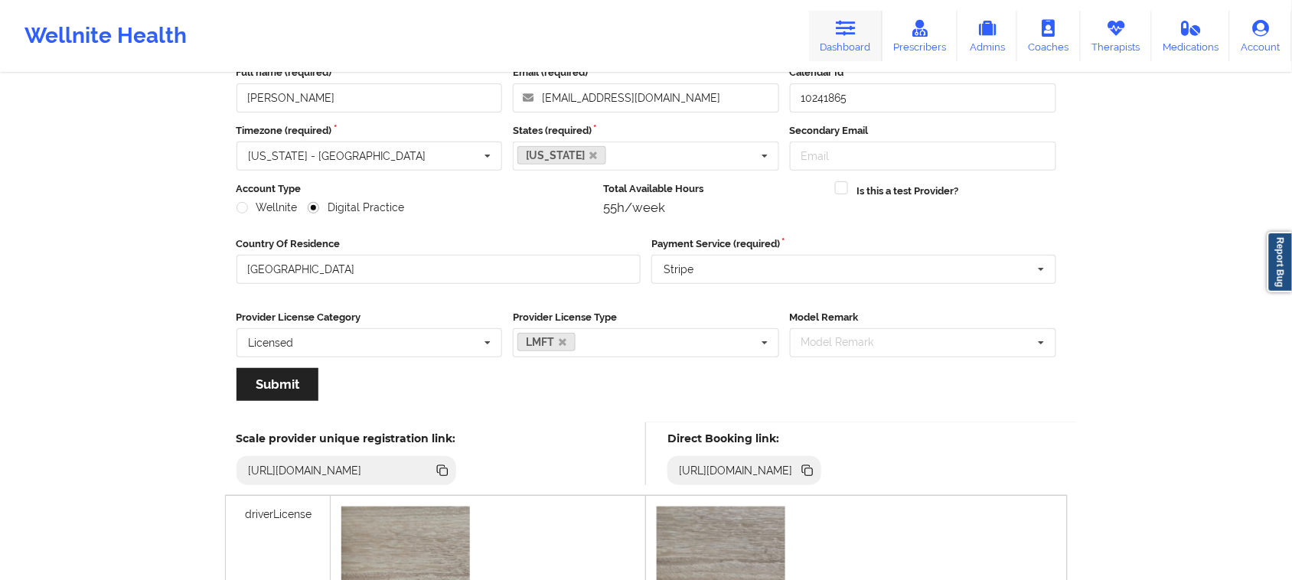
click at [848, 36] on icon at bounding box center [846, 28] width 20 height 17
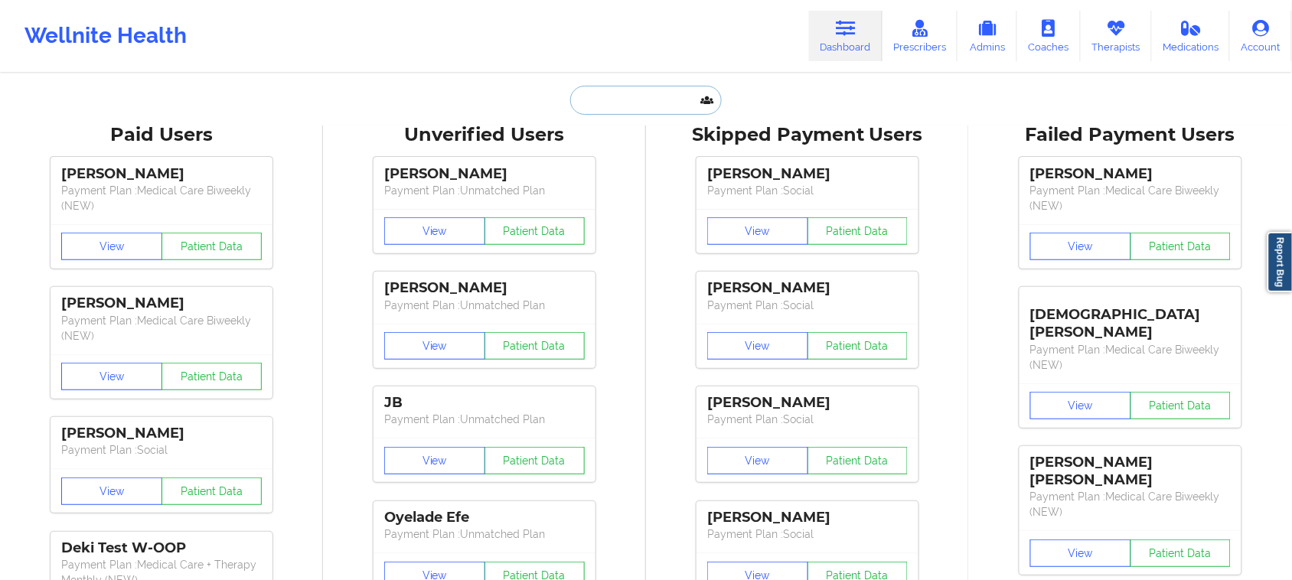
click at [645, 100] on input "text" at bounding box center [646, 100] width 152 height 29
paste input "[PERSON_NAME]"
type input "[PERSON_NAME]"
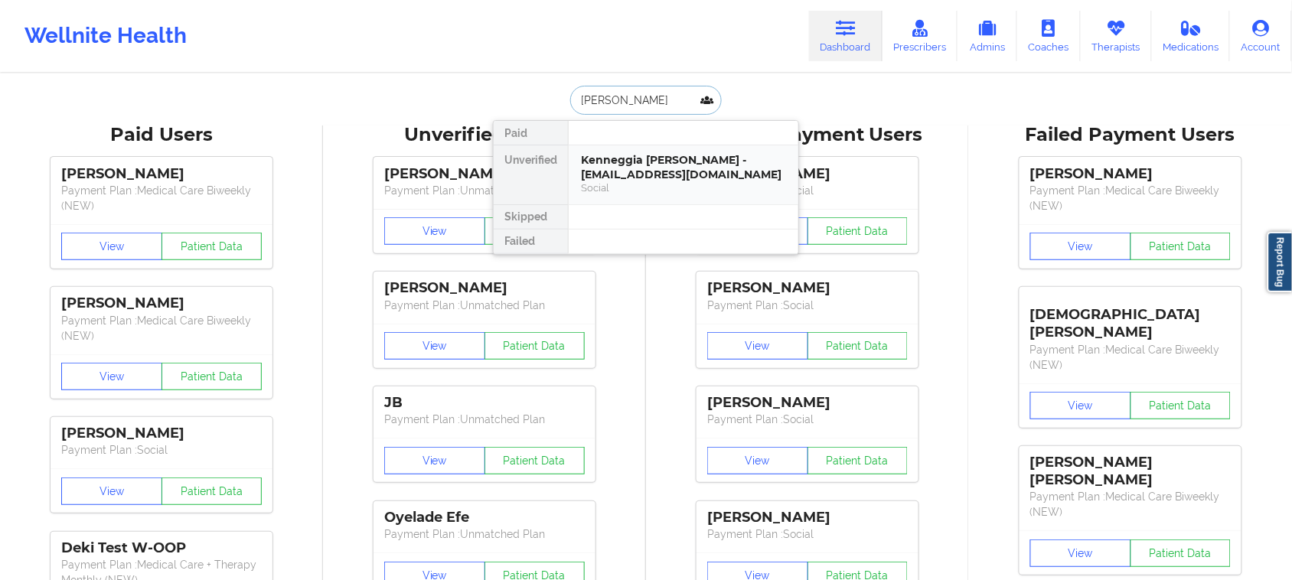
click at [633, 174] on div "Kenneggia [PERSON_NAME] - [EMAIL_ADDRESS][DOMAIN_NAME]" at bounding box center [683, 167] width 205 height 28
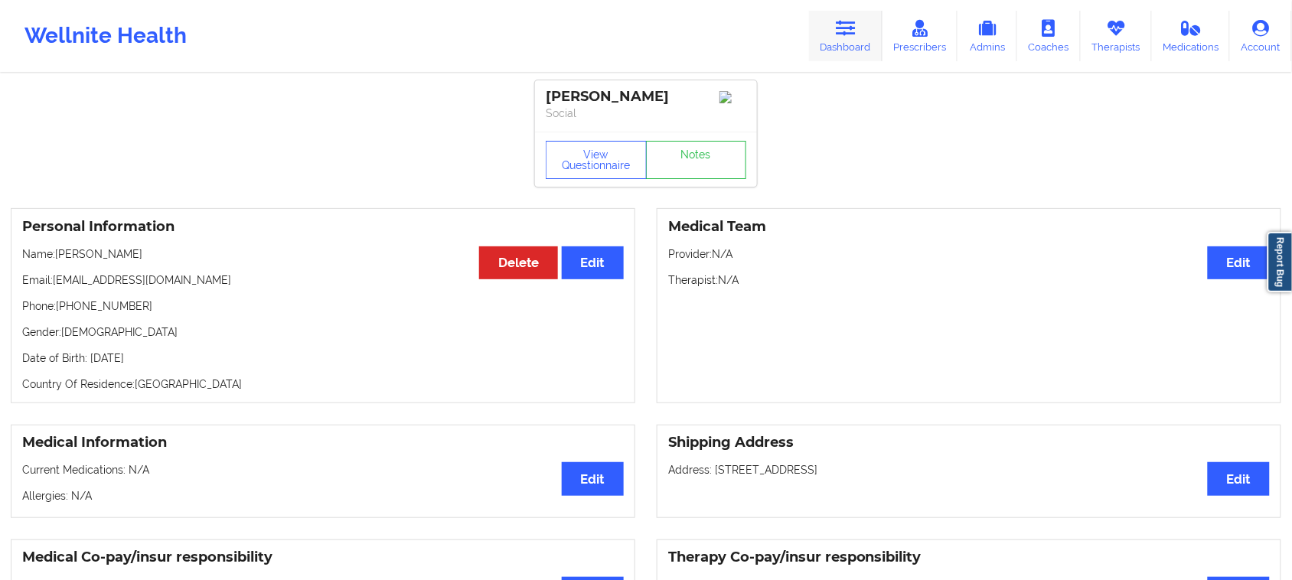
click at [883, 27] on link "Dashboard" at bounding box center [846, 36] width 74 height 51
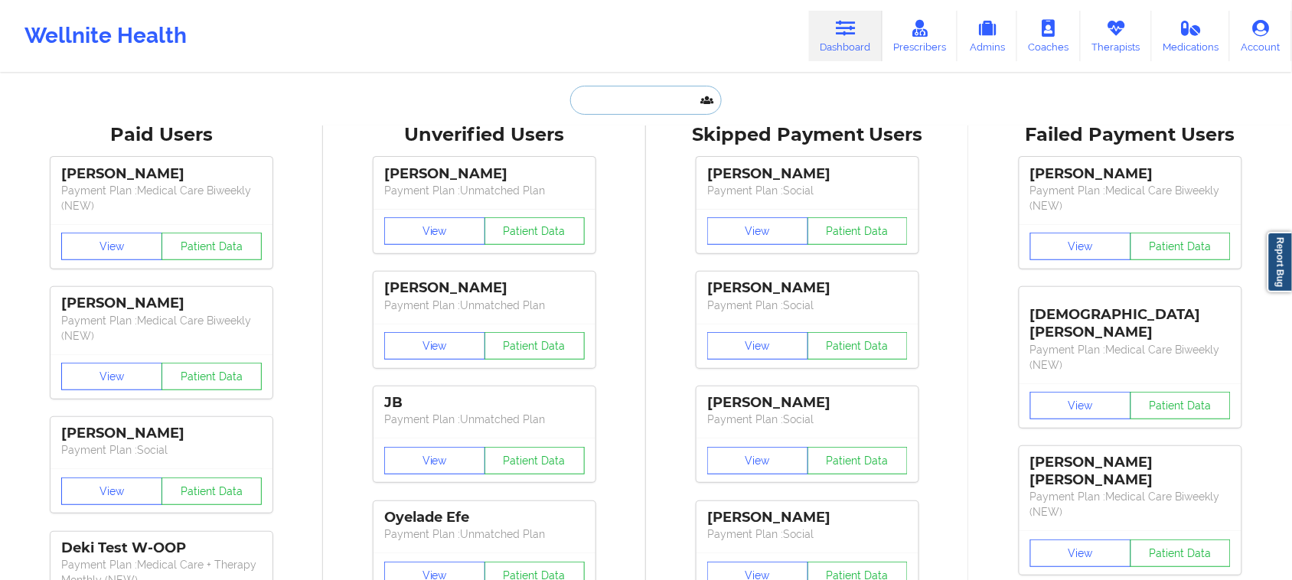
click at [626, 101] on input "text" at bounding box center [646, 100] width 152 height 29
paste input "[PERSON_NAME]"
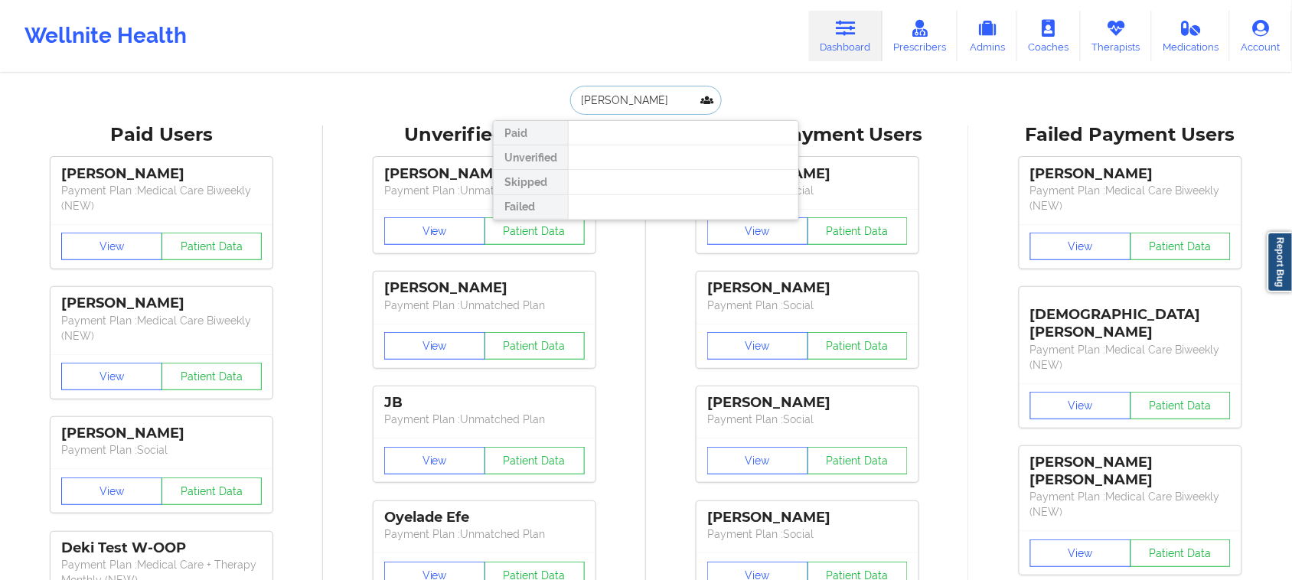
click at [606, 97] on input "[PERSON_NAME]" at bounding box center [646, 100] width 152 height 29
type input "[PERSON_NAME]"
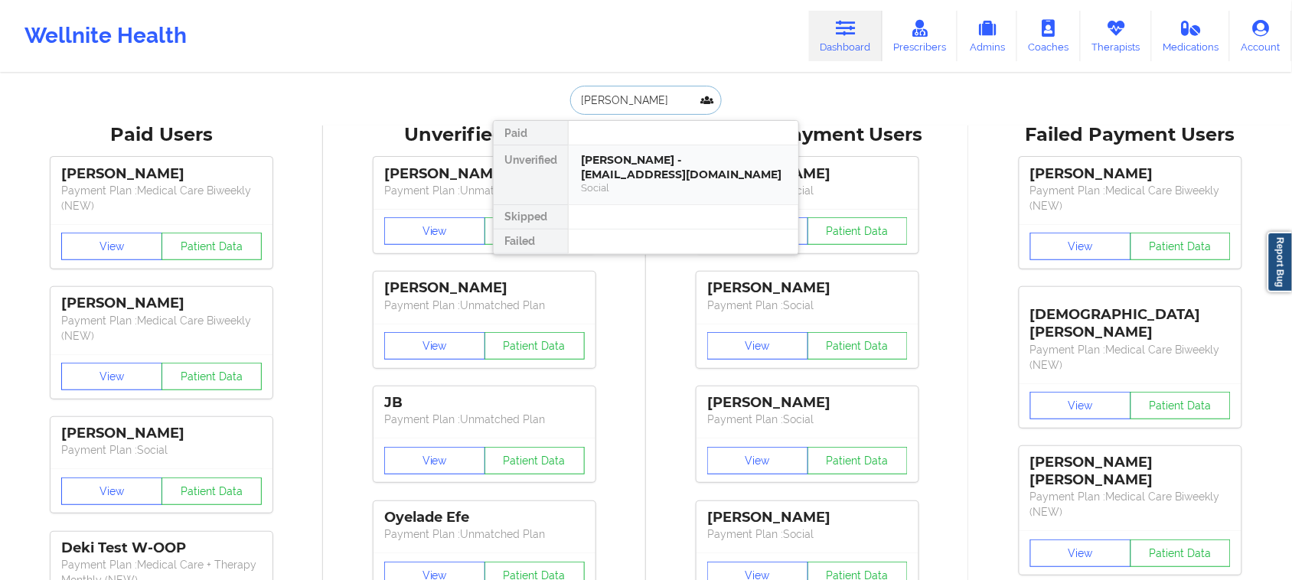
click at [668, 177] on div "[PERSON_NAME] - [EMAIL_ADDRESS][DOMAIN_NAME]" at bounding box center [683, 167] width 205 height 28
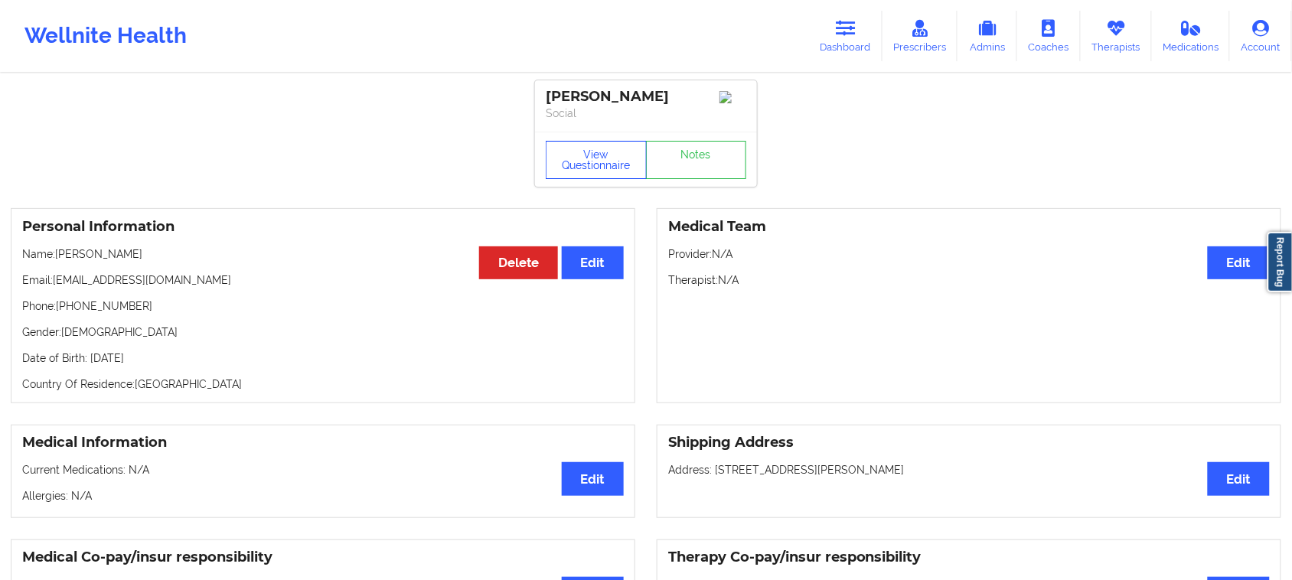
click at [580, 169] on button "View Questionnaire" at bounding box center [596, 160] width 101 height 38
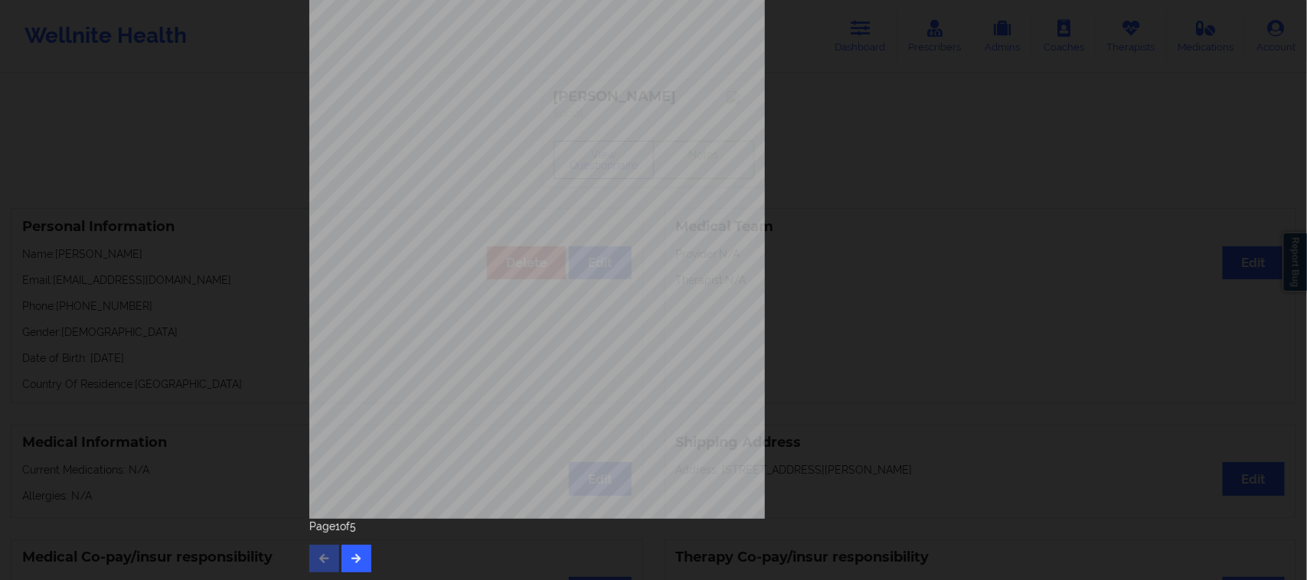
scroll to position [149, 0]
click at [364, 559] on button "button" at bounding box center [356, 557] width 30 height 28
click at [360, 547] on button "button" at bounding box center [356, 557] width 30 height 28
click at [358, 559] on icon "button" at bounding box center [356, 555] width 13 height 9
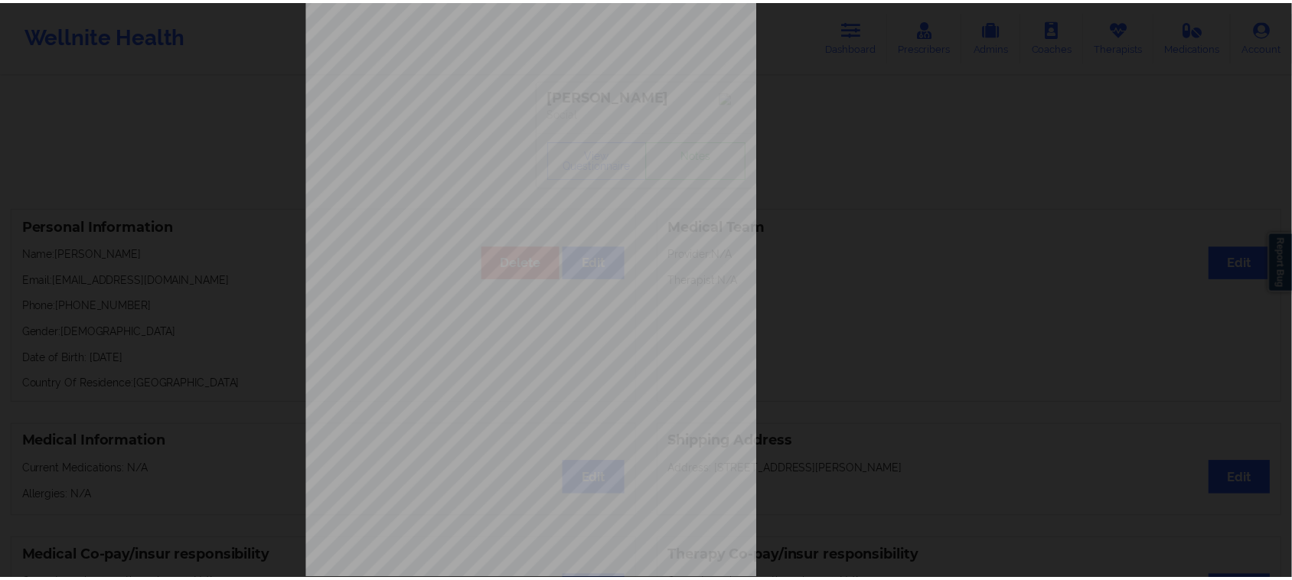
scroll to position [0, 0]
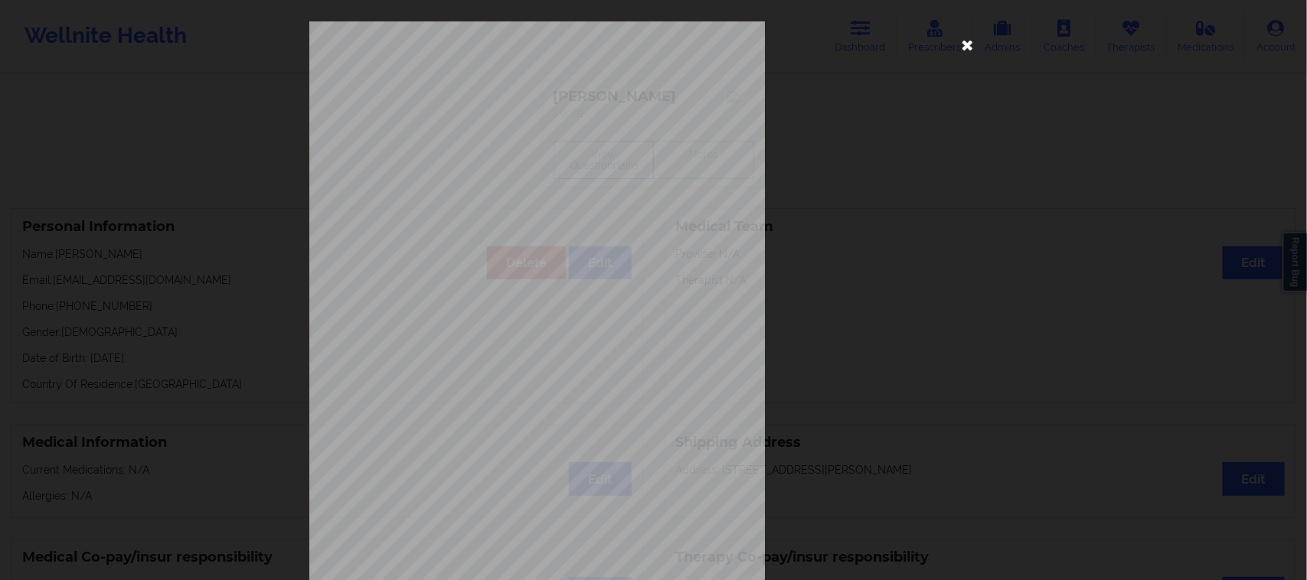
click at [956, 42] on icon at bounding box center [968, 44] width 25 height 25
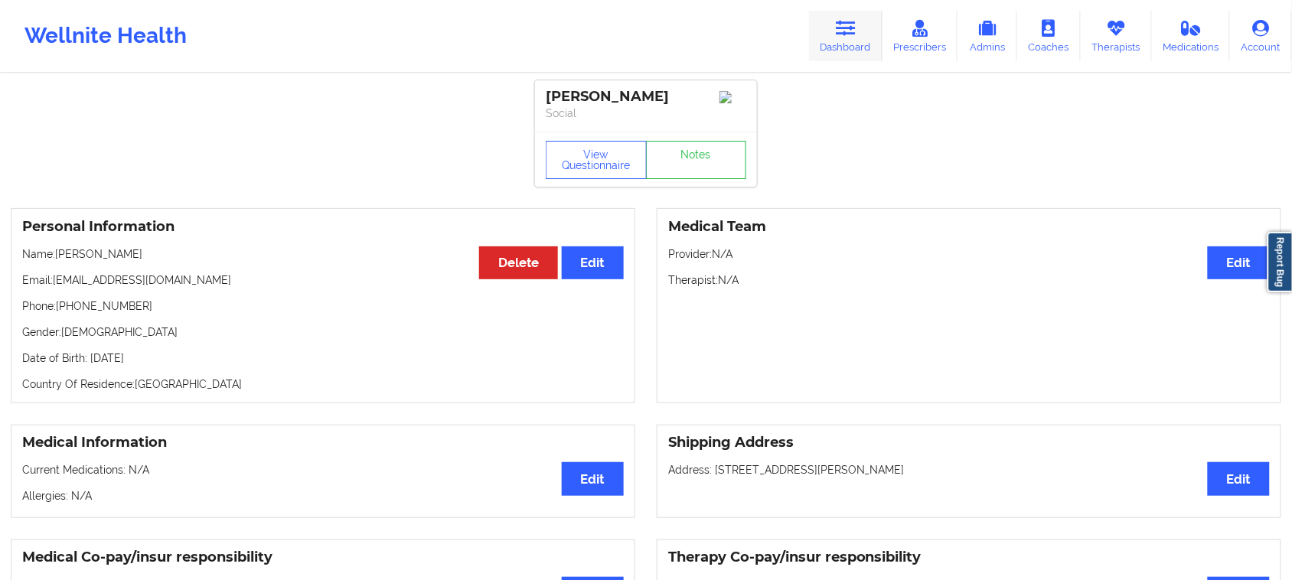
click at [846, 28] on icon at bounding box center [846, 28] width 20 height 17
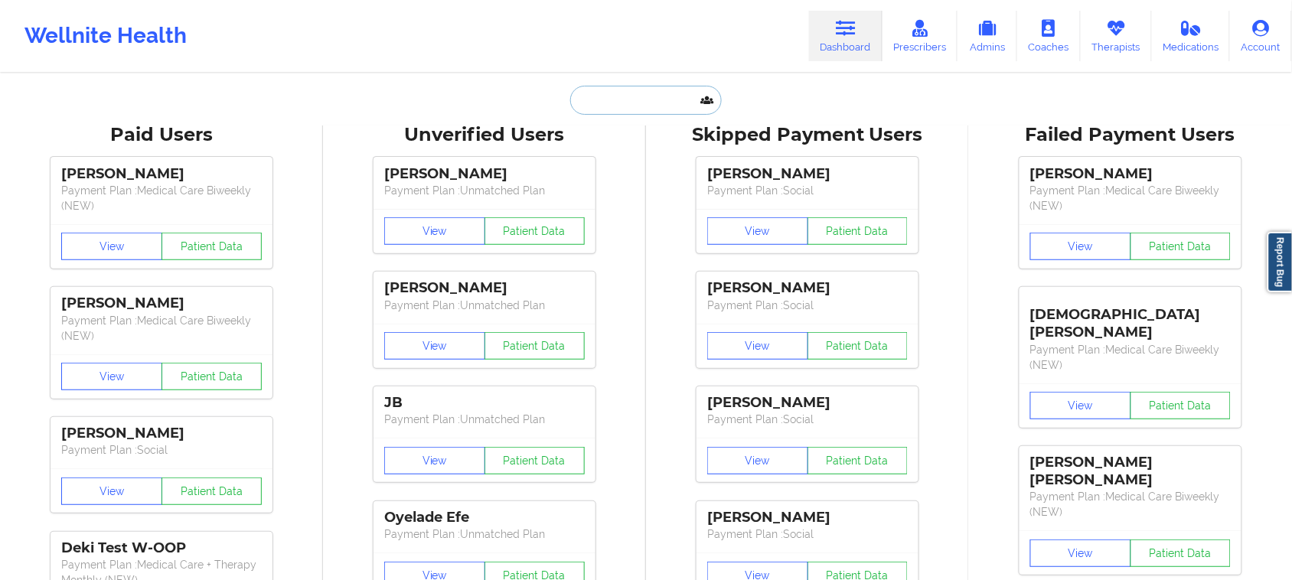
click at [638, 100] on input "text" at bounding box center [646, 100] width 152 height 29
paste input "[PERSON_NAME]"
type input "[PERSON_NAME]"
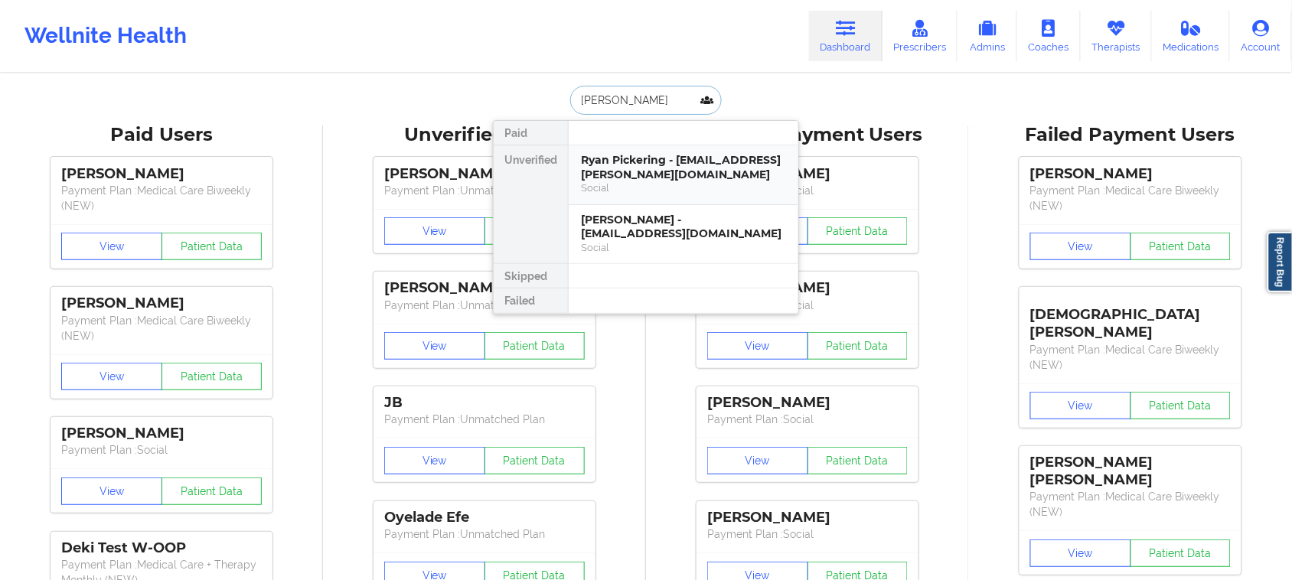
click at [642, 172] on div "Ryan Pickering - [EMAIL_ADDRESS][PERSON_NAME][DOMAIN_NAME]" at bounding box center [683, 167] width 205 height 28
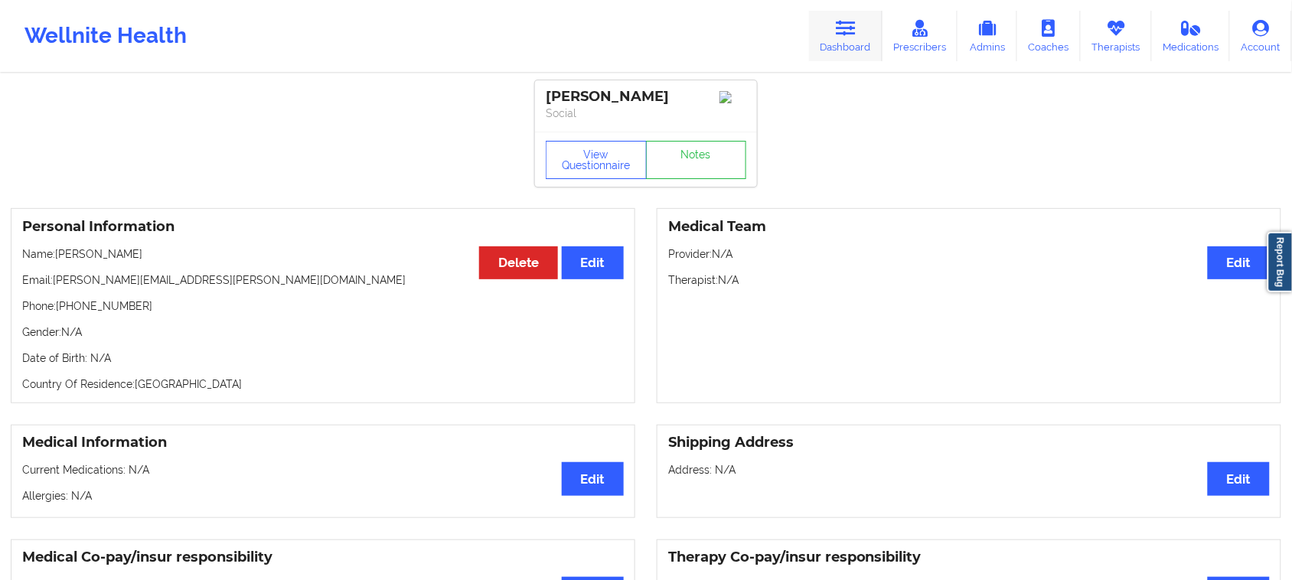
click at [856, 31] on icon at bounding box center [846, 28] width 20 height 17
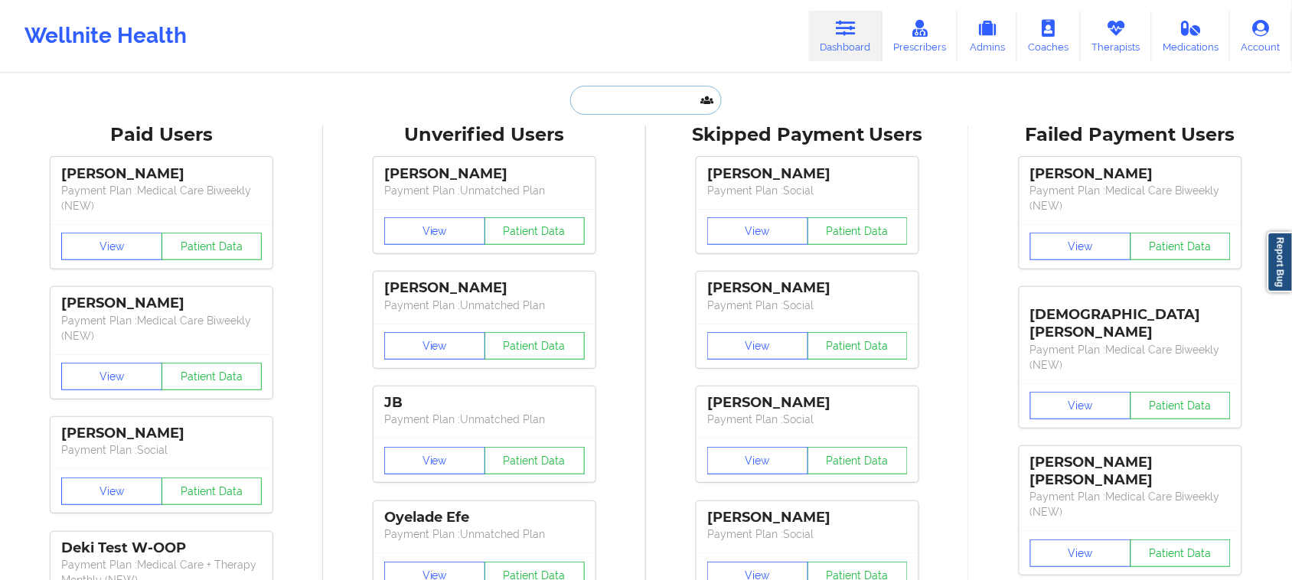
click at [598, 103] on input "text" at bounding box center [646, 100] width 152 height 29
paste input "[PERSON_NAME]"
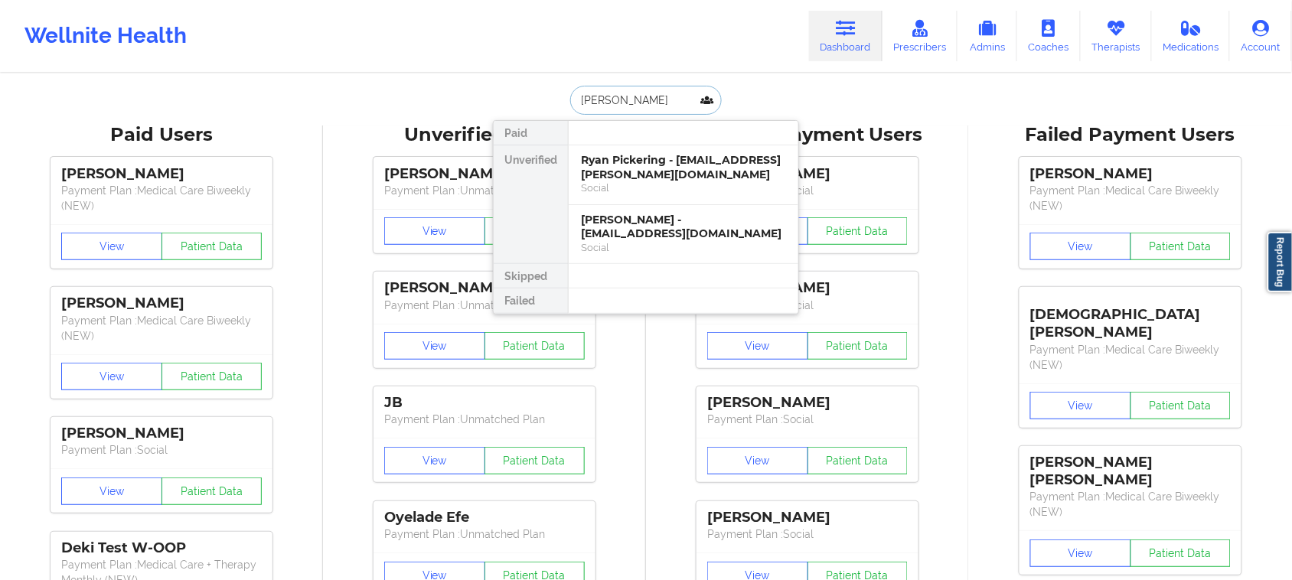
type input "[PERSON_NAME]"
click at [680, 176] on div "Ryan Pickering - [EMAIL_ADDRESS][PERSON_NAME][DOMAIN_NAME]" at bounding box center [683, 167] width 205 height 28
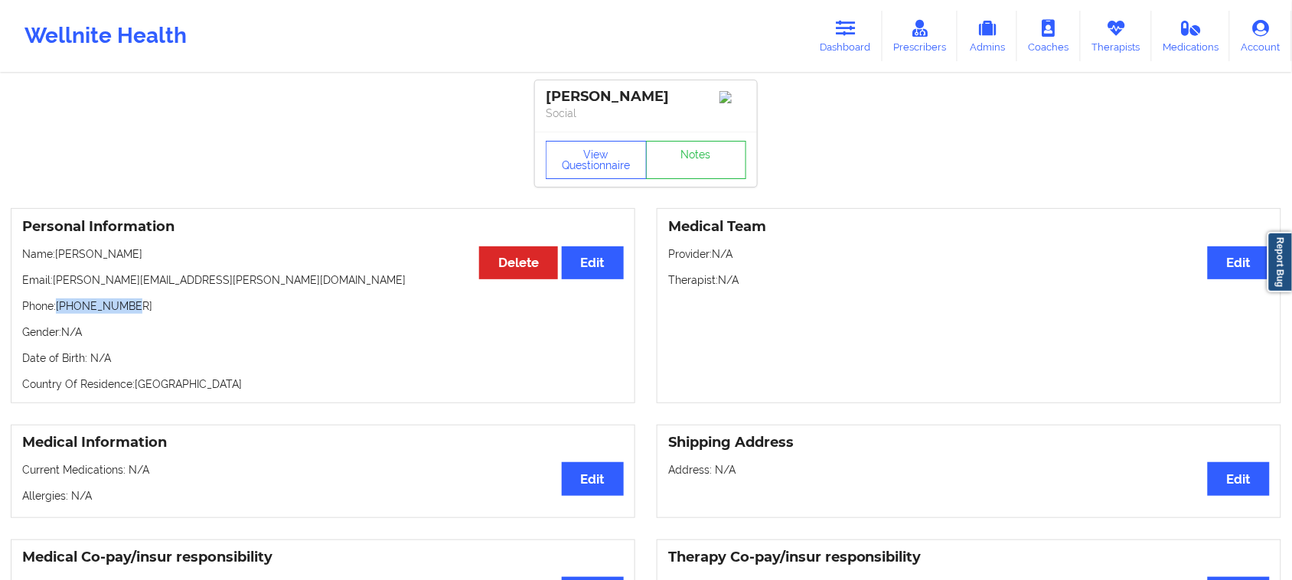
drag, startPoint x: 136, startPoint y: 312, endPoint x: 57, endPoint y: 315, distance: 78.2
click at [57, 314] on p "Phone: [PHONE_NUMBER]" at bounding box center [323, 306] width 602 height 15
copy p "[PHONE_NUMBER]"
click at [556, 169] on button "View Questionnaire" at bounding box center [596, 160] width 101 height 38
click at [606, 177] on div "View Questionnaire Notes" at bounding box center [646, 160] width 201 height 38
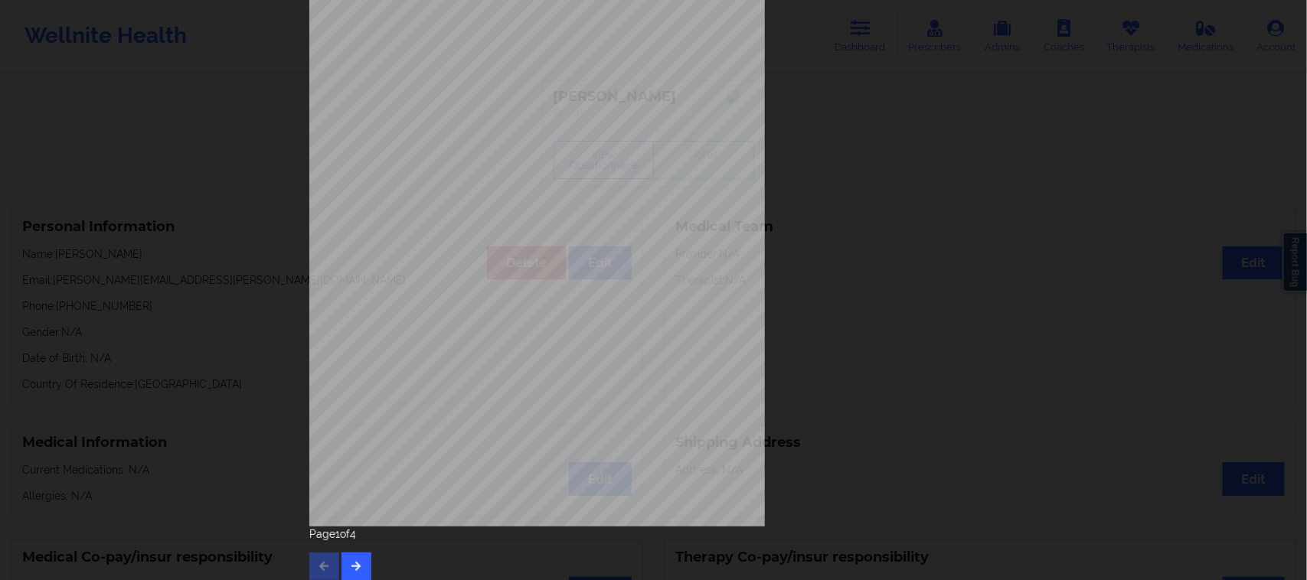
scroll to position [149, 0]
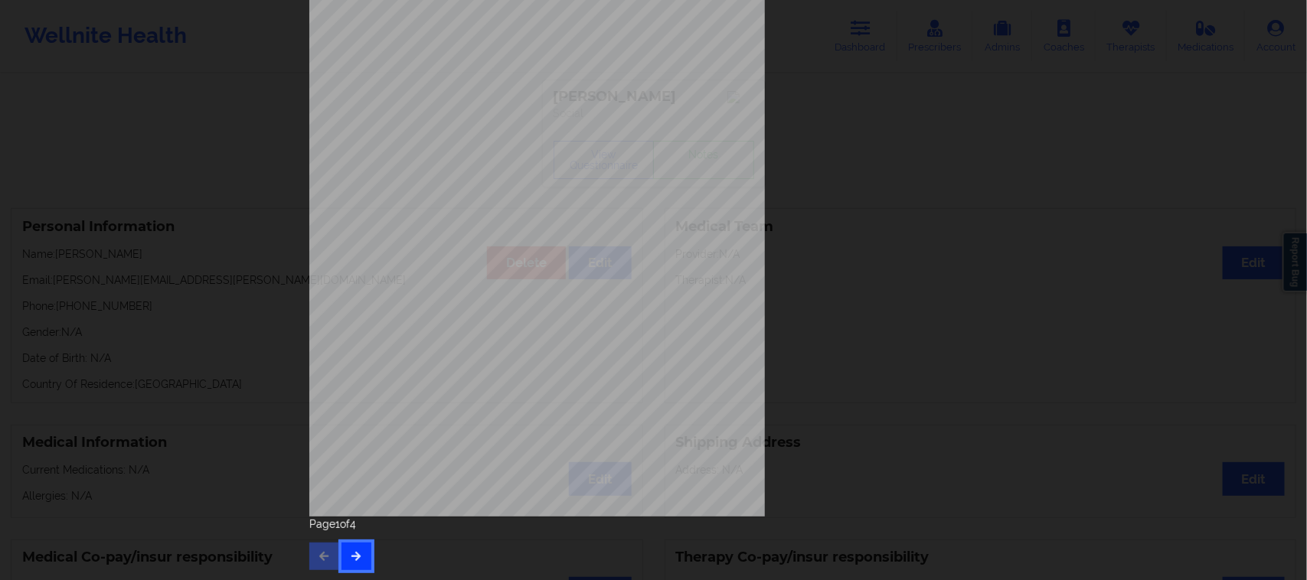
click at [360, 560] on button "button" at bounding box center [356, 557] width 30 height 28
click at [360, 551] on button "button" at bounding box center [356, 557] width 30 height 28
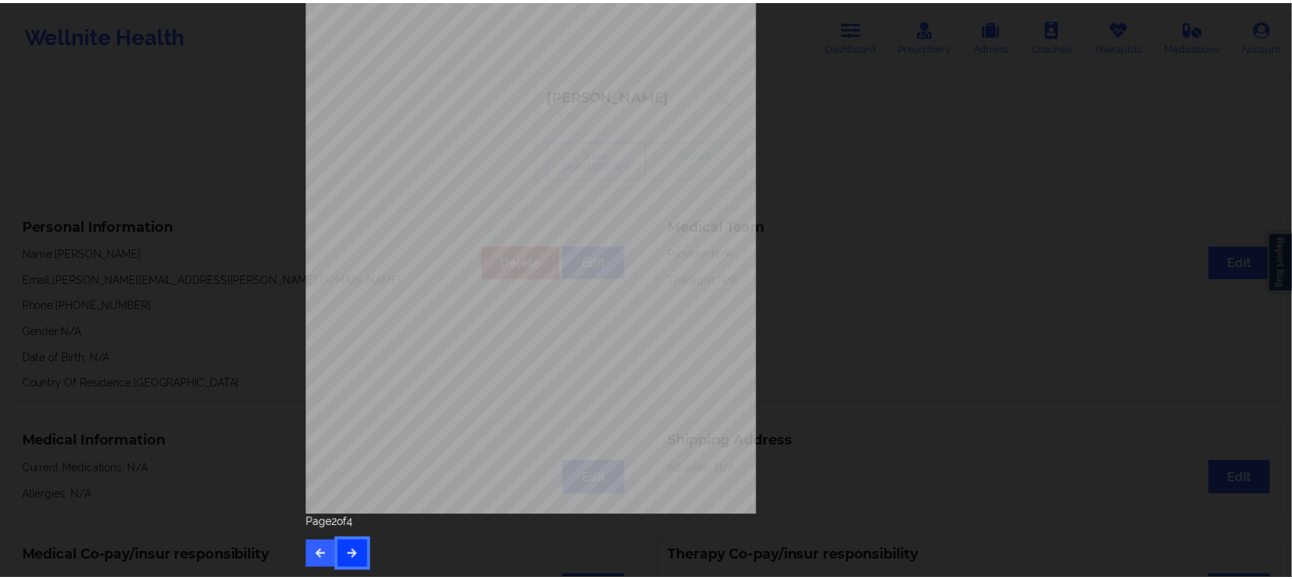
scroll to position [0, 0]
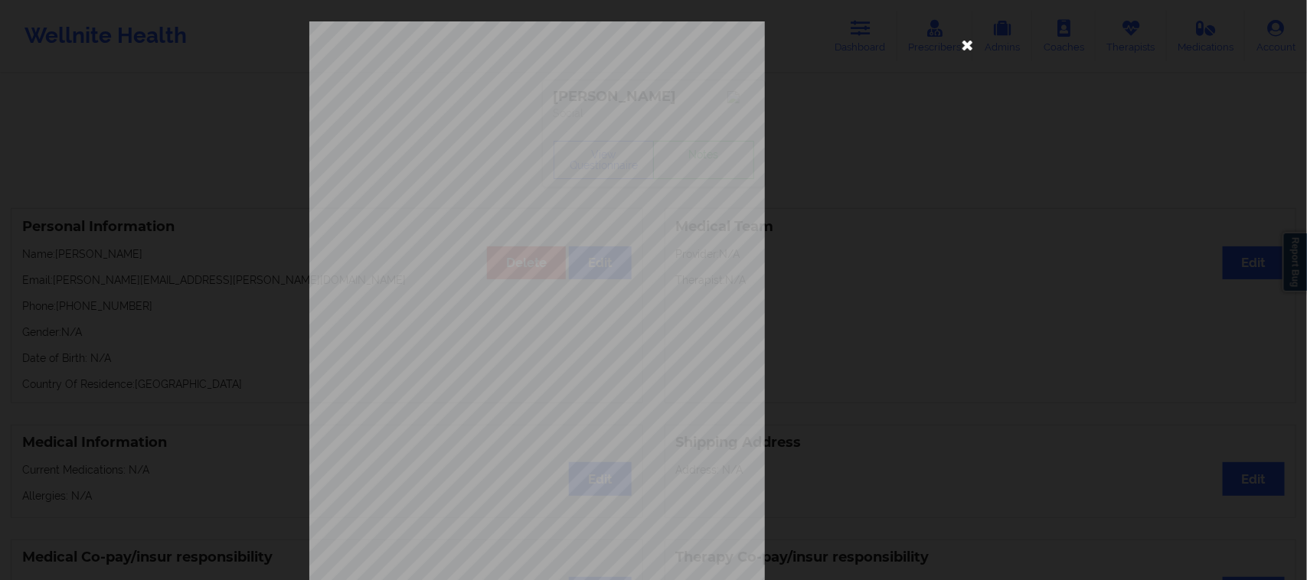
click at [959, 50] on icon at bounding box center [968, 44] width 25 height 25
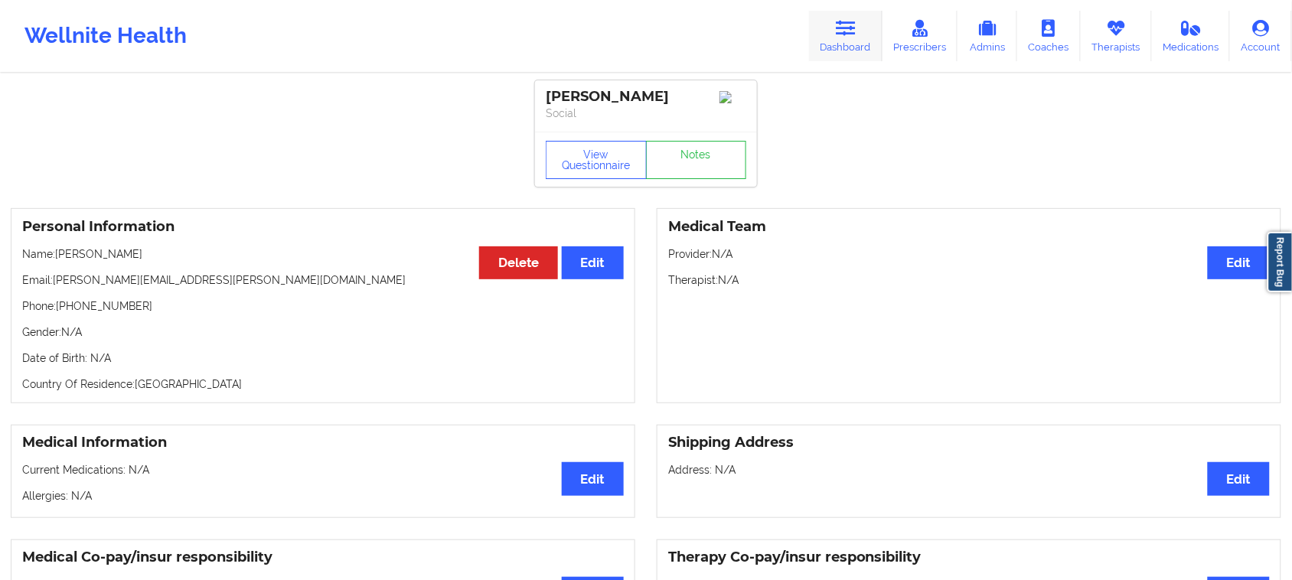
click at [845, 36] on icon at bounding box center [846, 28] width 20 height 17
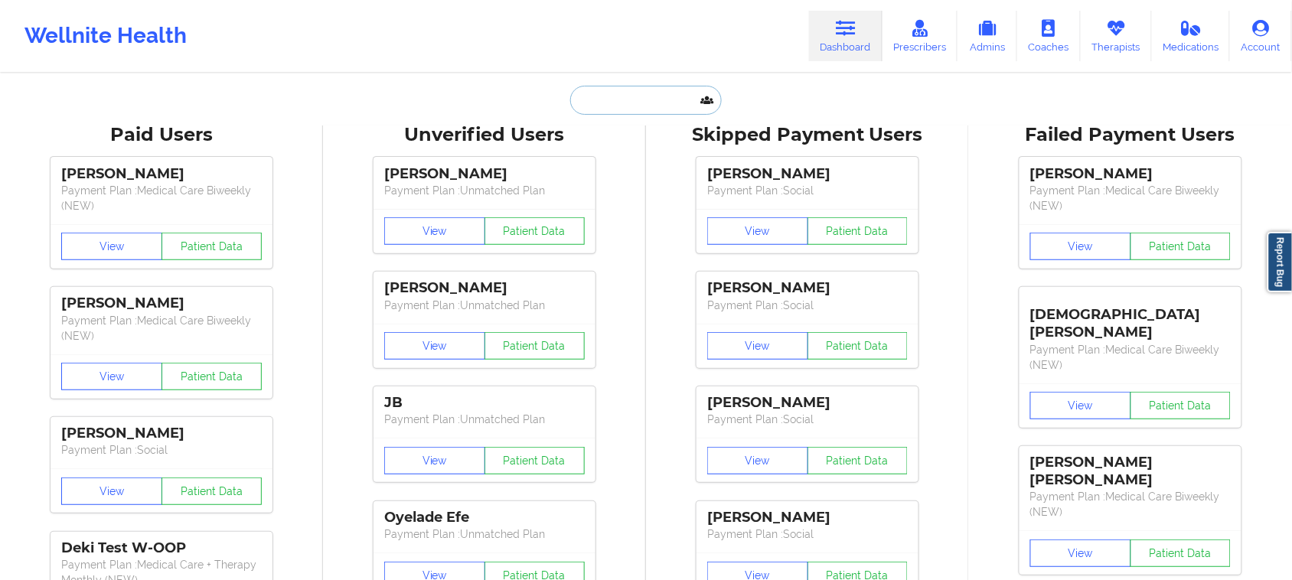
click at [616, 98] on input "text" at bounding box center [646, 100] width 152 height 29
paste input "[PERSON_NAME]"
type input "[PERSON_NAME]"
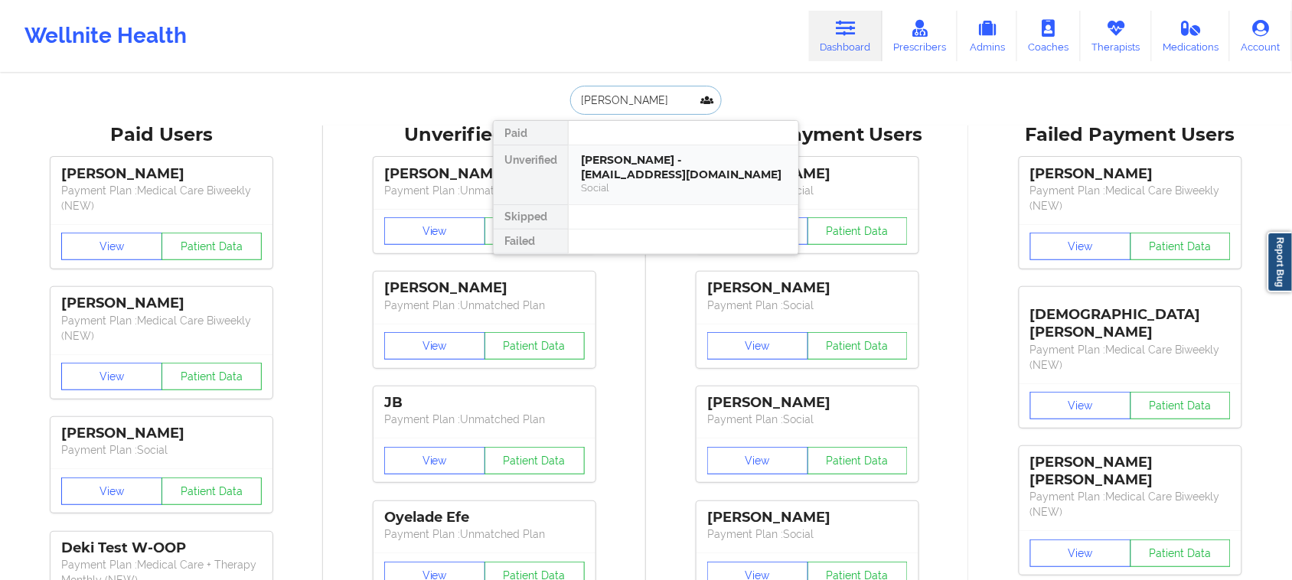
click at [655, 176] on div "[PERSON_NAME] - [EMAIL_ADDRESS][DOMAIN_NAME]" at bounding box center [683, 167] width 205 height 28
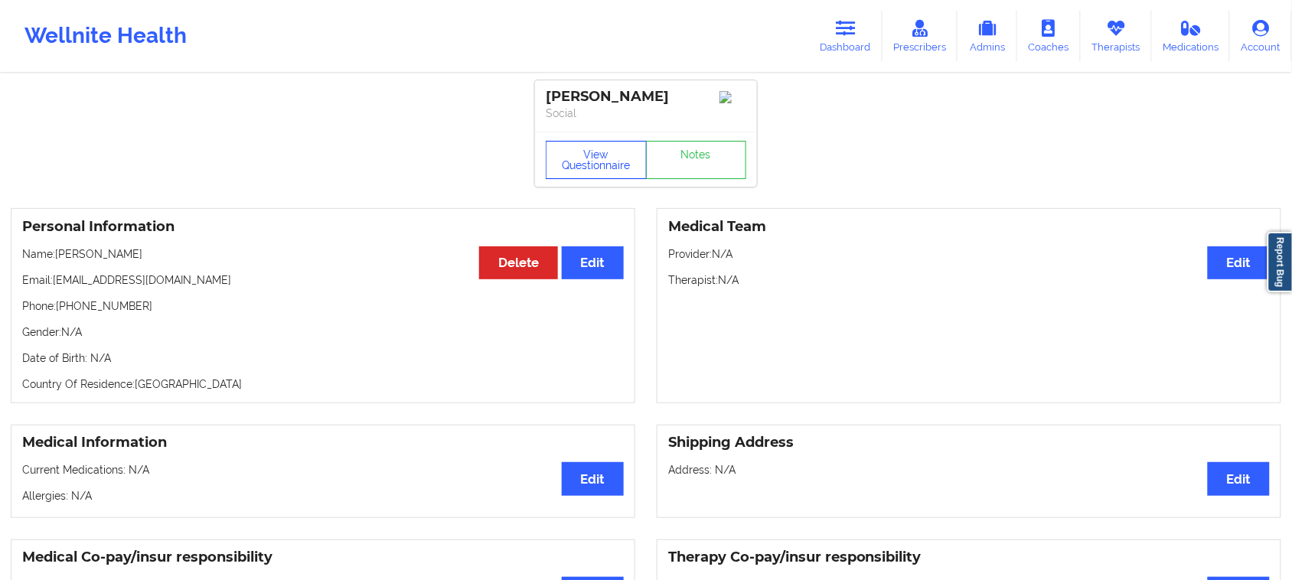
click at [613, 162] on button "View Questionnaire" at bounding box center [596, 160] width 101 height 38
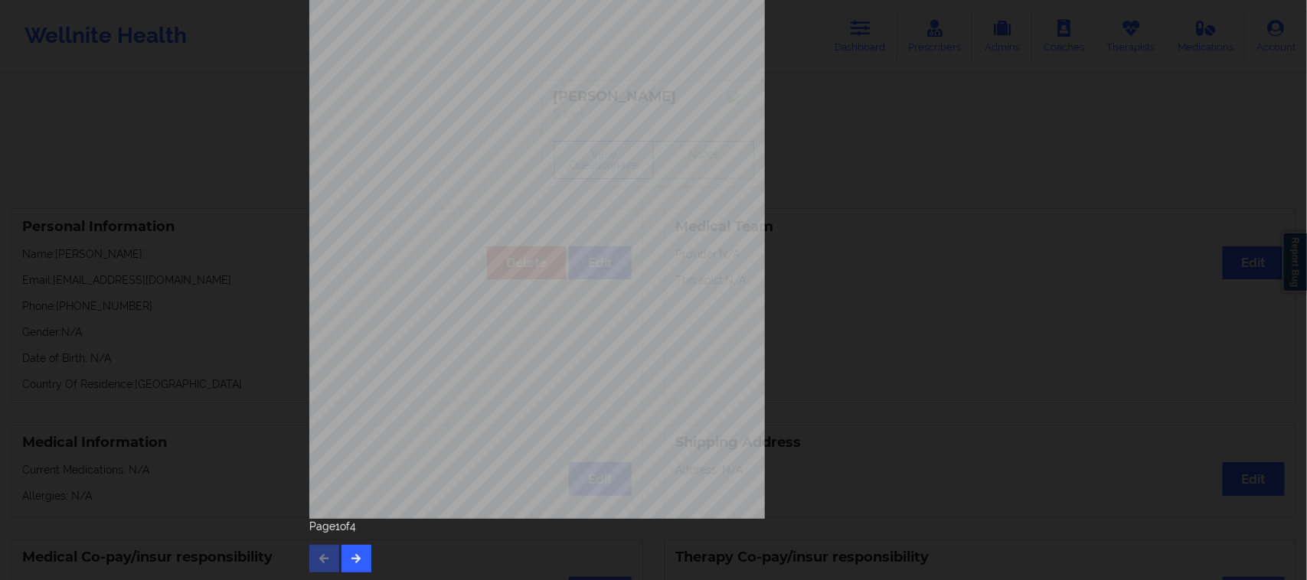
scroll to position [149, 0]
click at [361, 556] on button "button" at bounding box center [356, 557] width 30 height 28
click at [360, 559] on button "button" at bounding box center [356, 557] width 30 height 28
click at [351, 555] on icon "button" at bounding box center [356, 555] width 13 height 9
click at [322, 554] on icon "button" at bounding box center [324, 555] width 13 height 9
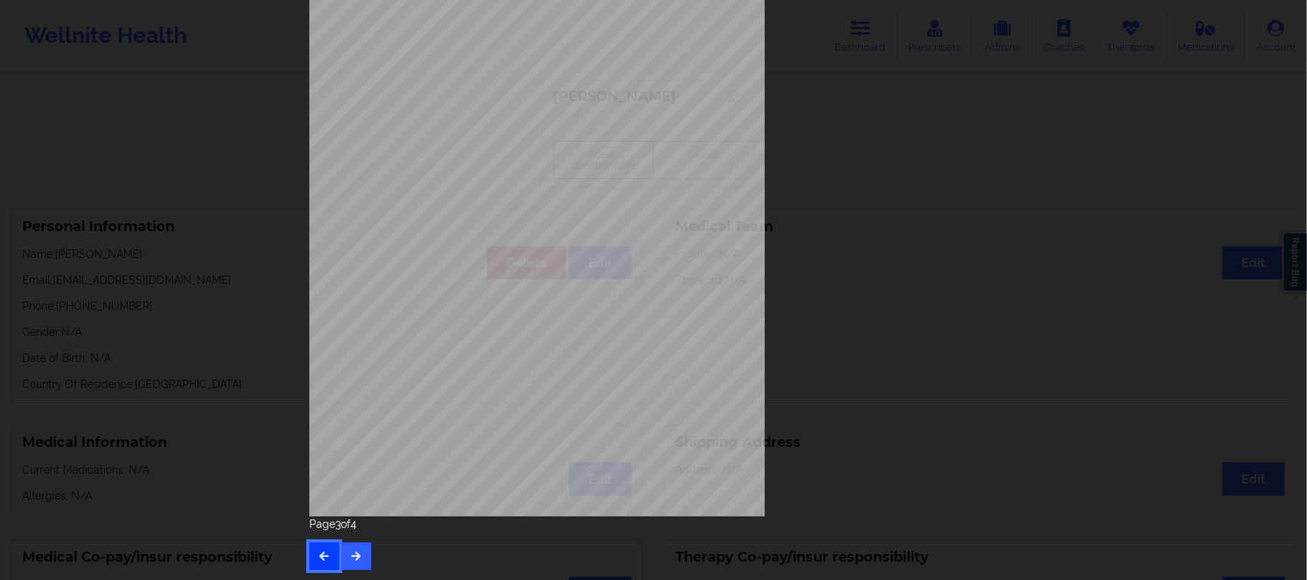
click at [322, 554] on icon "button" at bounding box center [324, 555] width 13 height 9
click at [328, 554] on button "button" at bounding box center [324, 557] width 30 height 28
click at [361, 556] on button "button" at bounding box center [356, 557] width 30 height 28
click at [358, 549] on button "button" at bounding box center [356, 557] width 30 height 28
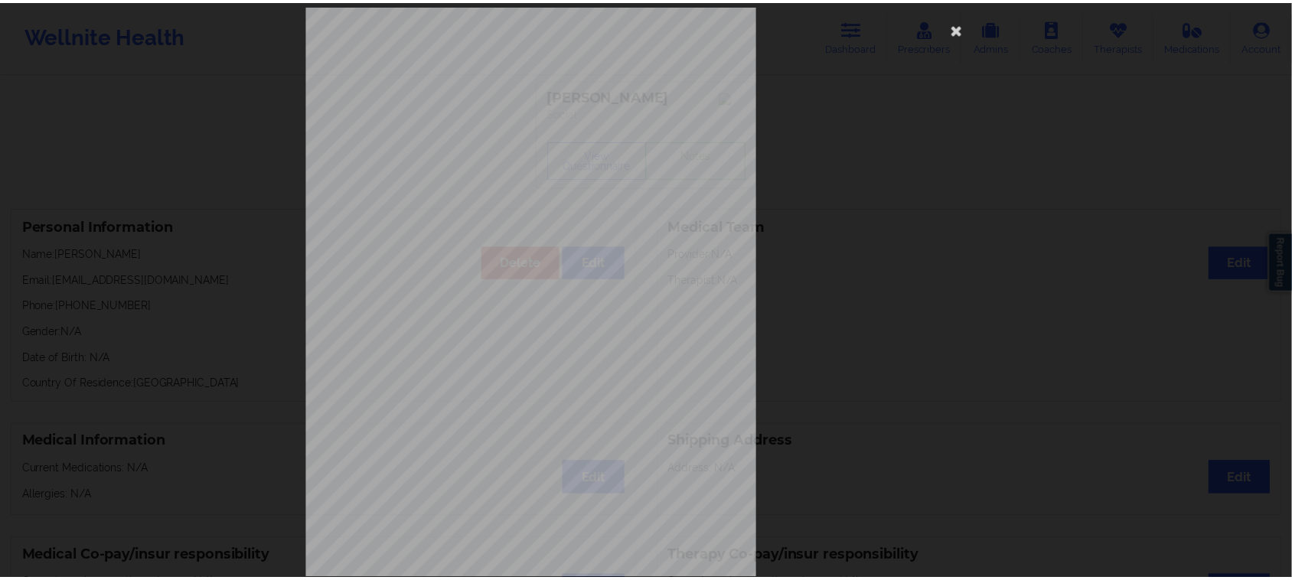
scroll to position [0, 0]
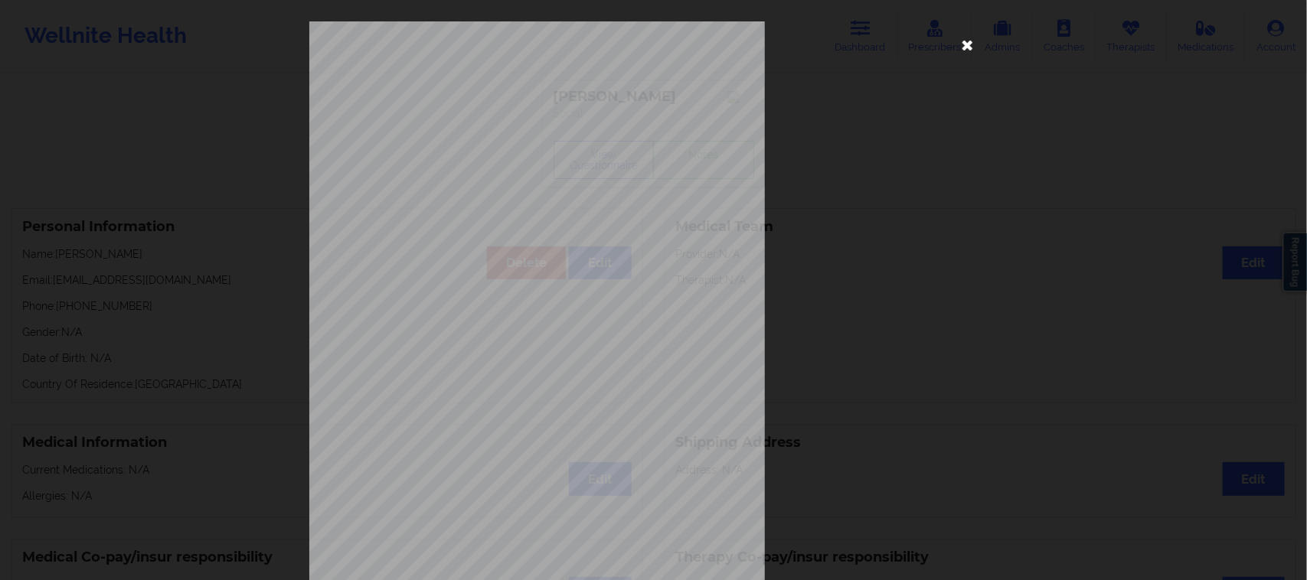
click at [956, 44] on icon at bounding box center [968, 44] width 25 height 25
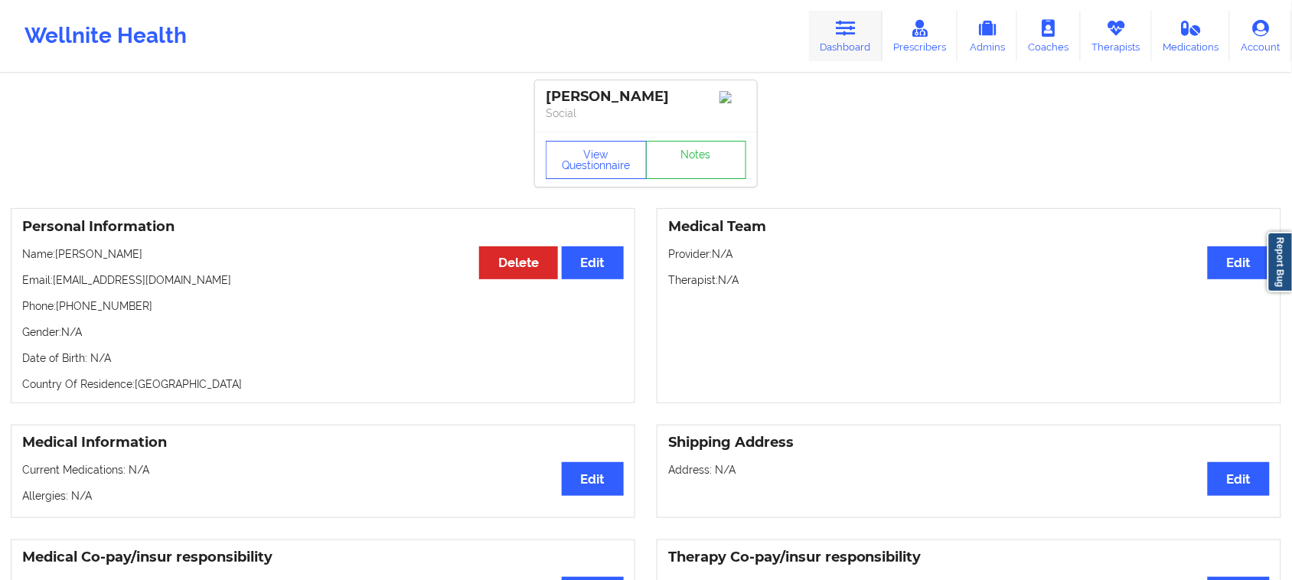
click at [845, 33] on icon at bounding box center [846, 28] width 20 height 17
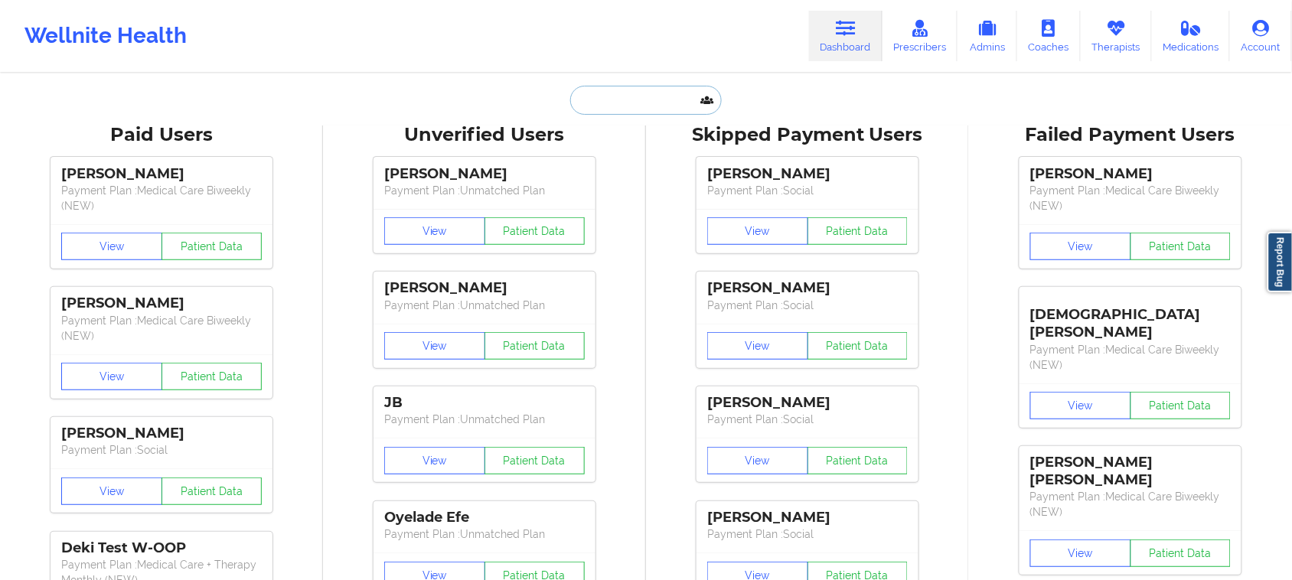
click at [621, 106] on input "text" at bounding box center [646, 100] width 152 height 29
paste input "[PERSON_NAME]"
type input "[PERSON_NAME]"
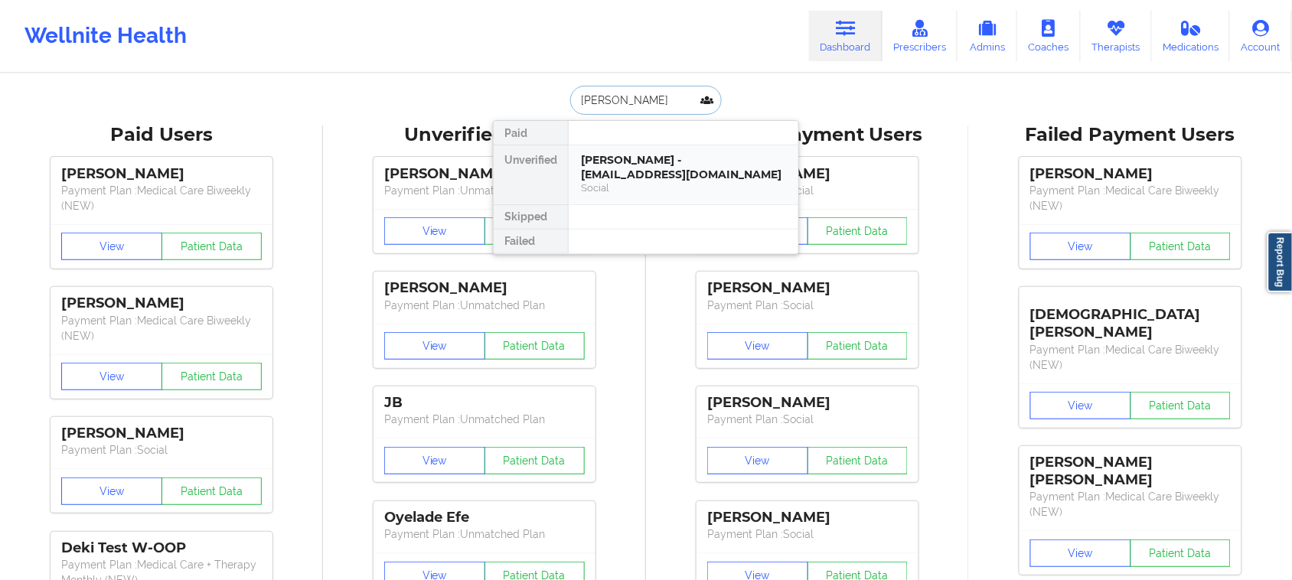
click at [640, 177] on div "[PERSON_NAME] - [EMAIL_ADDRESS][DOMAIN_NAME]" at bounding box center [683, 167] width 205 height 28
